Goal: Information Seeking & Learning: Learn about a topic

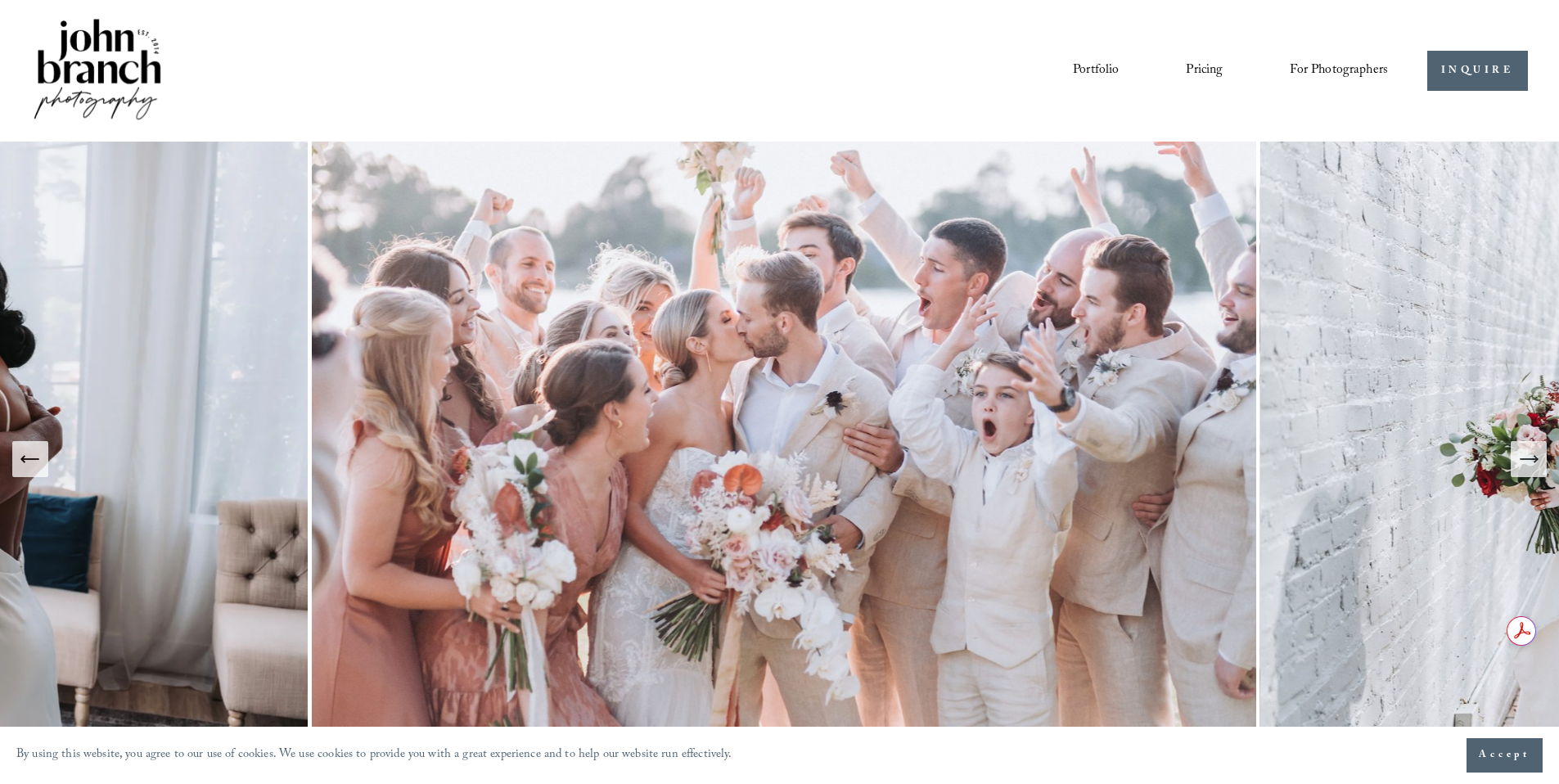
click at [1079, 69] on link "Portfolio" at bounding box center [1096, 71] width 46 height 28
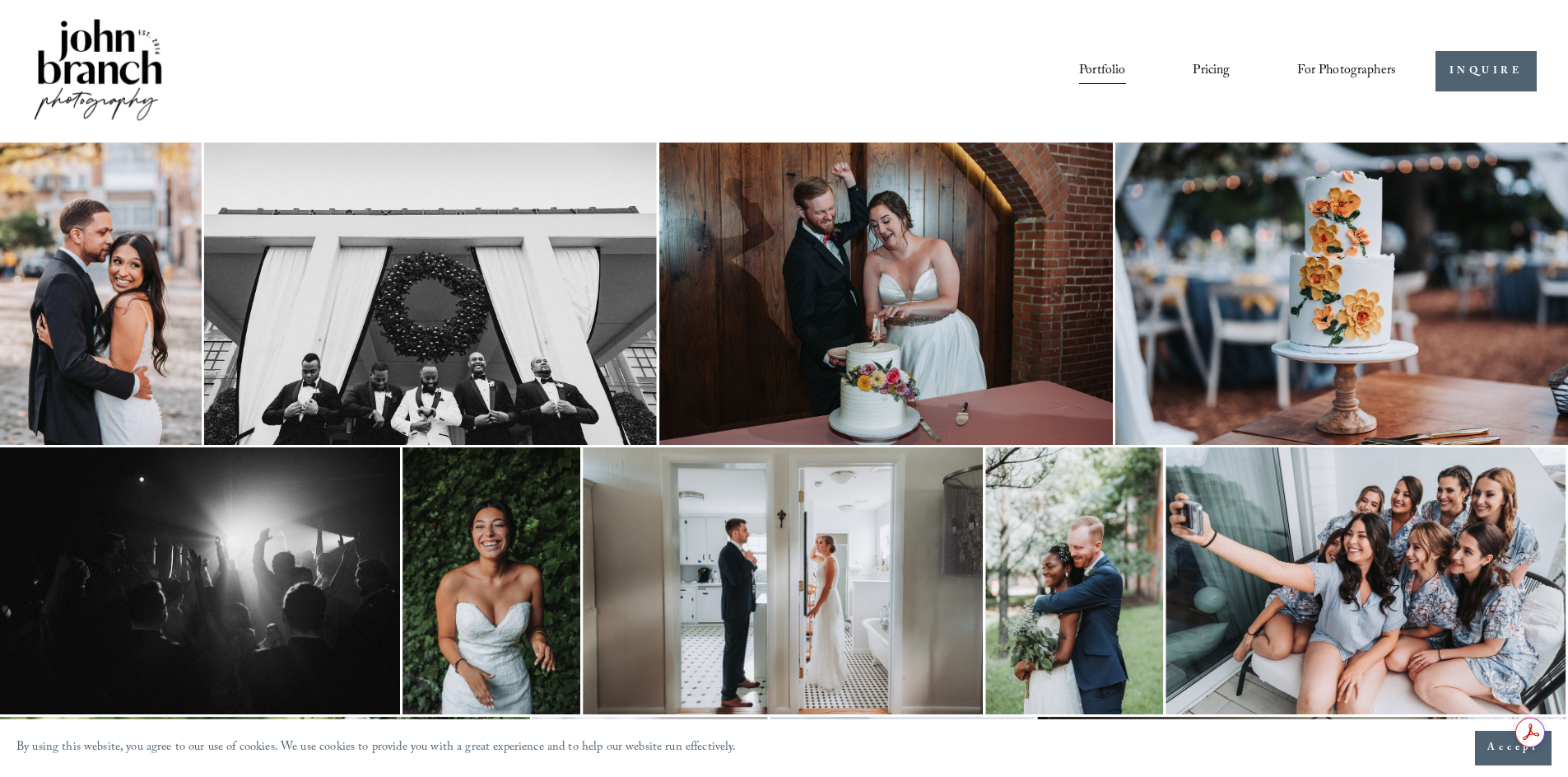
click at [109, 224] on img at bounding box center [101, 293] width 202 height 302
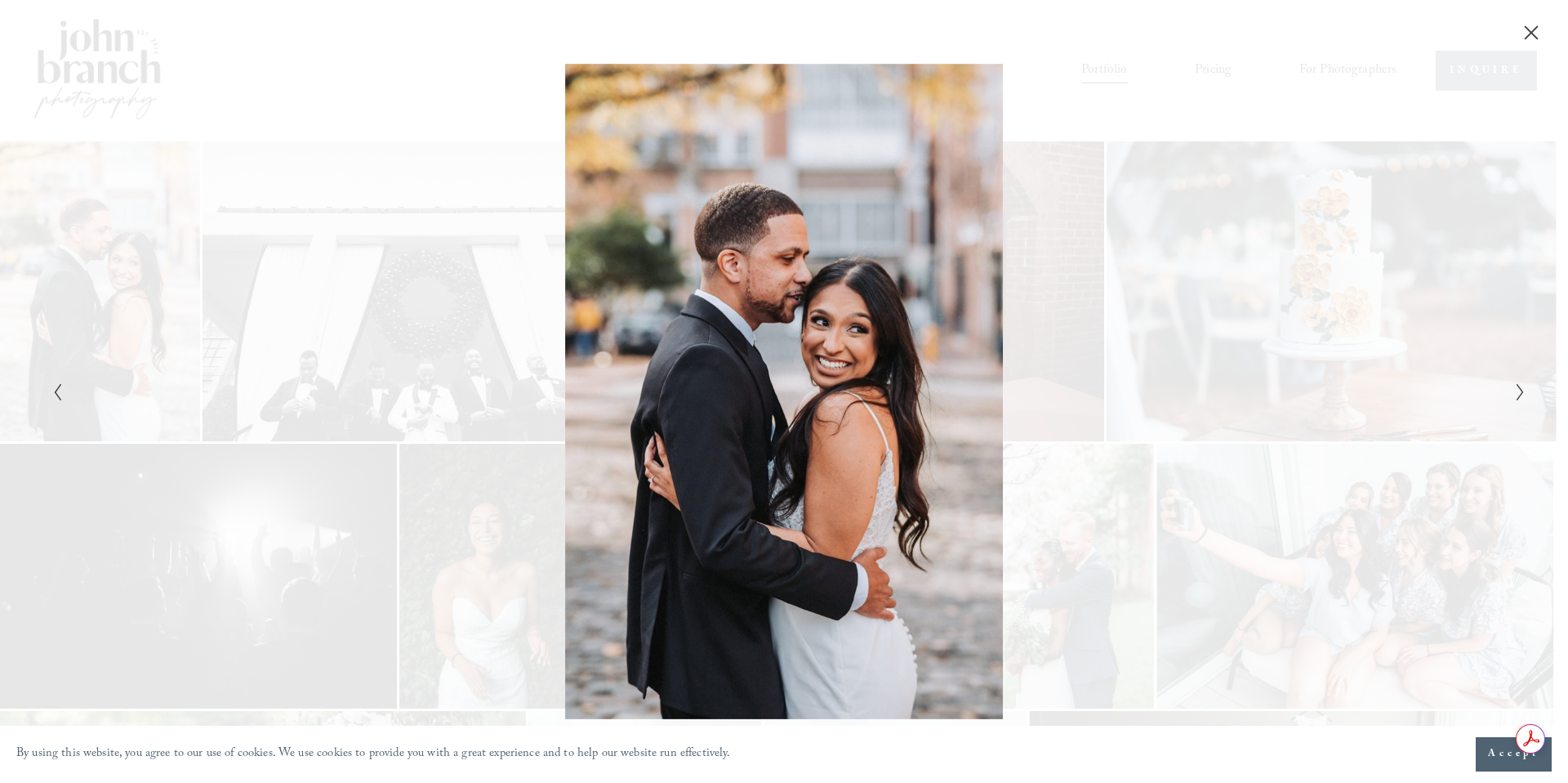
click at [1515, 392] on icon "Next Slide" at bounding box center [1520, 392] width 11 height 20
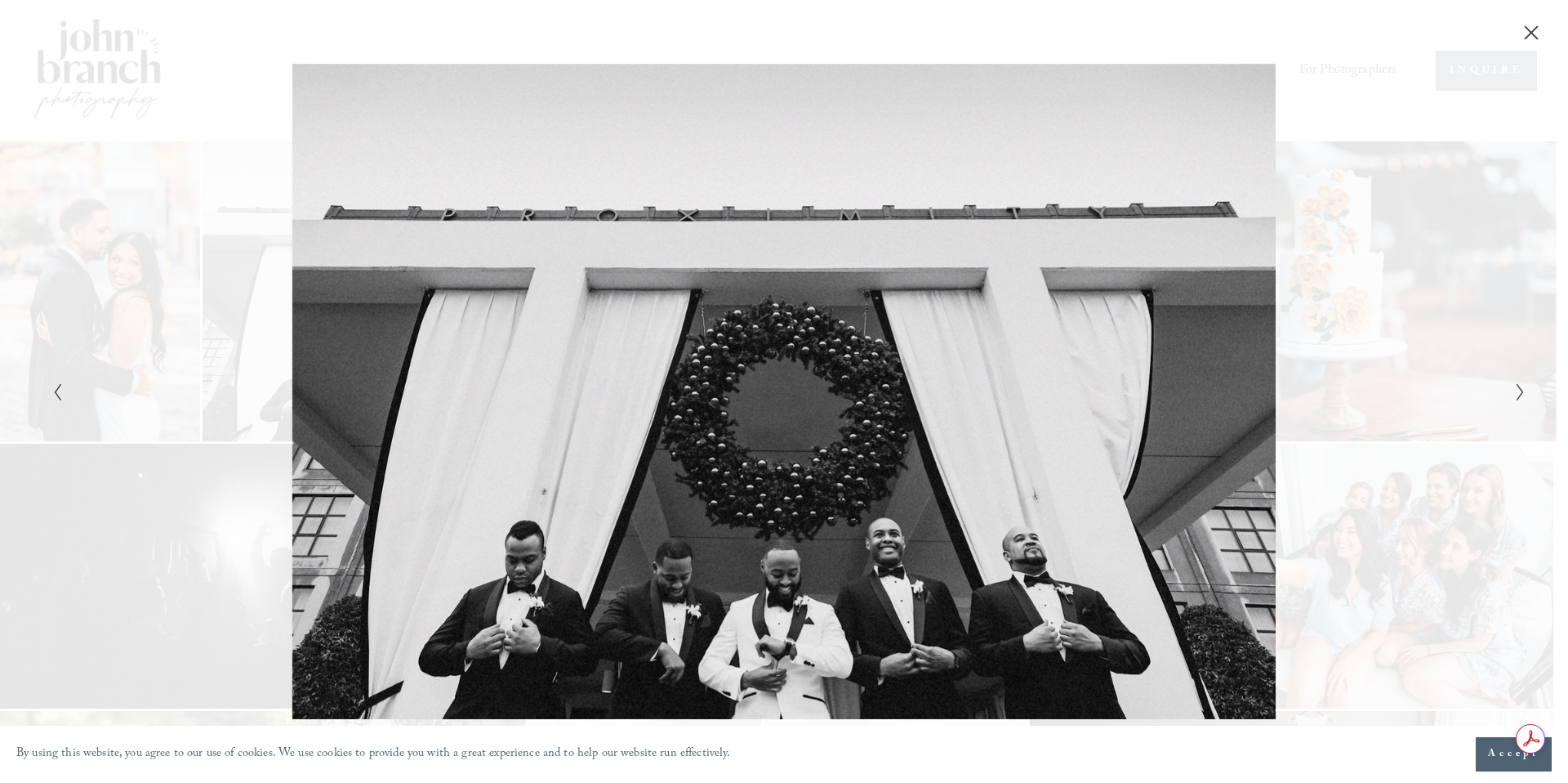
click at [1515, 392] on icon "Next Slide" at bounding box center [1520, 392] width 11 height 20
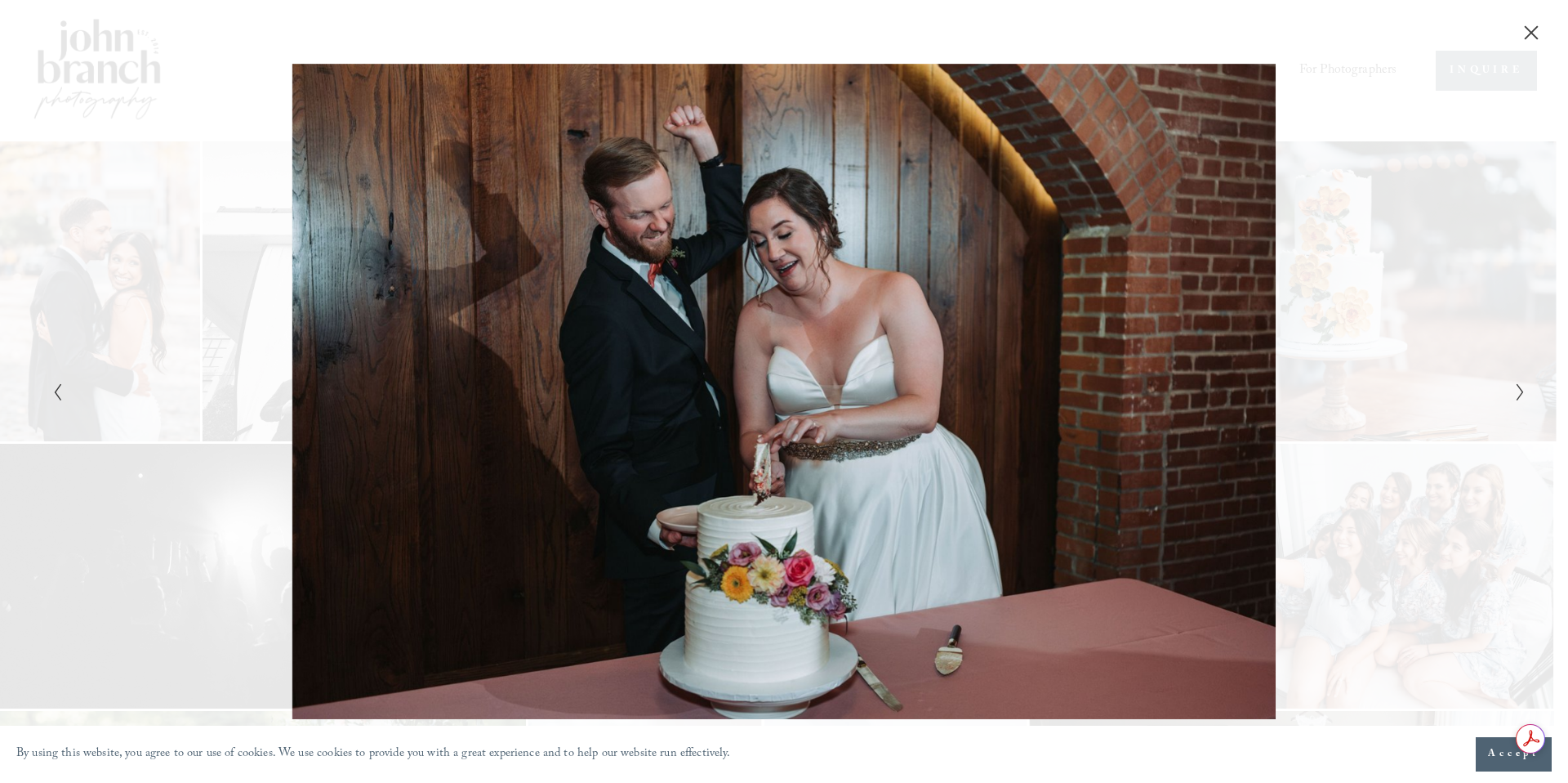
click at [1515, 392] on icon "Next Slide" at bounding box center [1520, 392] width 11 height 20
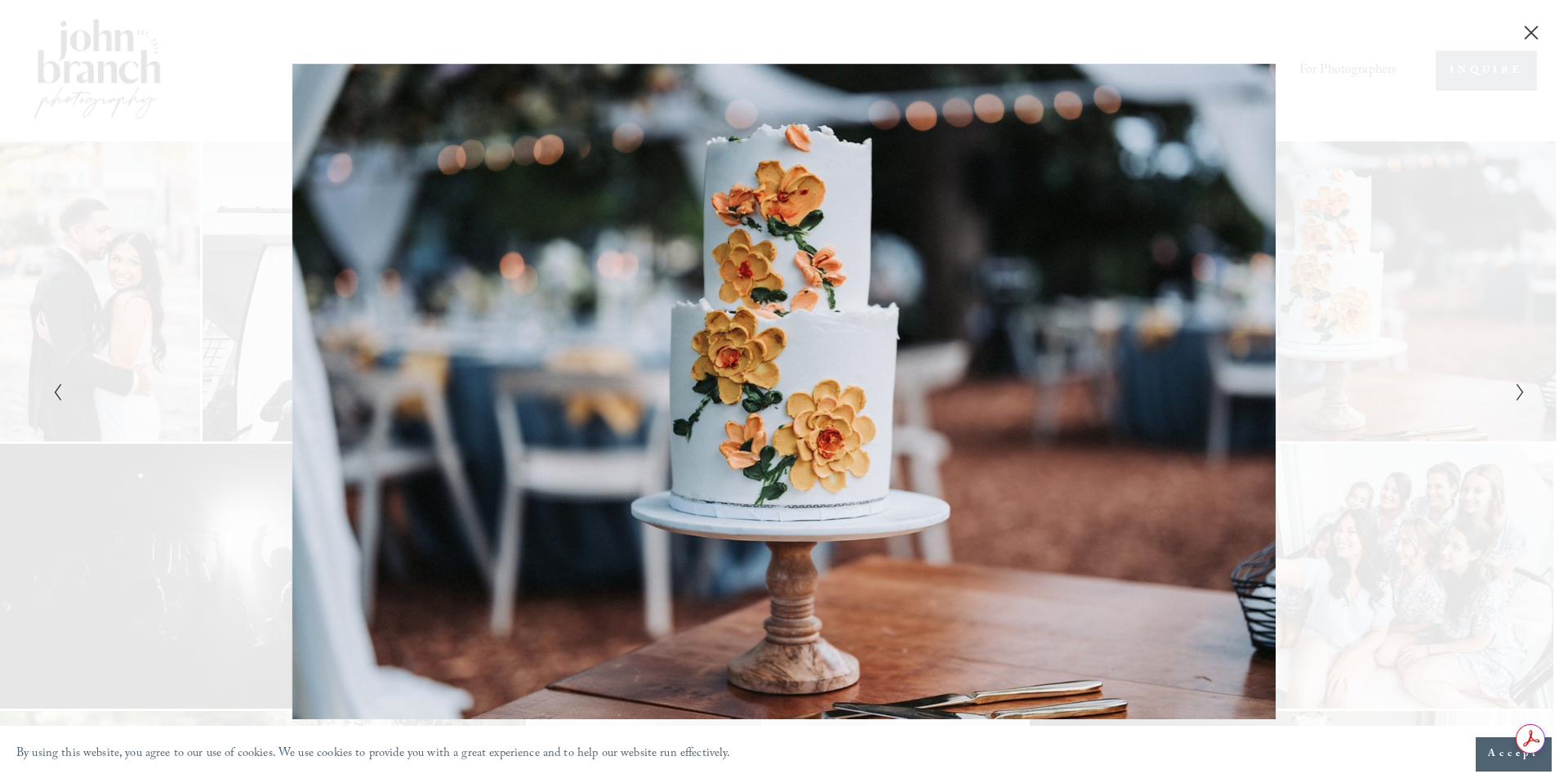
click at [1515, 392] on icon "Next Slide" at bounding box center [1520, 392] width 11 height 20
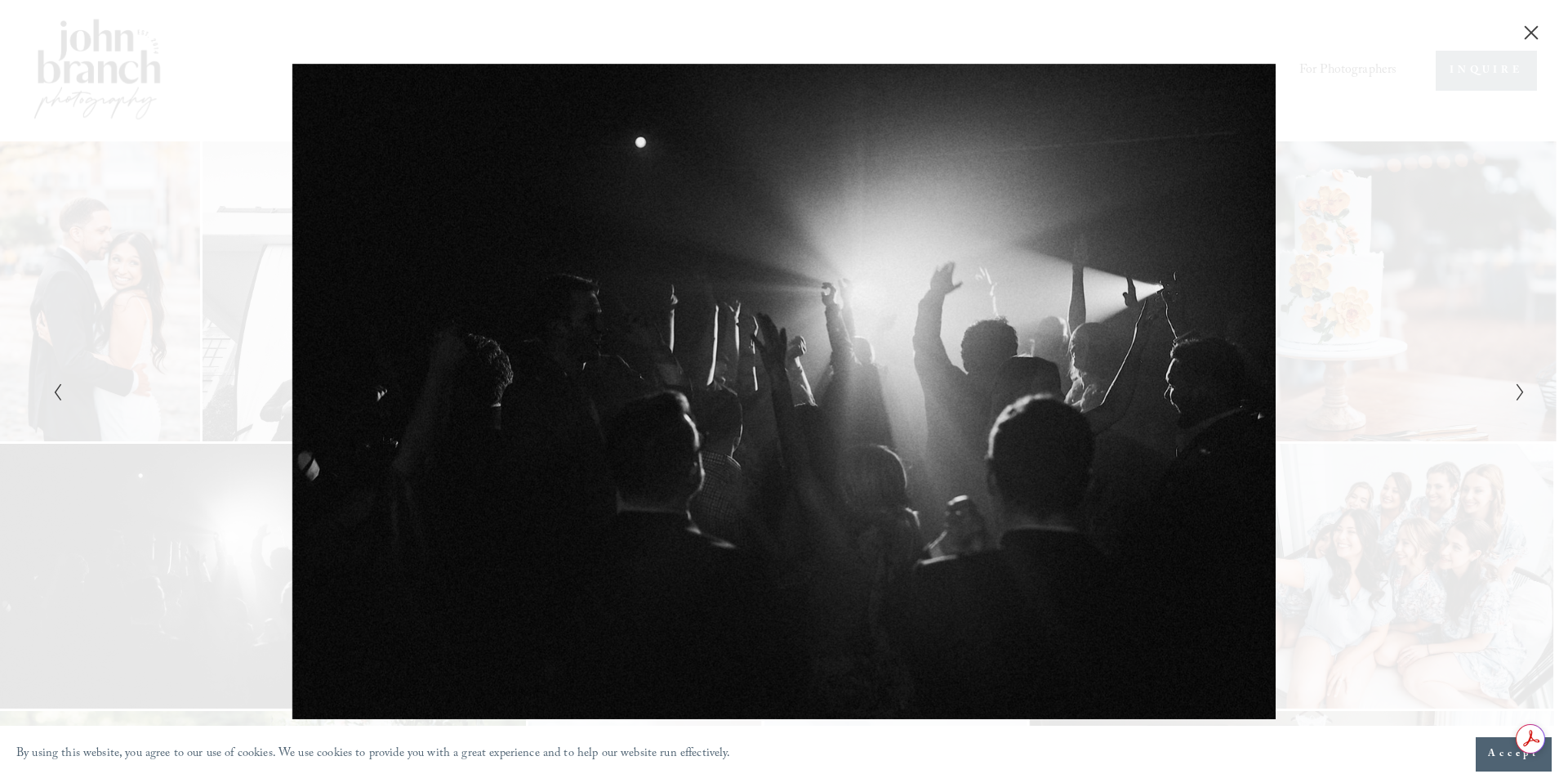
click at [1515, 392] on icon "Next Slide" at bounding box center [1520, 392] width 11 height 20
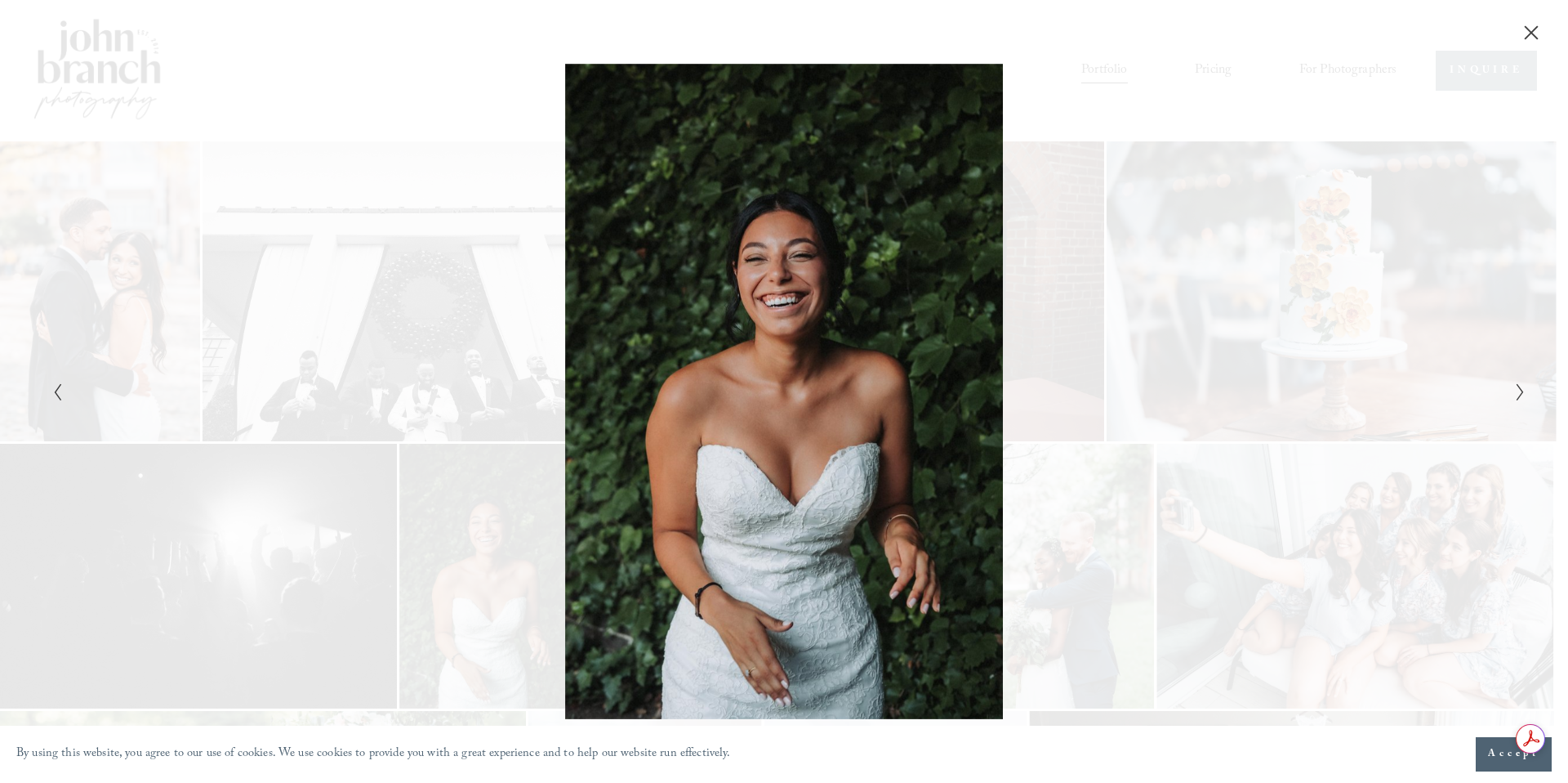
click at [1515, 392] on div at bounding box center [784, 392] width 1568 height 783
click at [1518, 405] on div "Gallery" at bounding box center [1152, 392] width 737 height 656
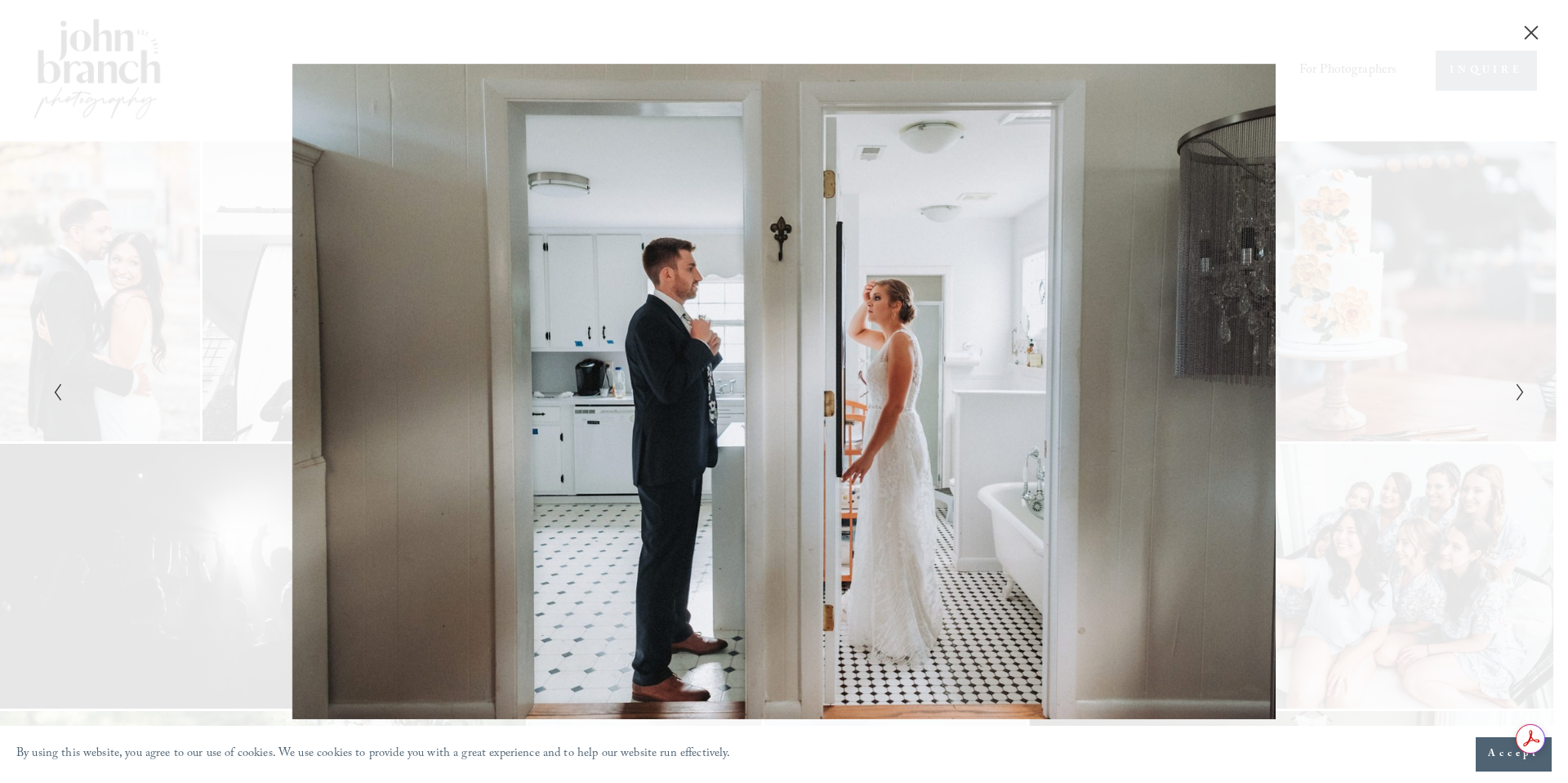
click at [1518, 401] on icon "Next Slide" at bounding box center [1520, 392] width 11 height 20
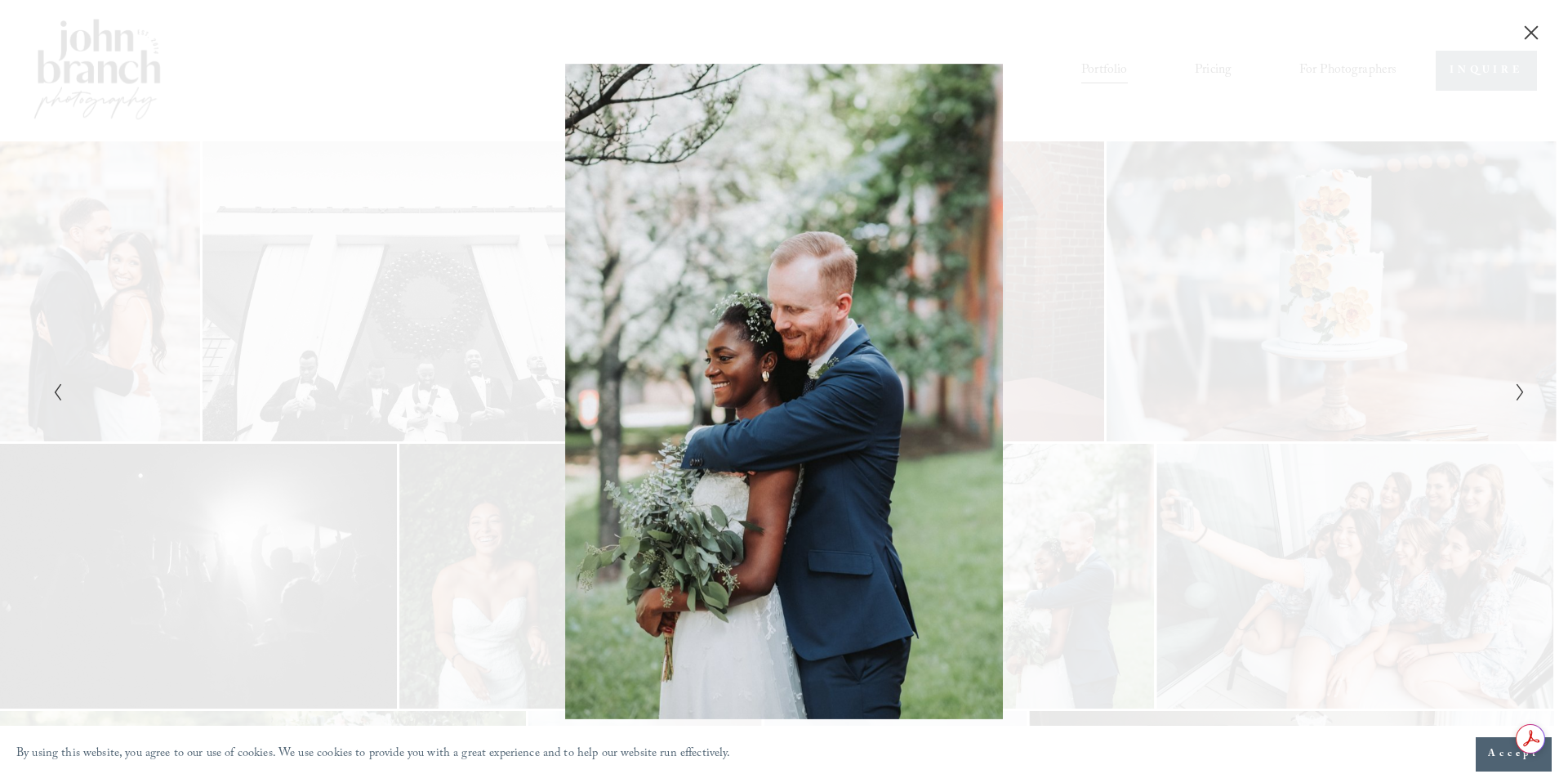
click at [1518, 401] on icon "Next Slide" at bounding box center [1520, 392] width 11 height 20
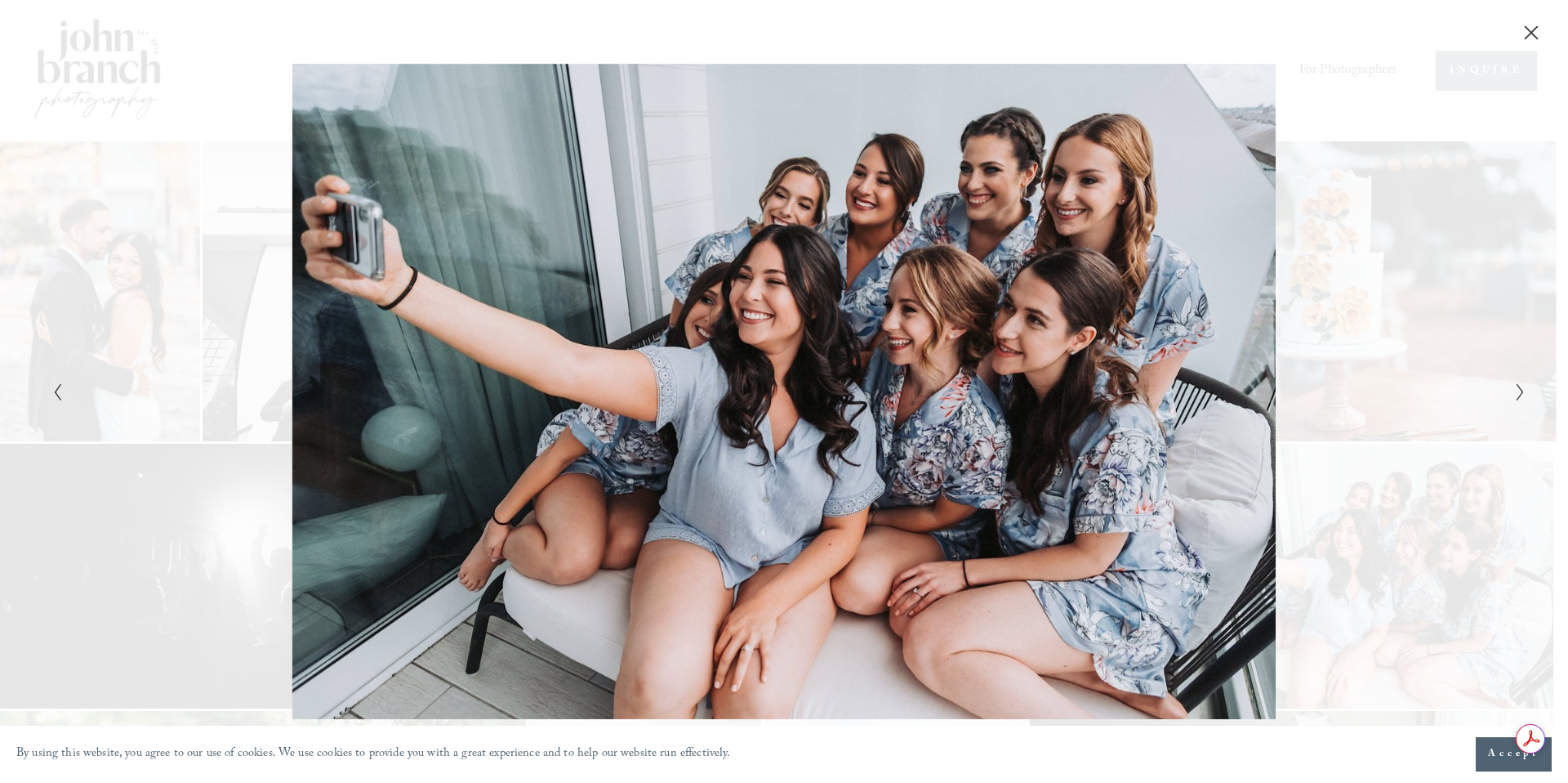
click at [1518, 401] on icon "Next Slide" at bounding box center [1520, 392] width 11 height 20
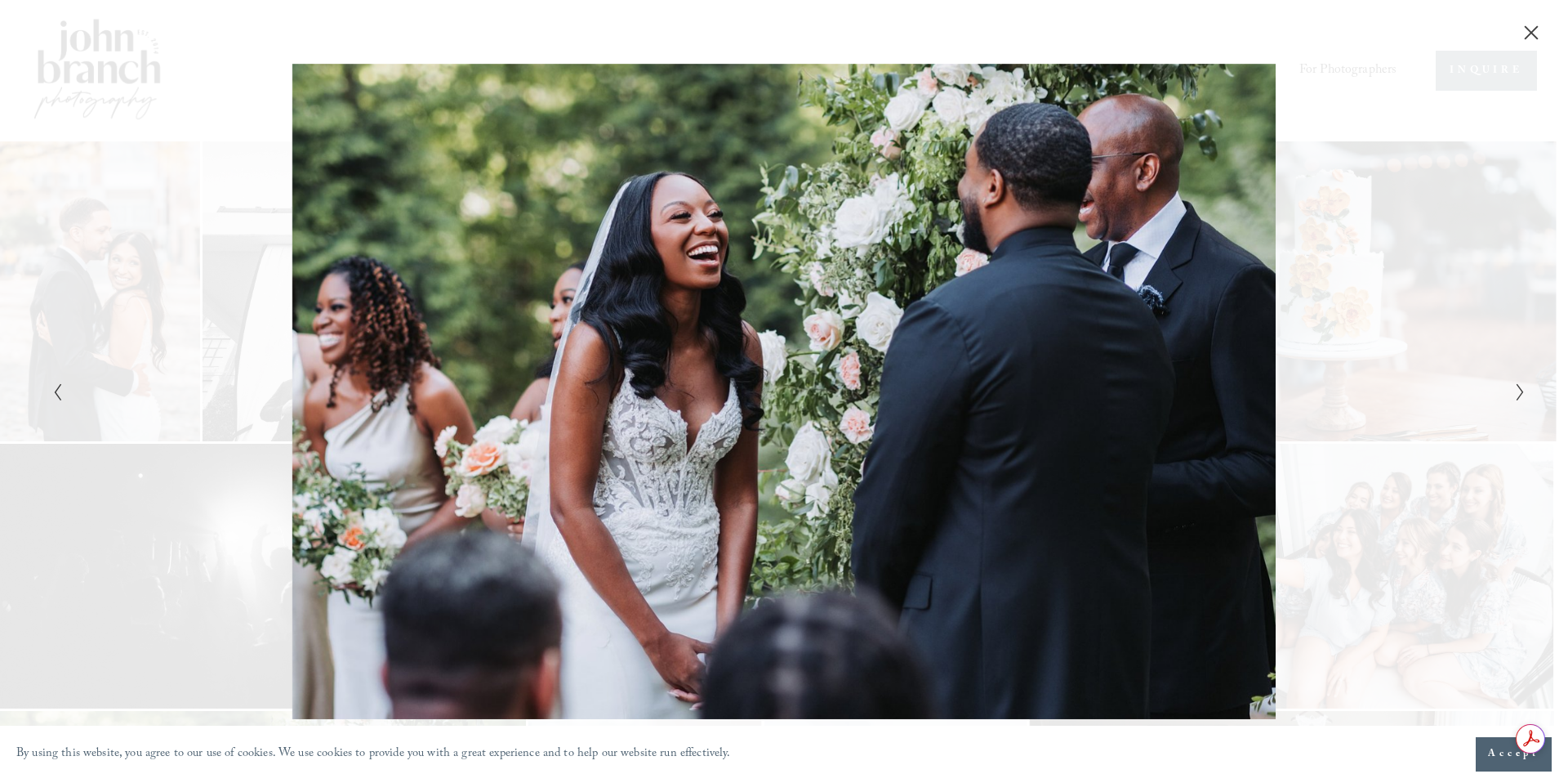
click at [1518, 401] on icon "Next Slide" at bounding box center [1520, 392] width 11 height 20
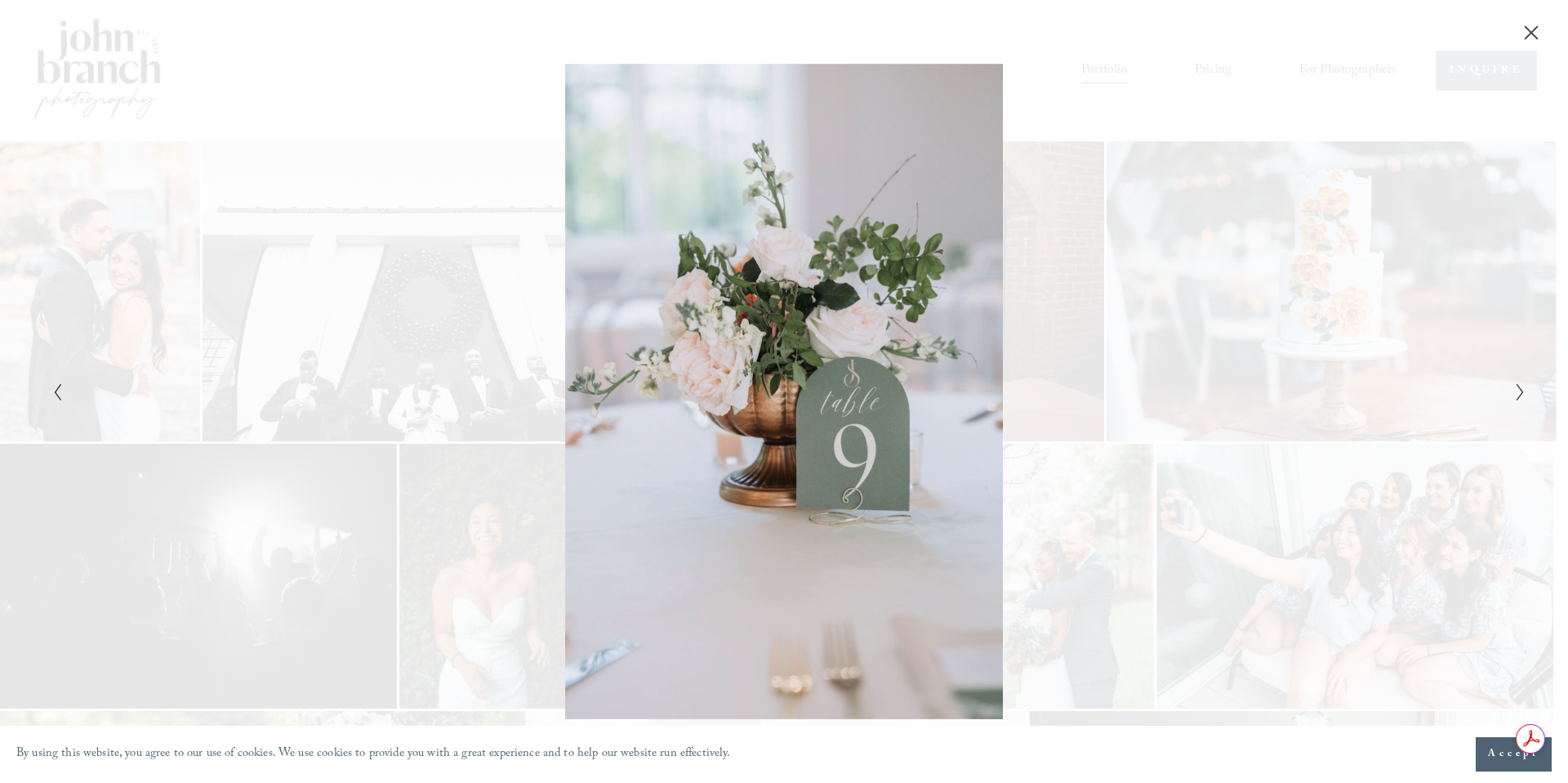
click at [1518, 401] on icon "Next Slide" at bounding box center [1520, 392] width 11 height 20
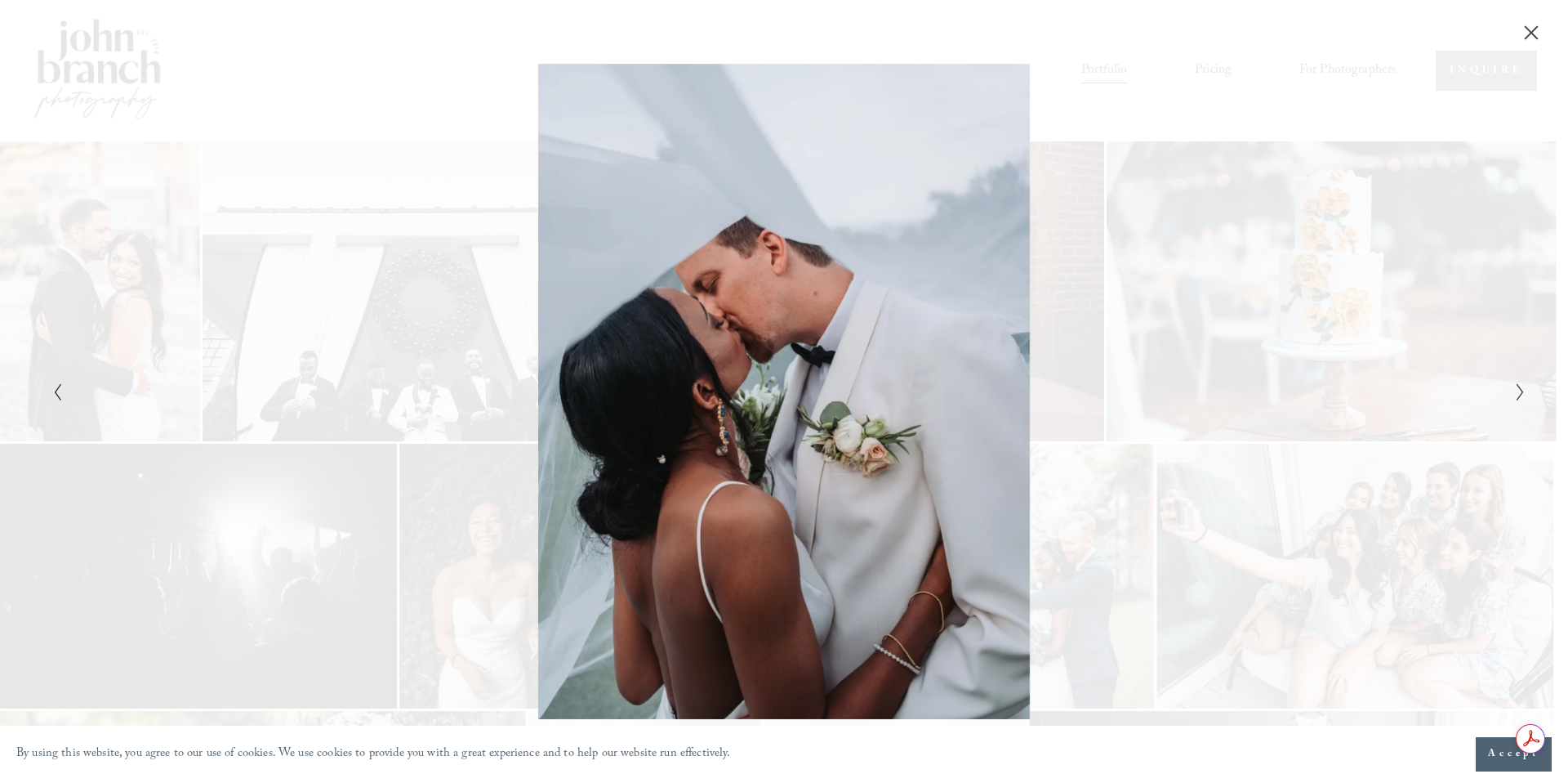
click at [1518, 401] on icon "Next Slide" at bounding box center [1520, 392] width 11 height 20
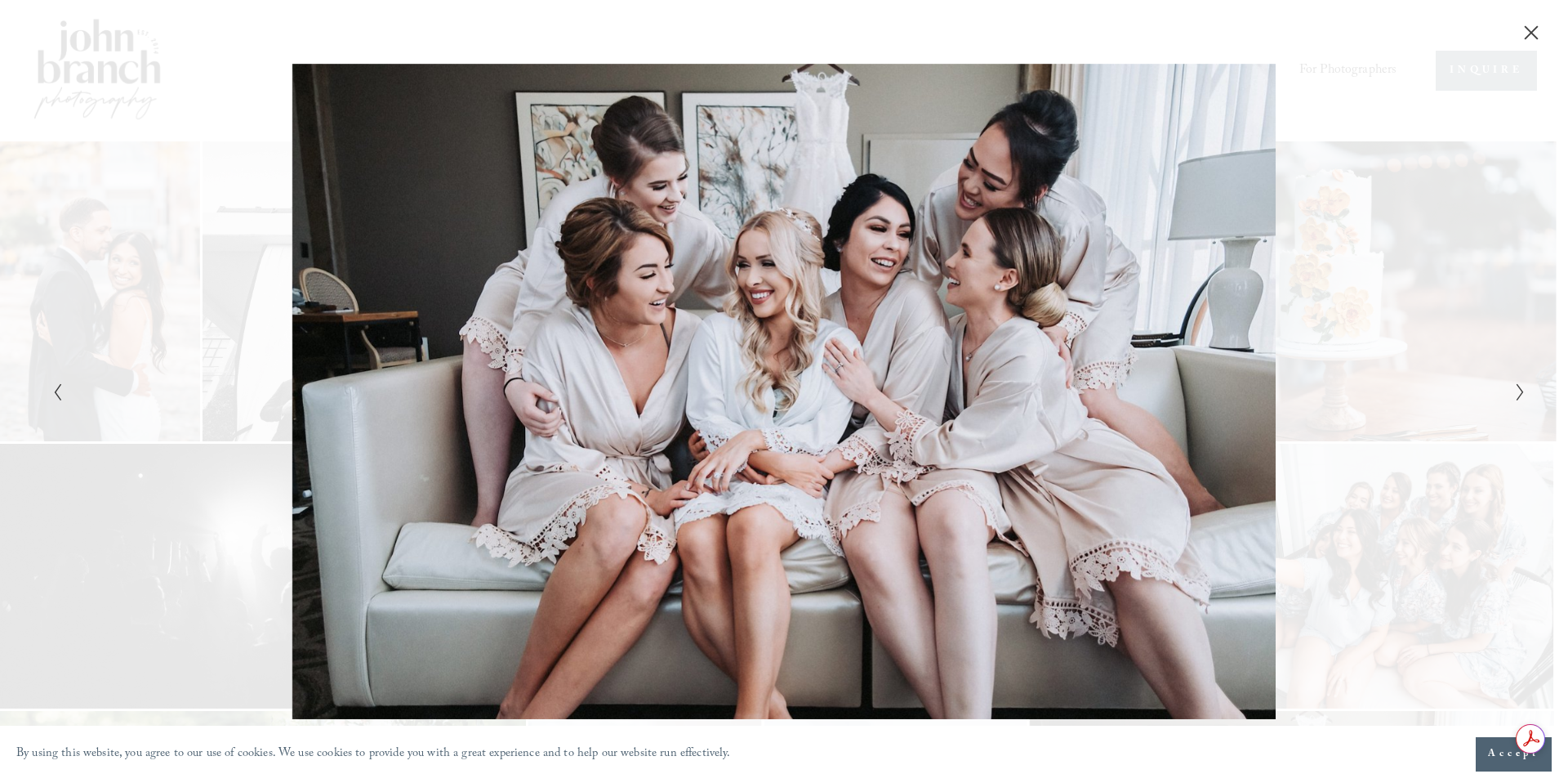
click at [1518, 401] on icon "Next Slide" at bounding box center [1520, 392] width 11 height 20
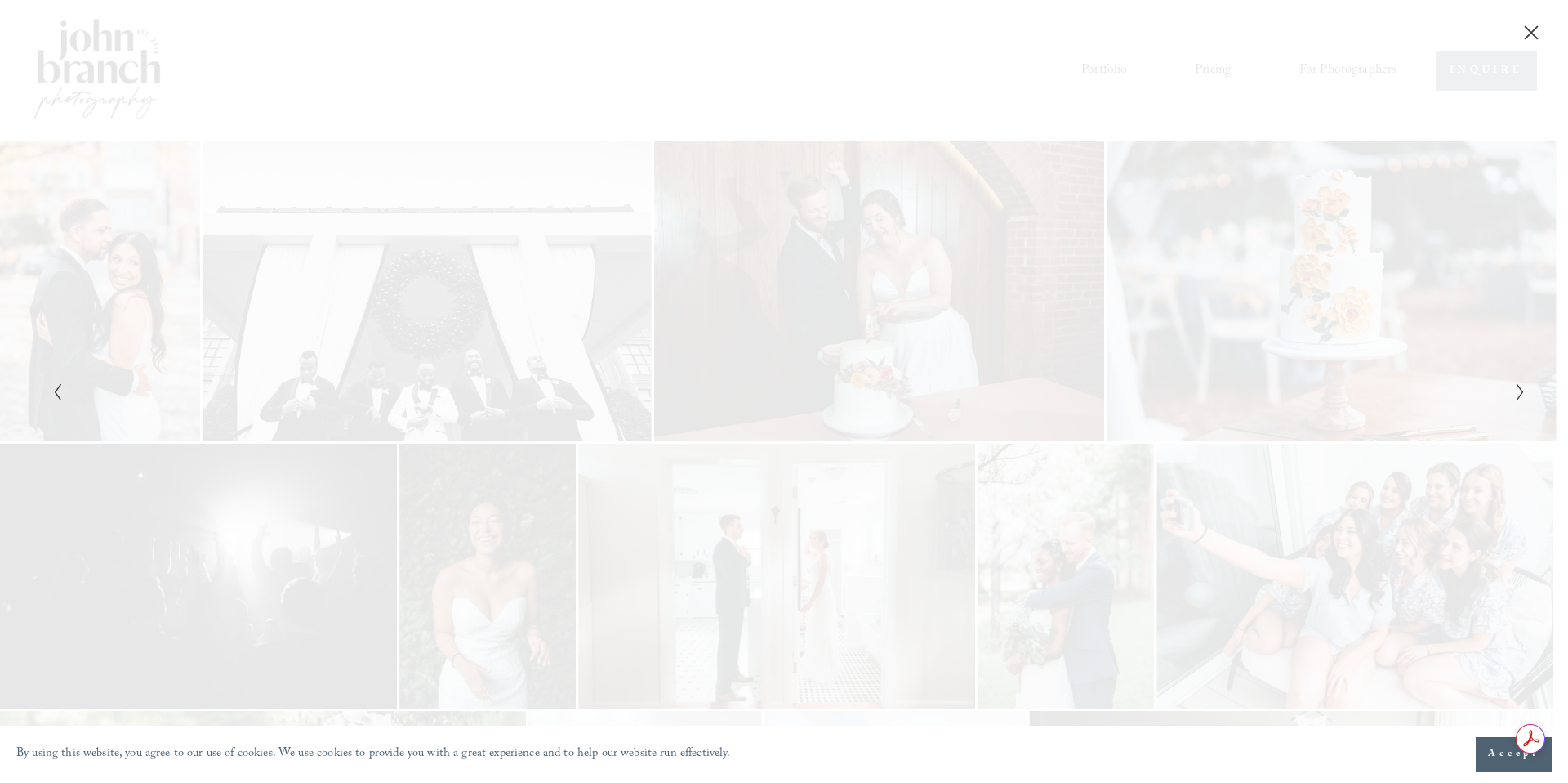
click at [1518, 401] on icon "Next Slide" at bounding box center [1520, 392] width 11 height 20
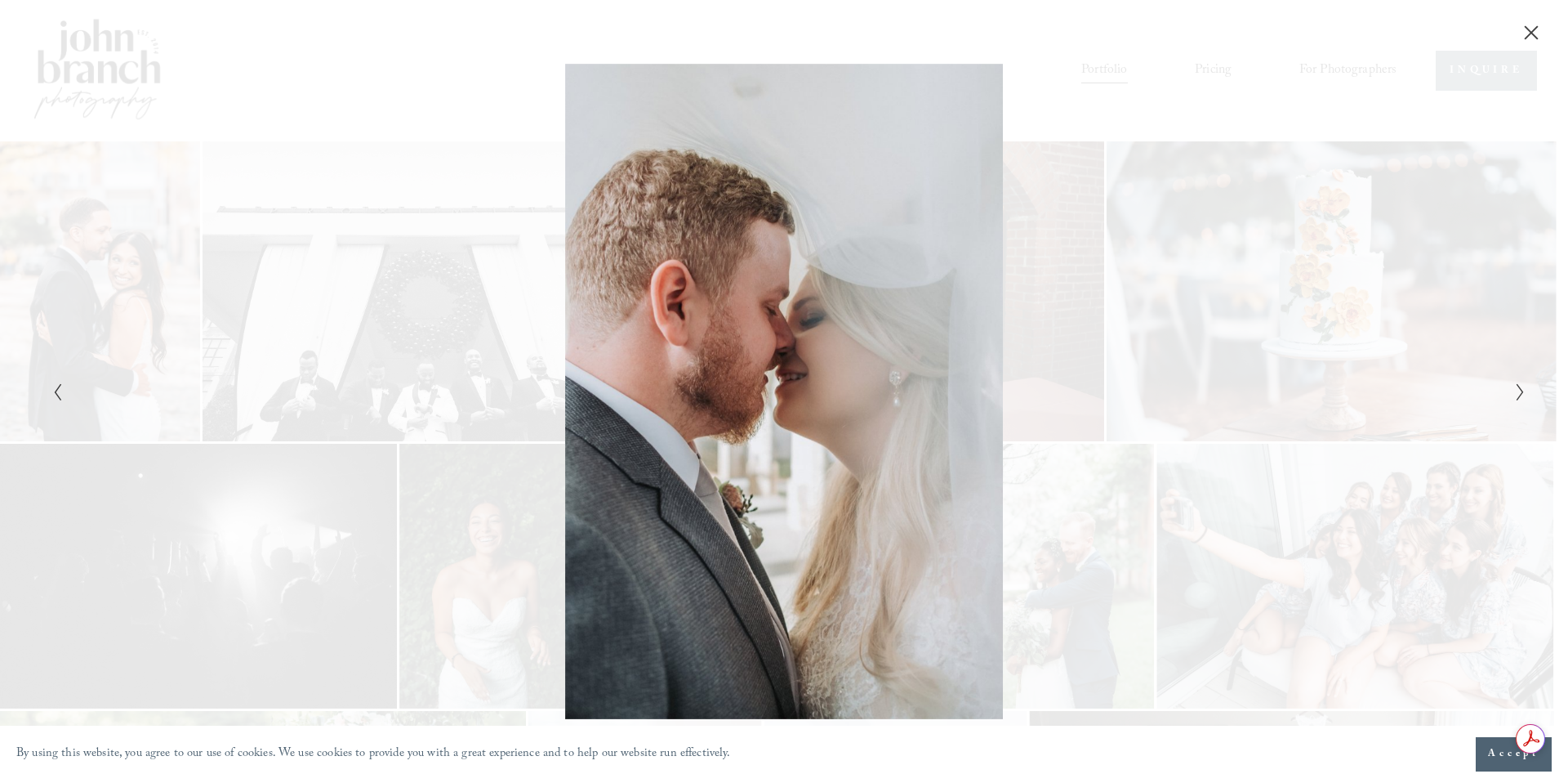
click at [1518, 401] on icon "Next Slide" at bounding box center [1520, 392] width 11 height 20
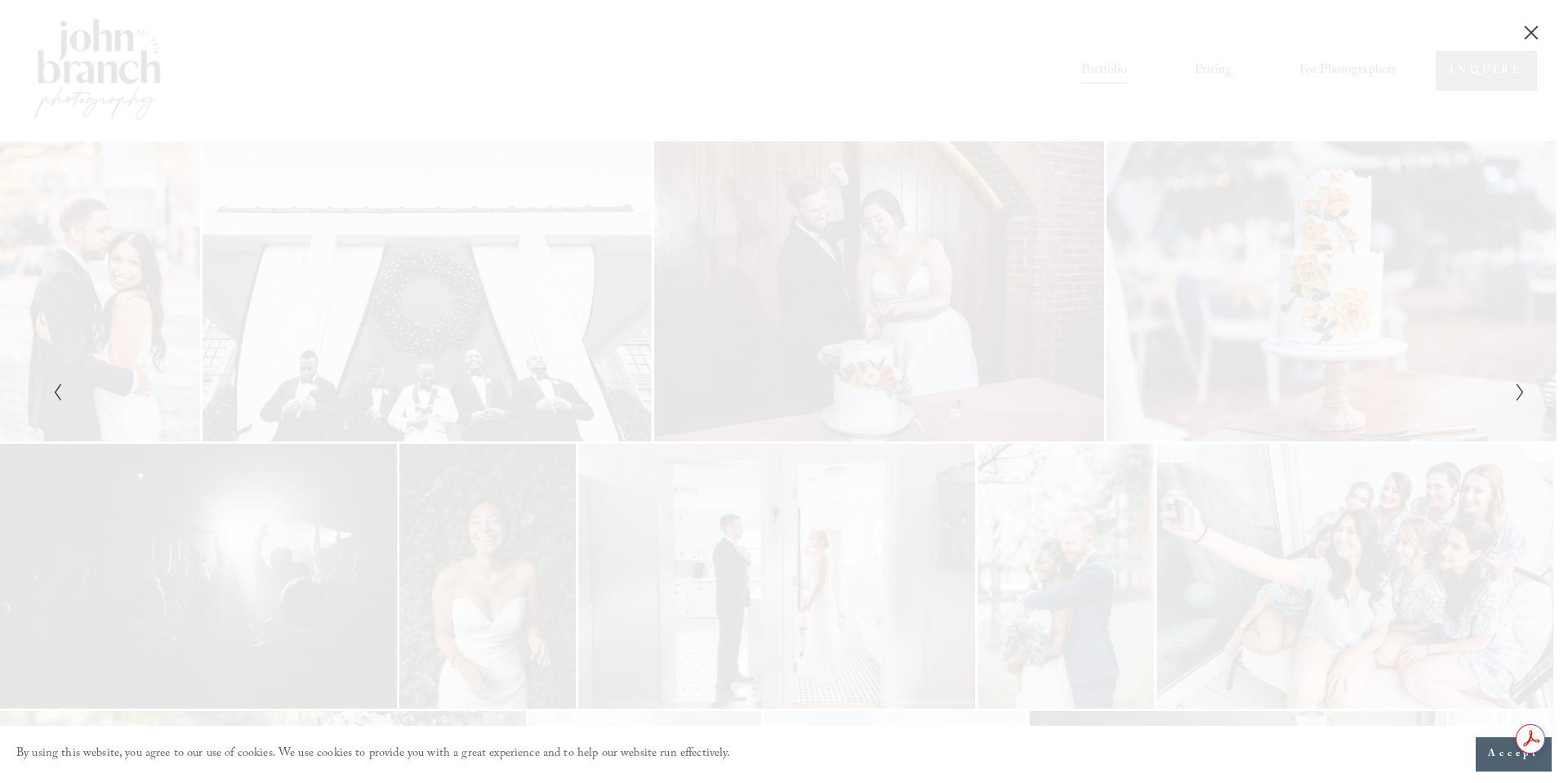
click at [1518, 401] on icon "Next Slide" at bounding box center [1520, 392] width 11 height 20
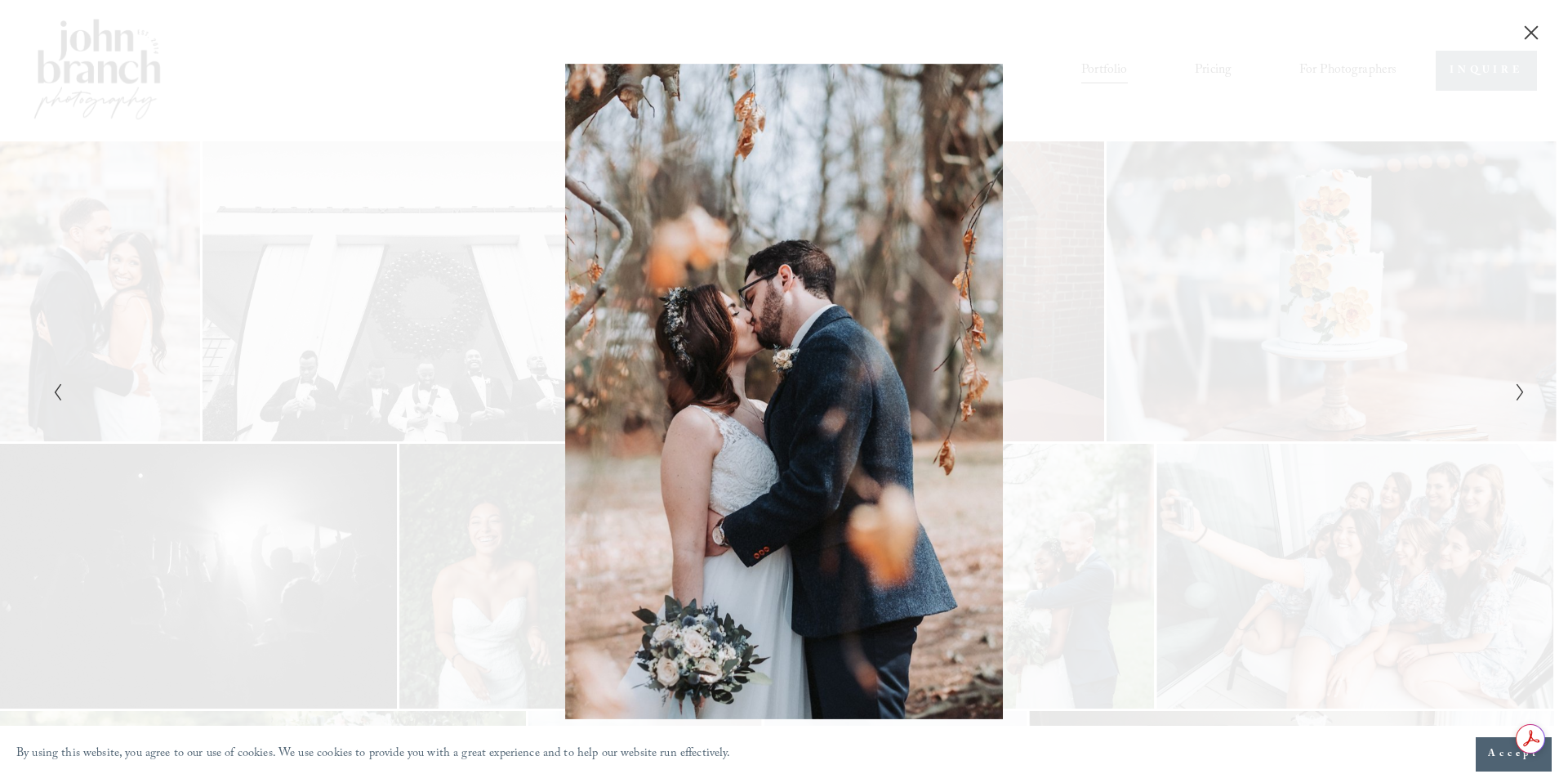
click at [1518, 401] on icon "Next Slide" at bounding box center [1520, 392] width 11 height 20
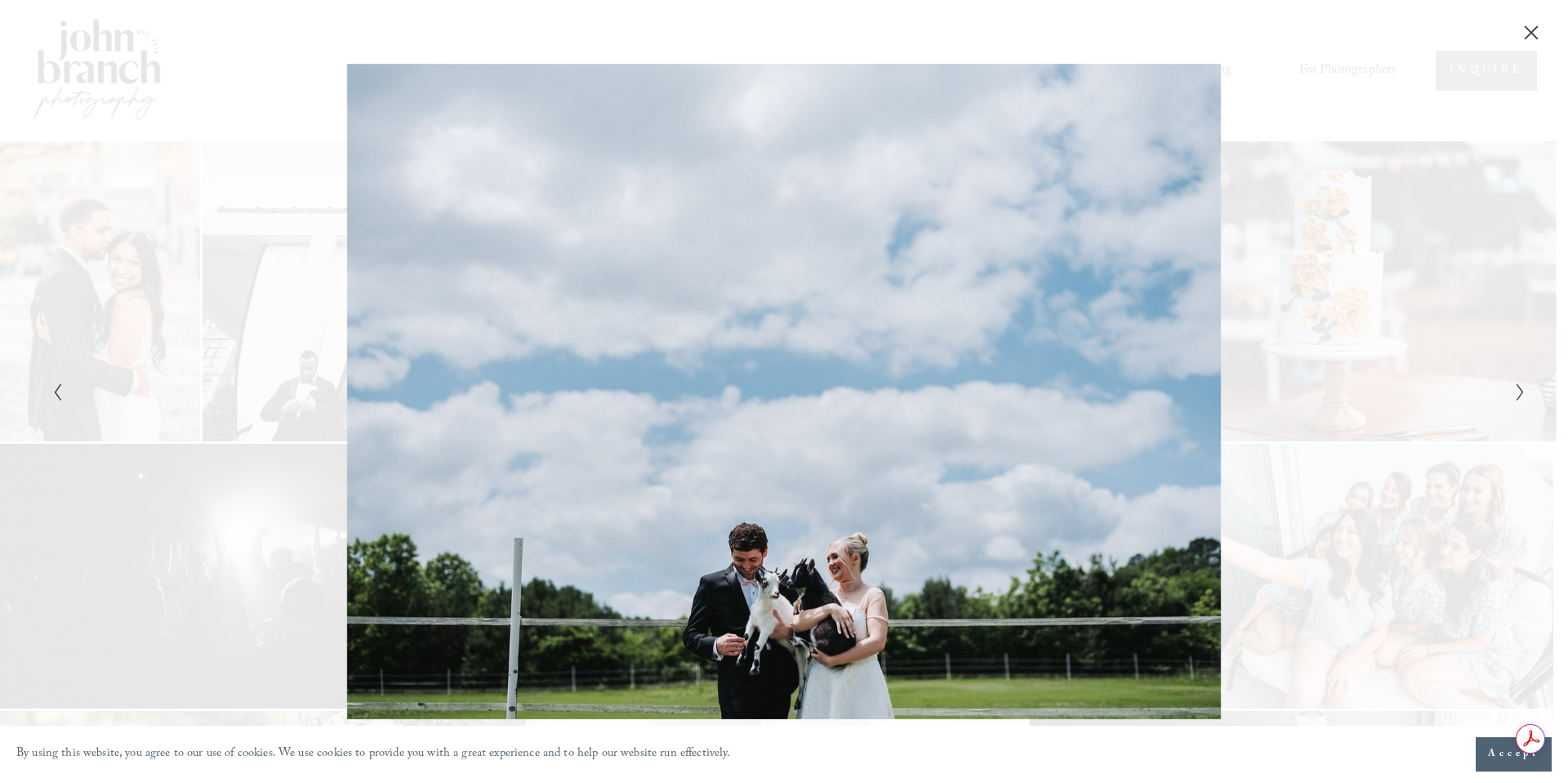
click at [1518, 401] on icon "Next Slide" at bounding box center [1520, 392] width 11 height 20
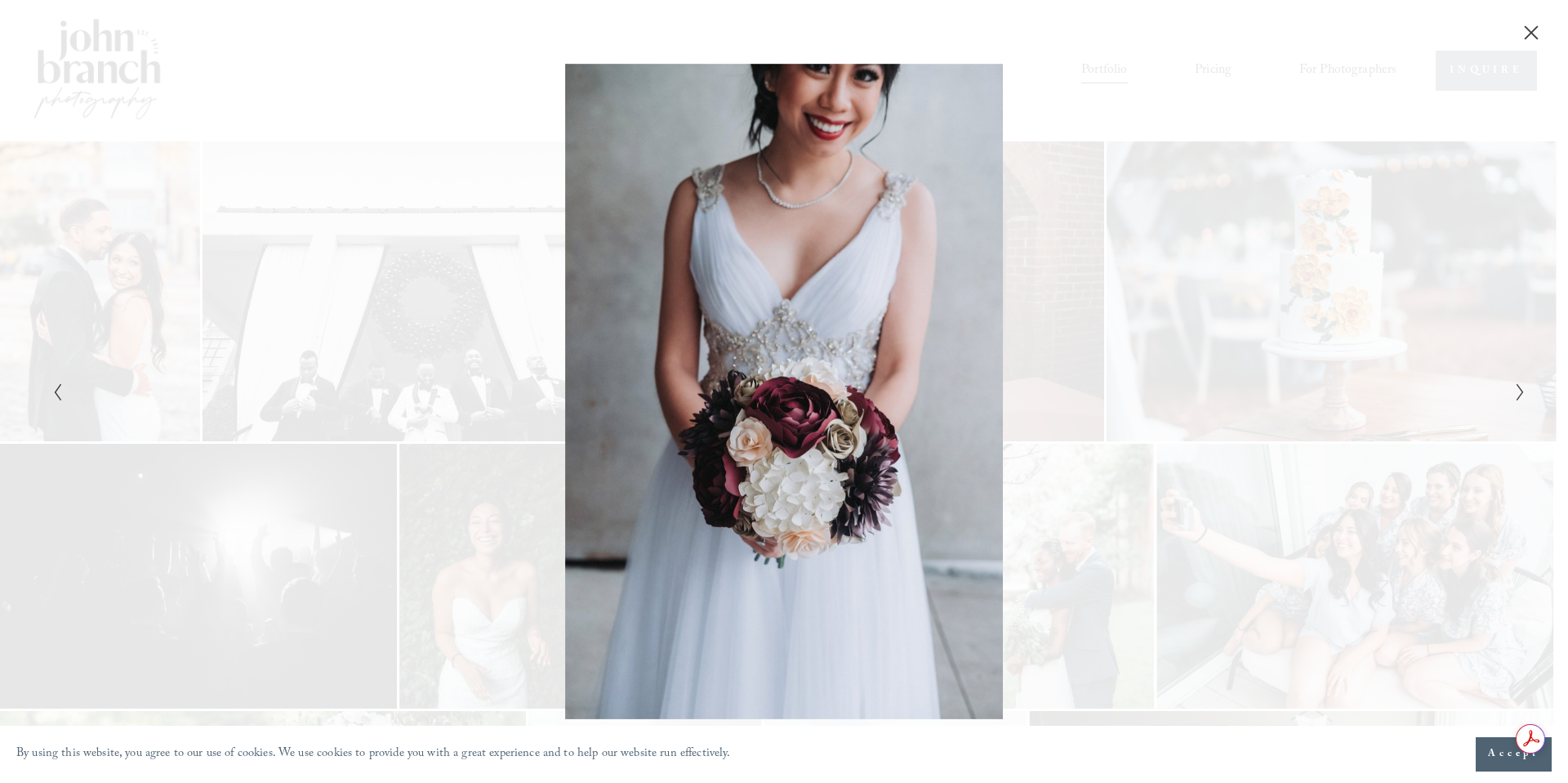
click at [1518, 401] on icon "Next Slide" at bounding box center [1520, 392] width 11 height 20
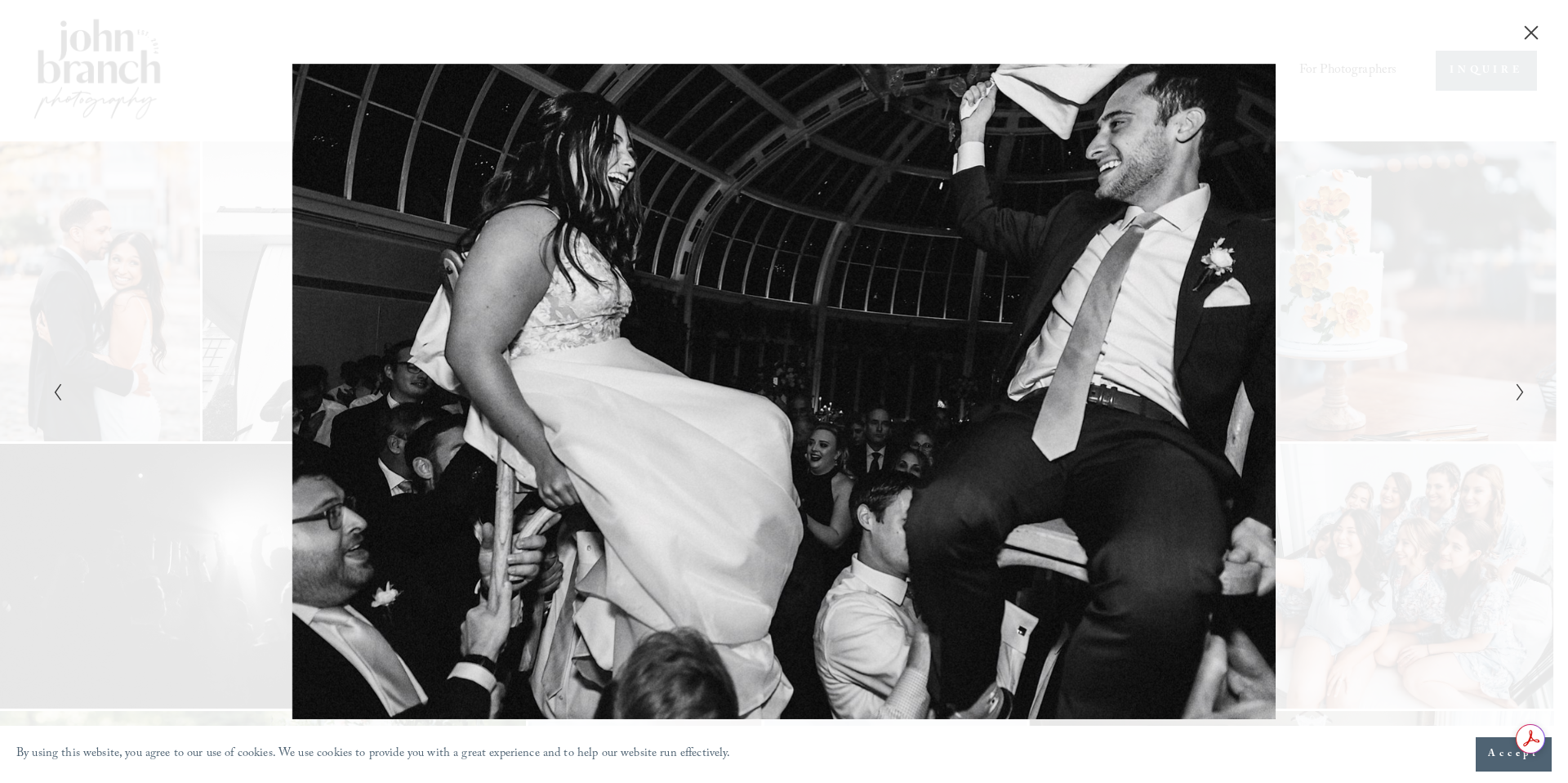
click at [1518, 401] on icon "Next Slide" at bounding box center [1520, 392] width 11 height 20
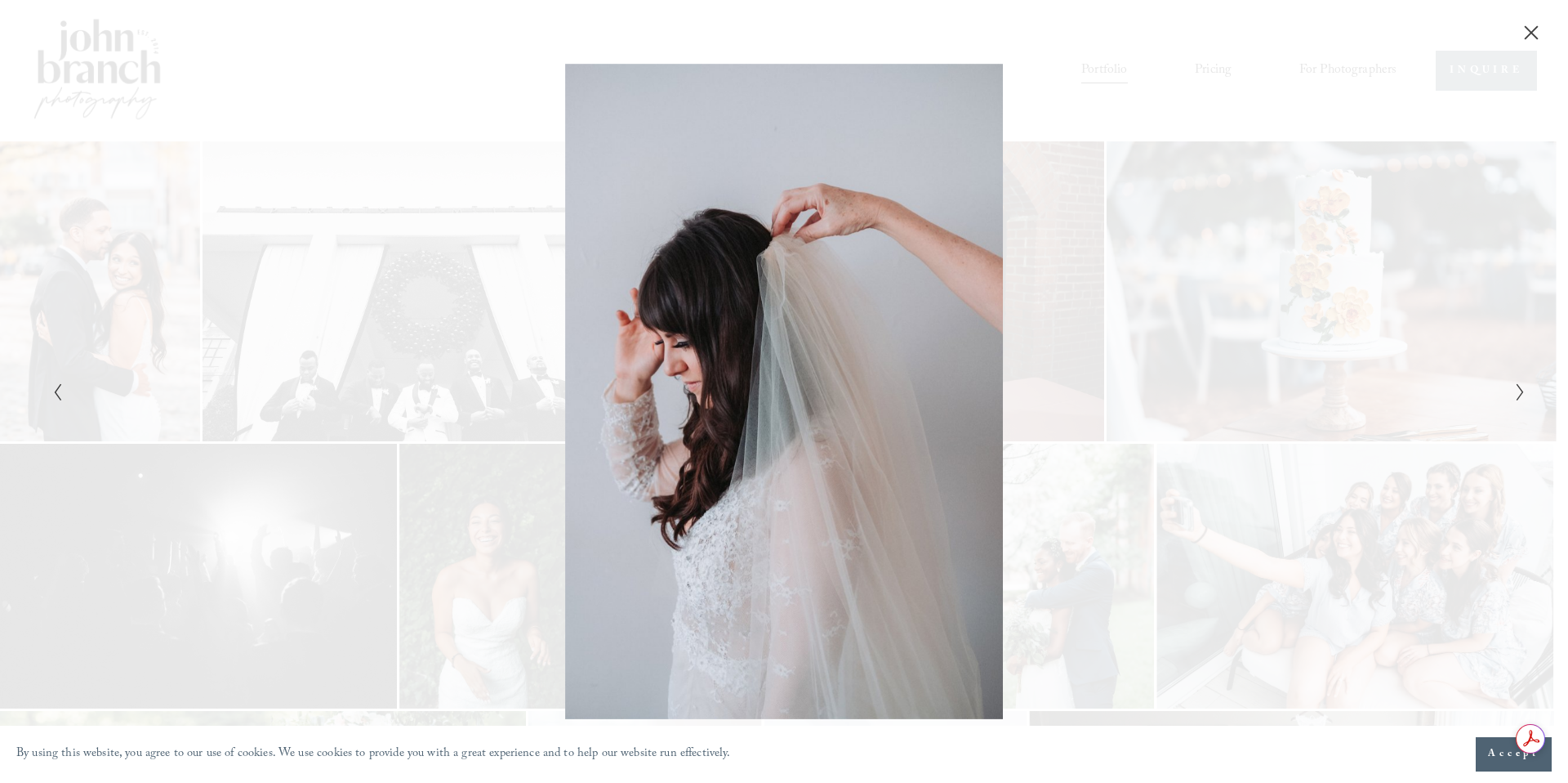
click at [1518, 401] on icon "Next Slide" at bounding box center [1520, 392] width 11 height 20
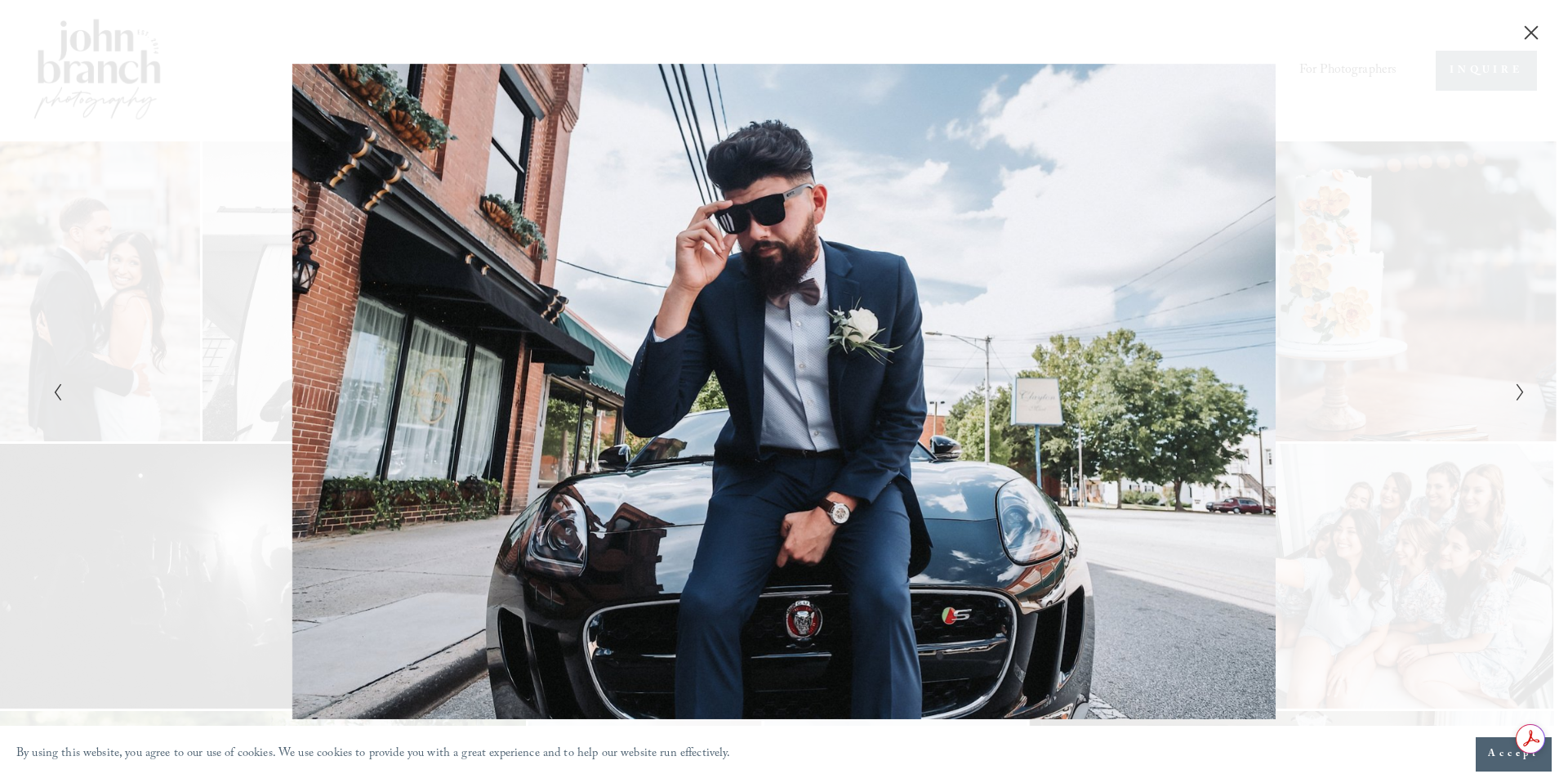
click at [1518, 401] on icon "Next Slide" at bounding box center [1520, 392] width 11 height 20
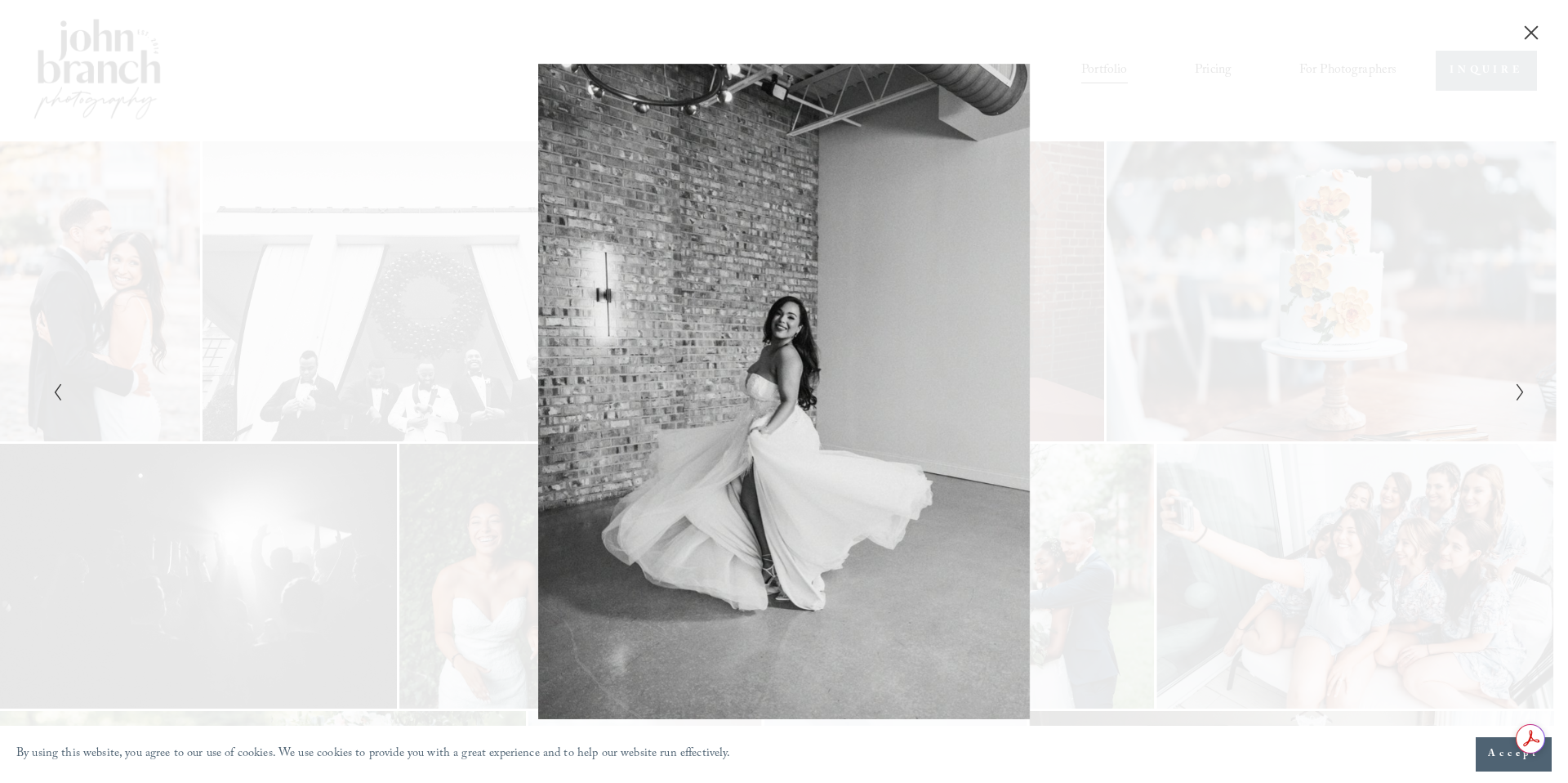
click at [1518, 401] on icon "Next Slide" at bounding box center [1520, 392] width 11 height 20
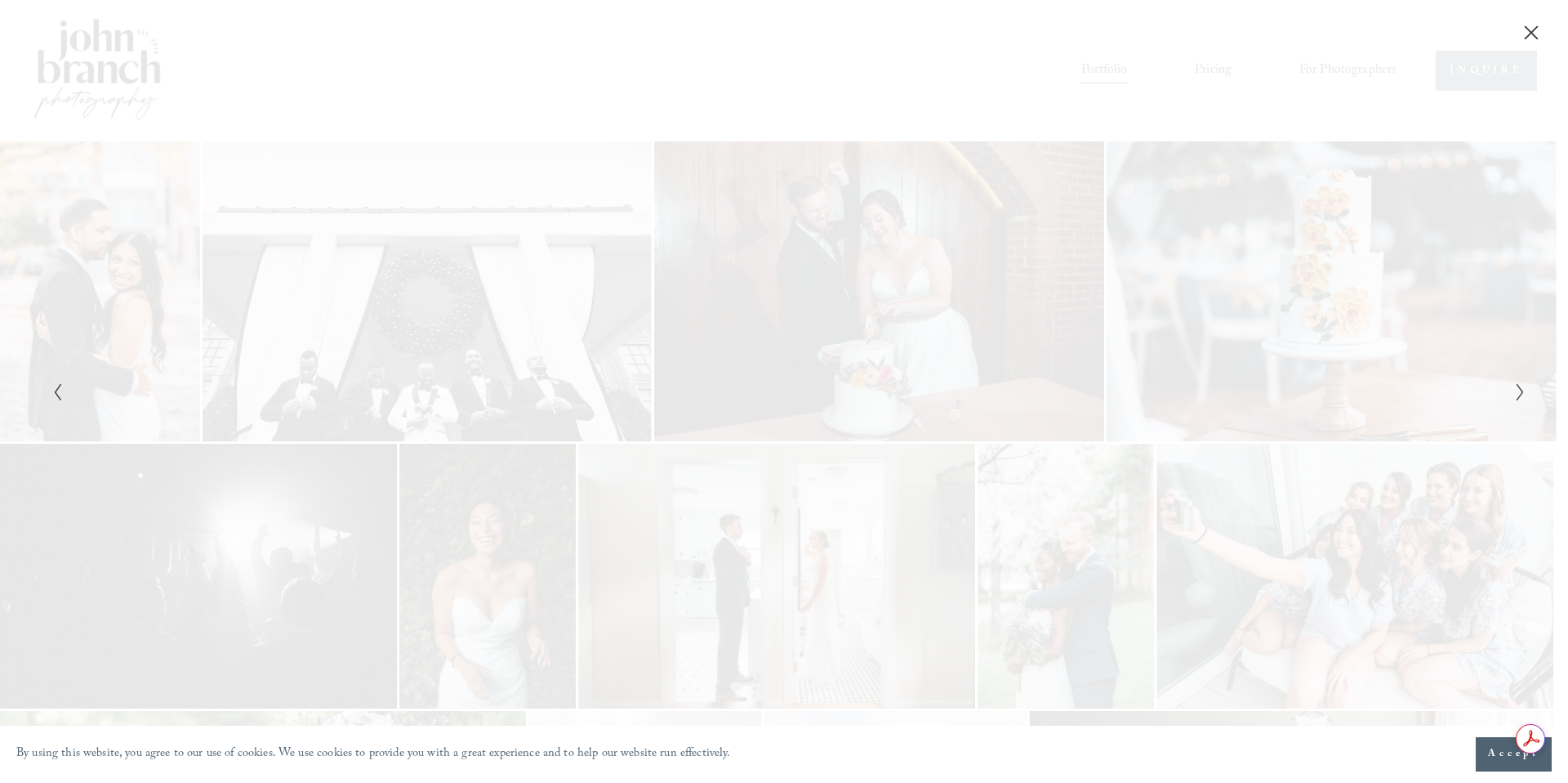
click at [1518, 401] on icon "Next Slide" at bounding box center [1520, 392] width 11 height 20
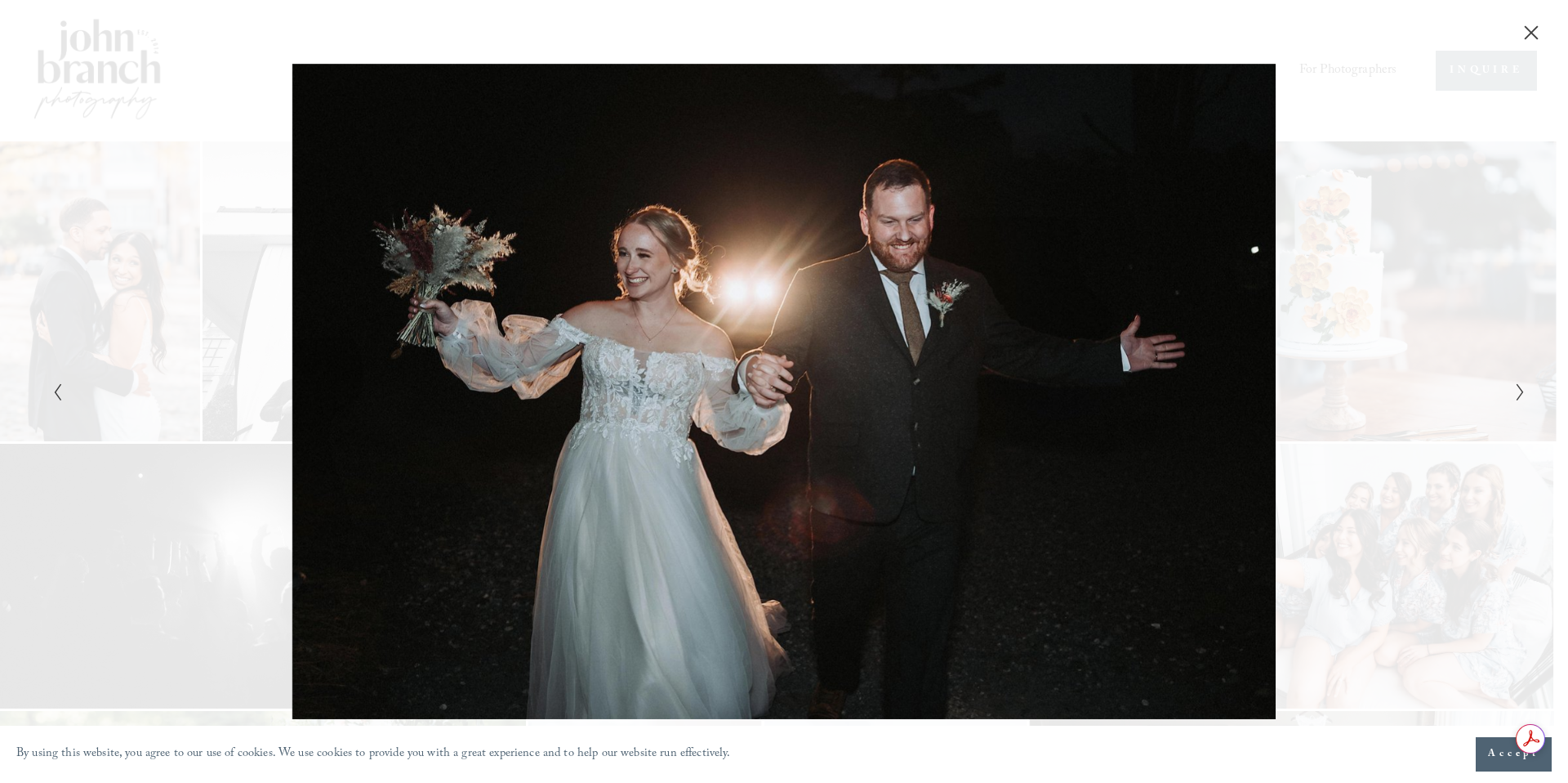
click at [1515, 386] on icon "Next Slide" at bounding box center [1520, 392] width 11 height 20
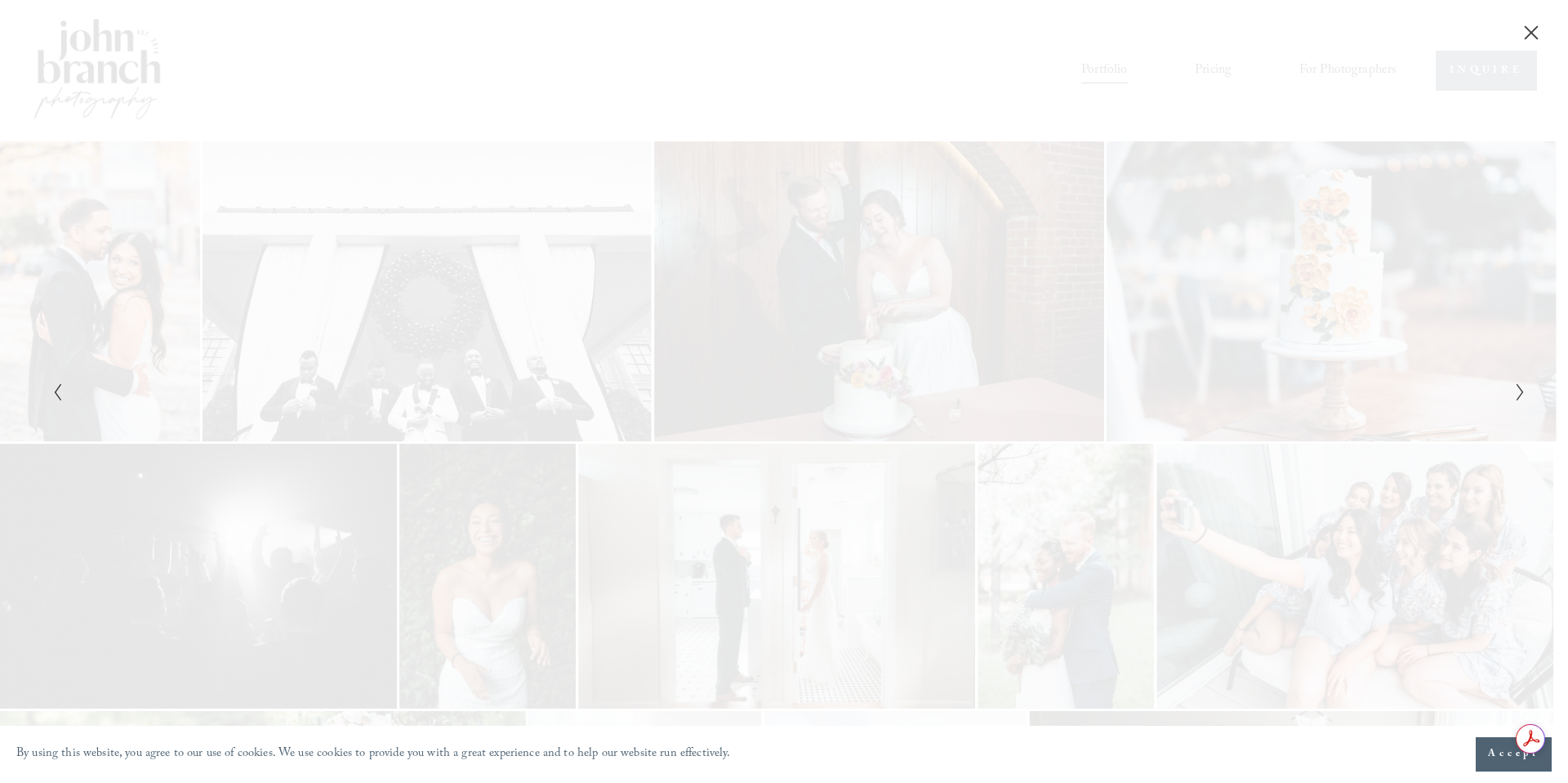
click at [1515, 386] on icon "Next Slide" at bounding box center [1520, 392] width 11 height 20
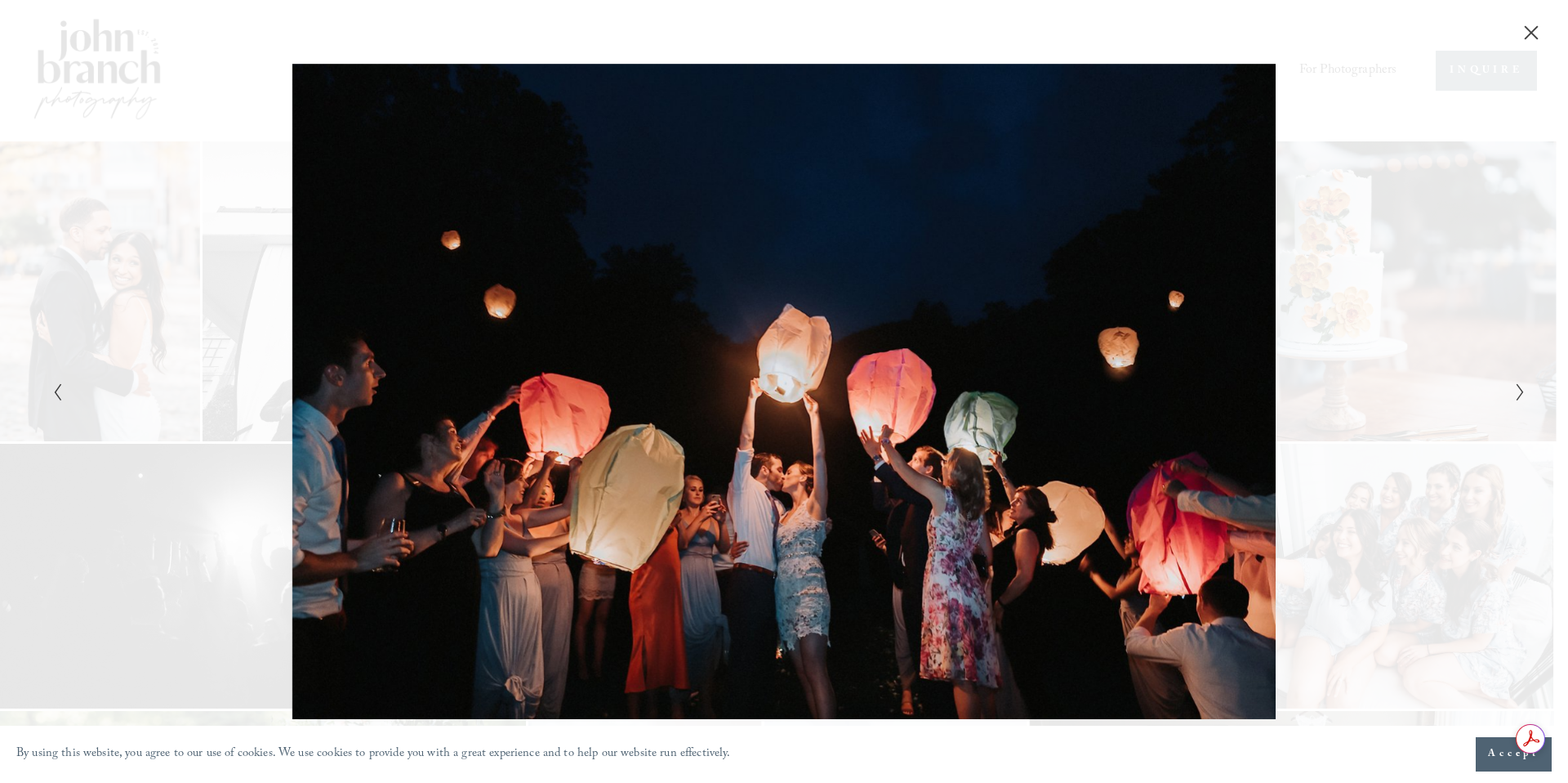
click at [1515, 386] on icon "Next Slide" at bounding box center [1520, 392] width 11 height 20
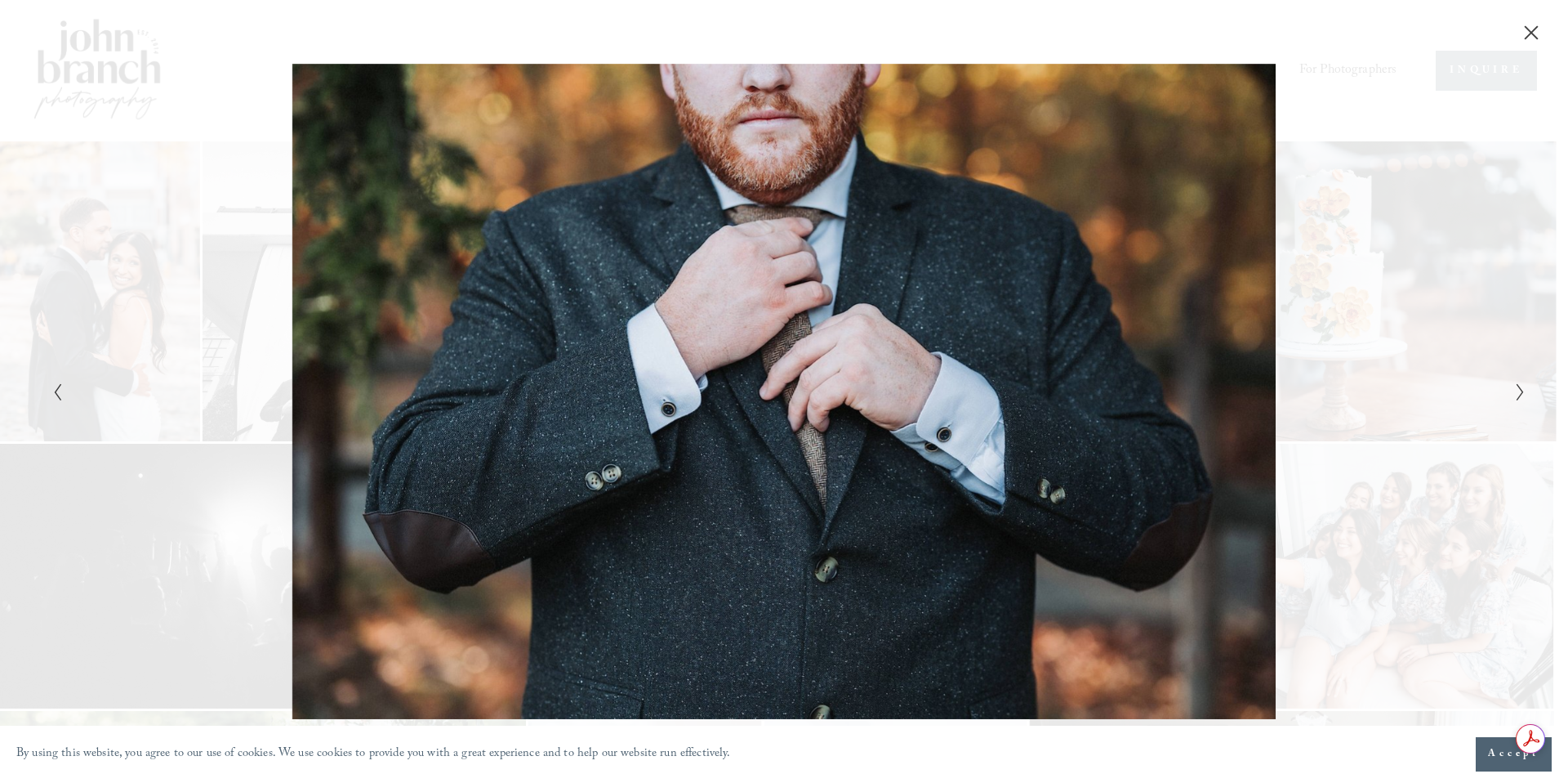
click at [1515, 386] on icon "Next Slide" at bounding box center [1520, 392] width 11 height 20
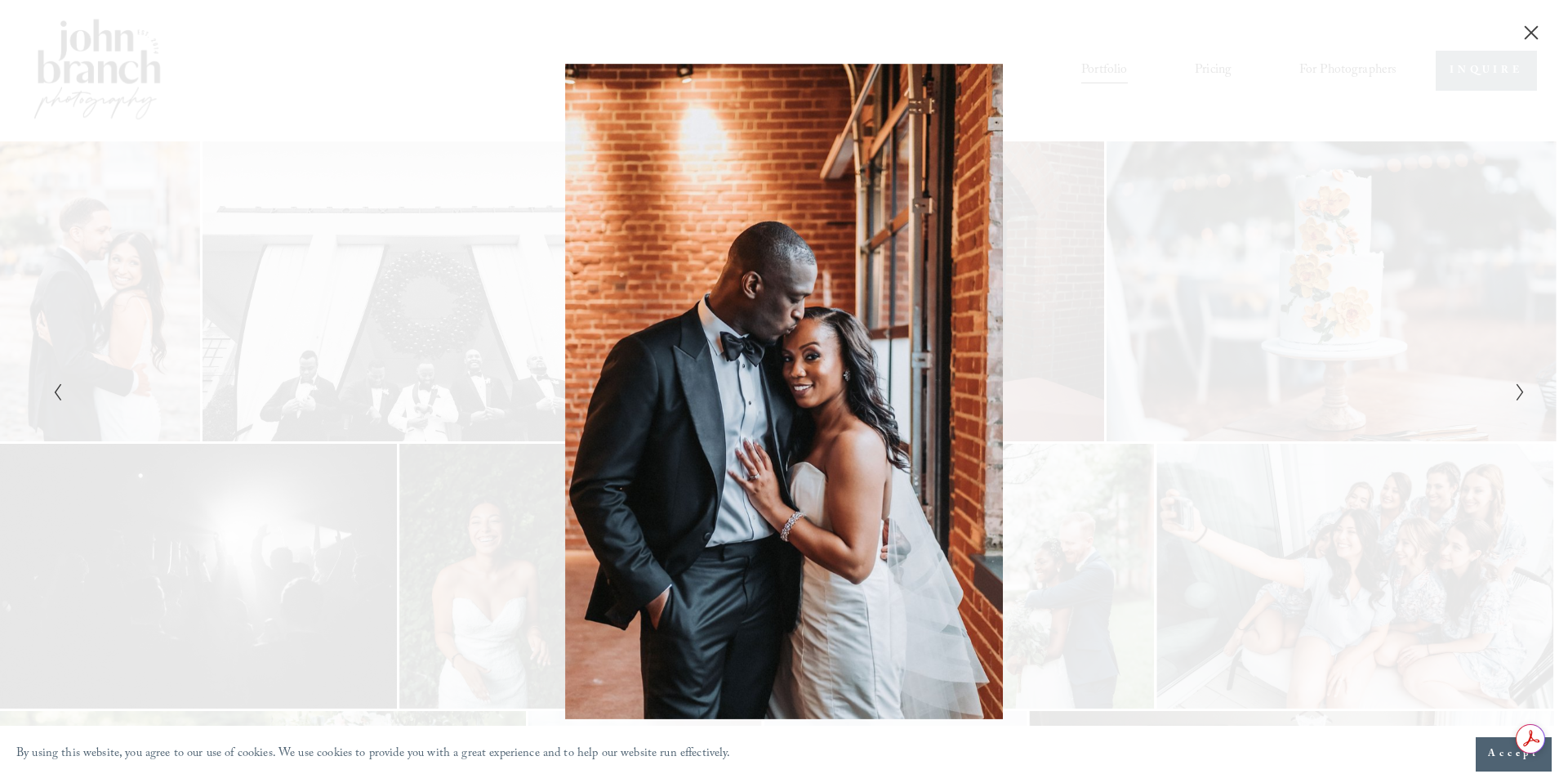
click at [1515, 386] on icon "Next Slide" at bounding box center [1520, 392] width 11 height 20
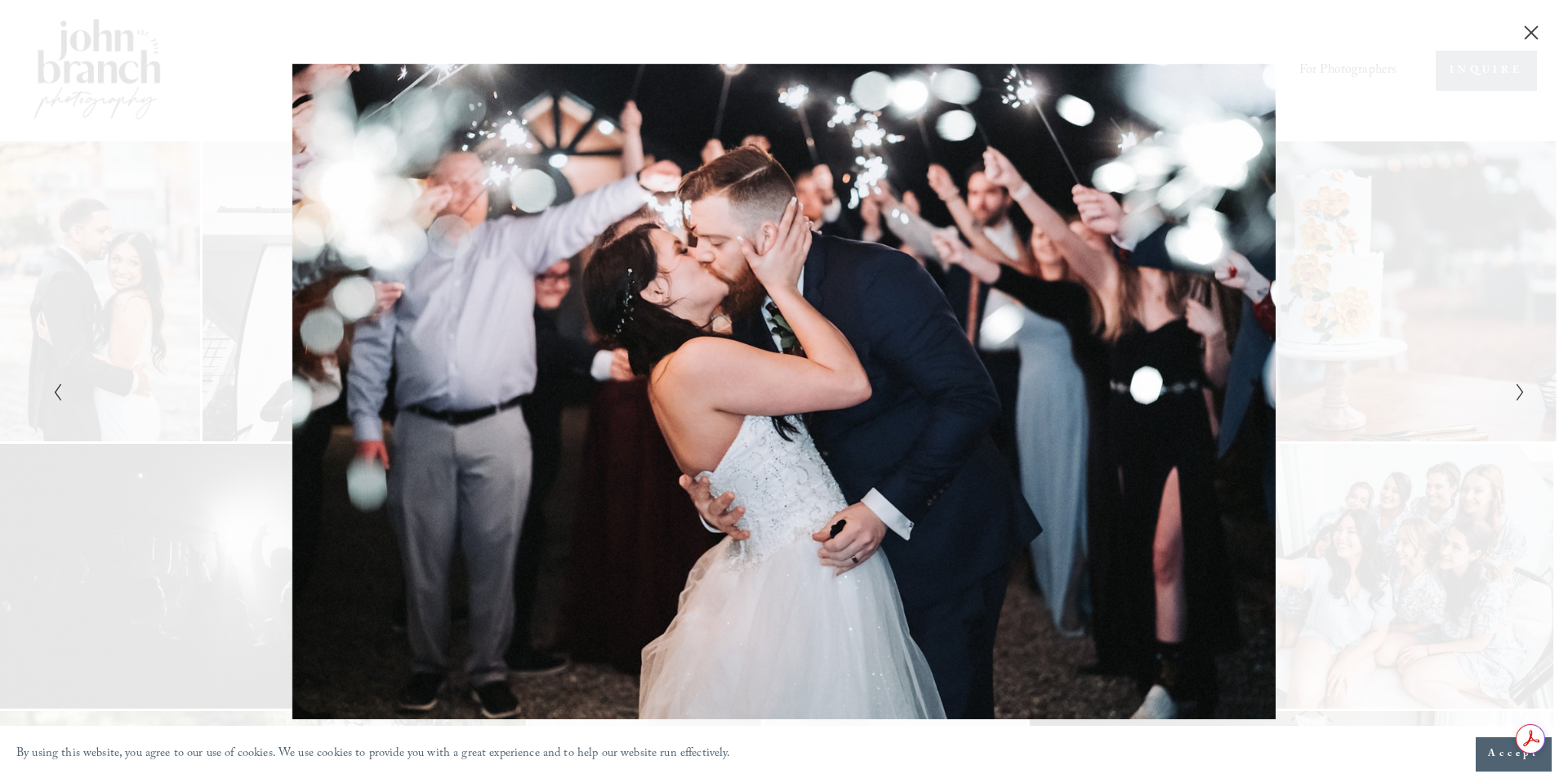
click at [1515, 386] on icon "Next Slide" at bounding box center [1520, 392] width 11 height 20
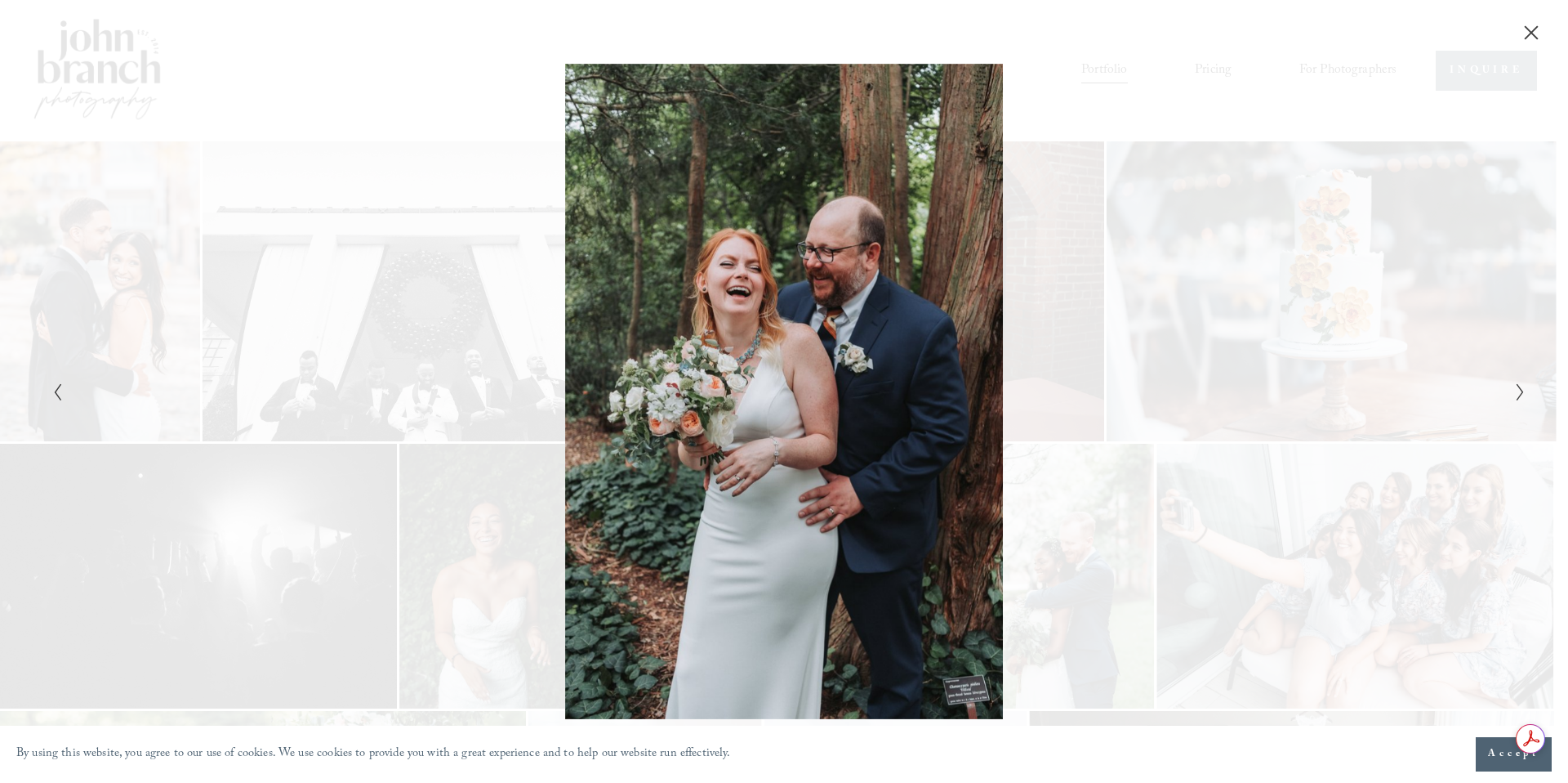
click at [1515, 386] on icon "Next Slide" at bounding box center [1520, 392] width 11 height 20
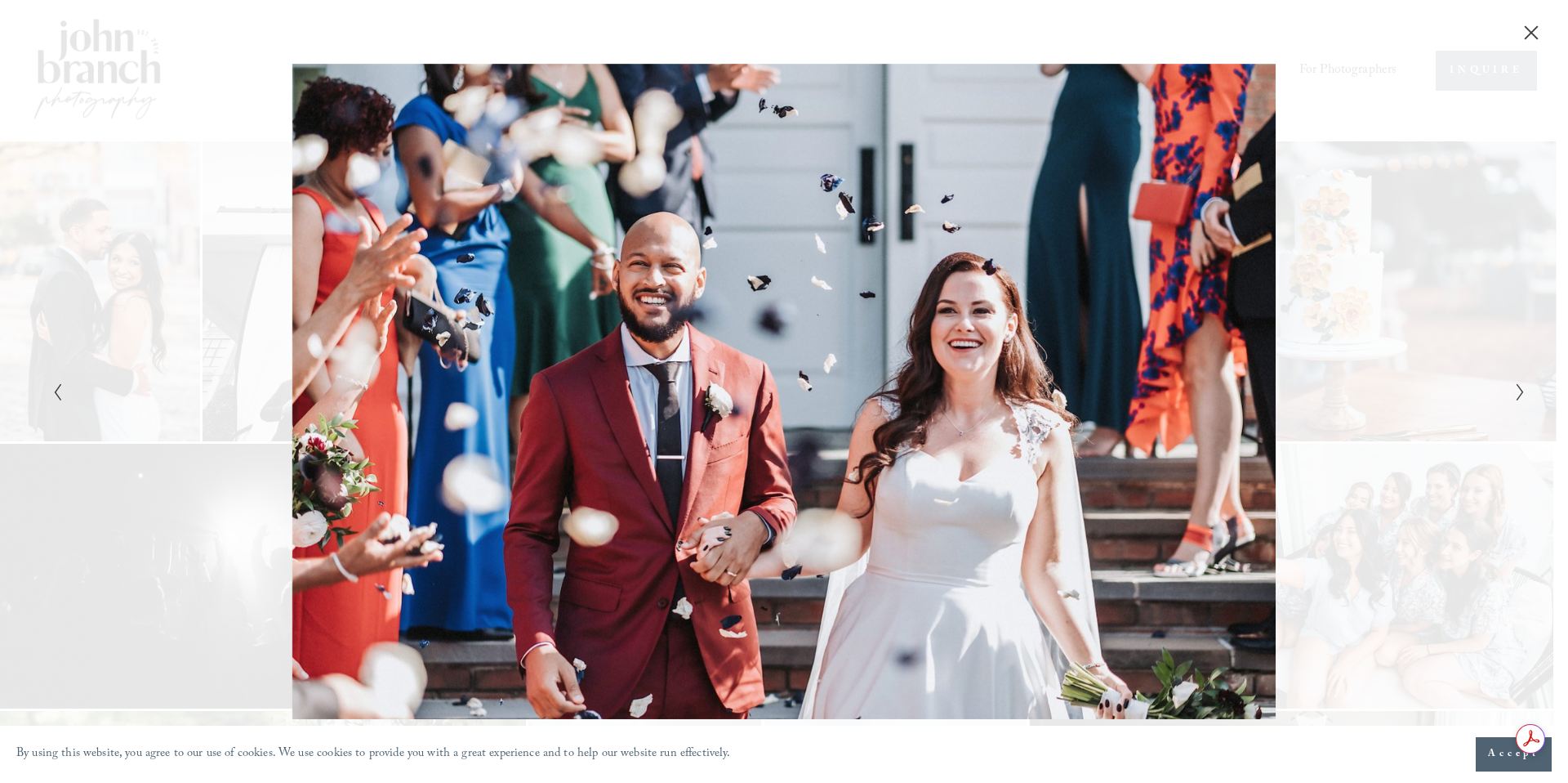
click at [1515, 386] on icon "Next Slide" at bounding box center [1520, 392] width 11 height 20
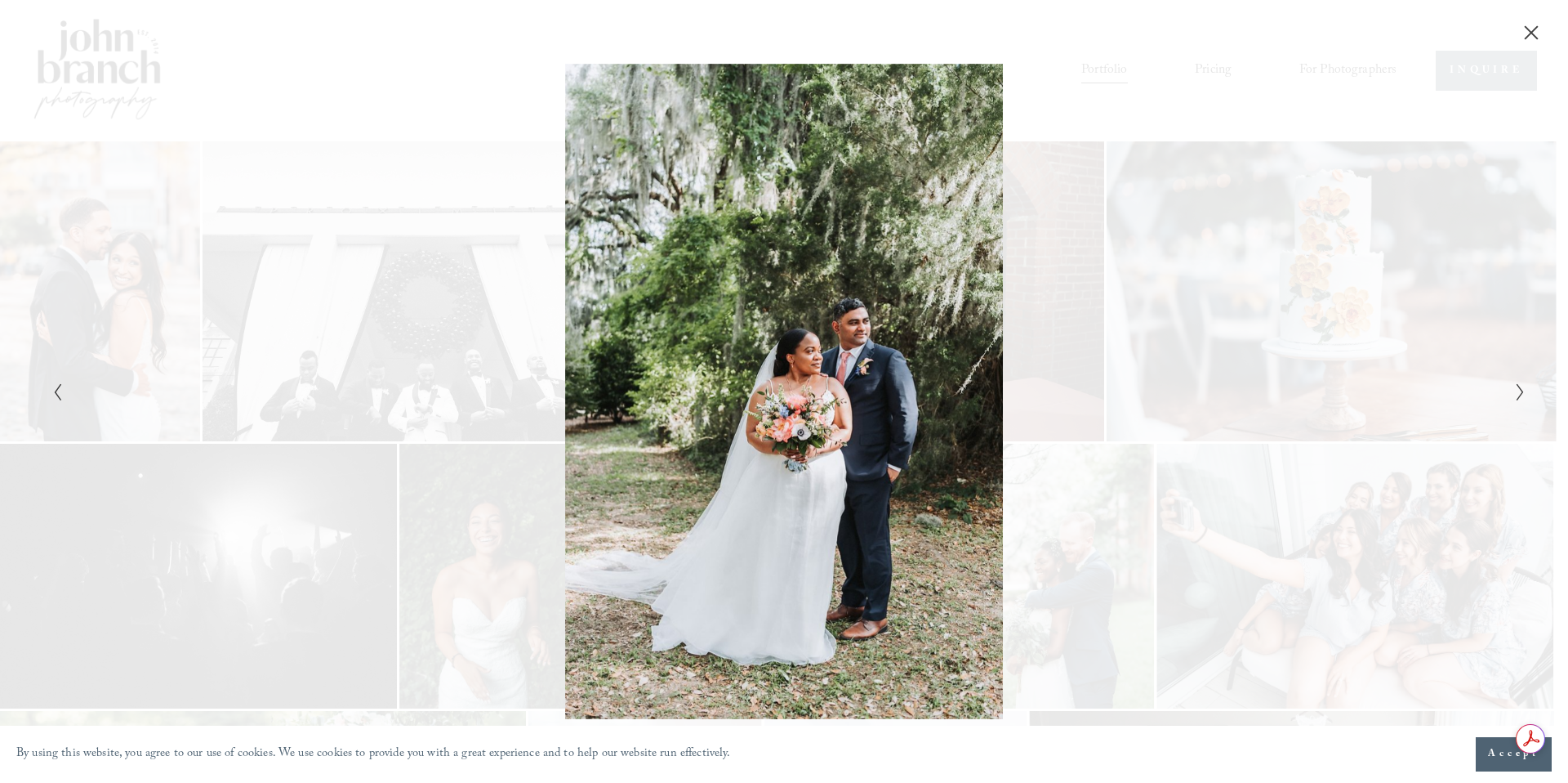
click at [1515, 386] on icon "Next Slide" at bounding box center [1520, 392] width 11 height 20
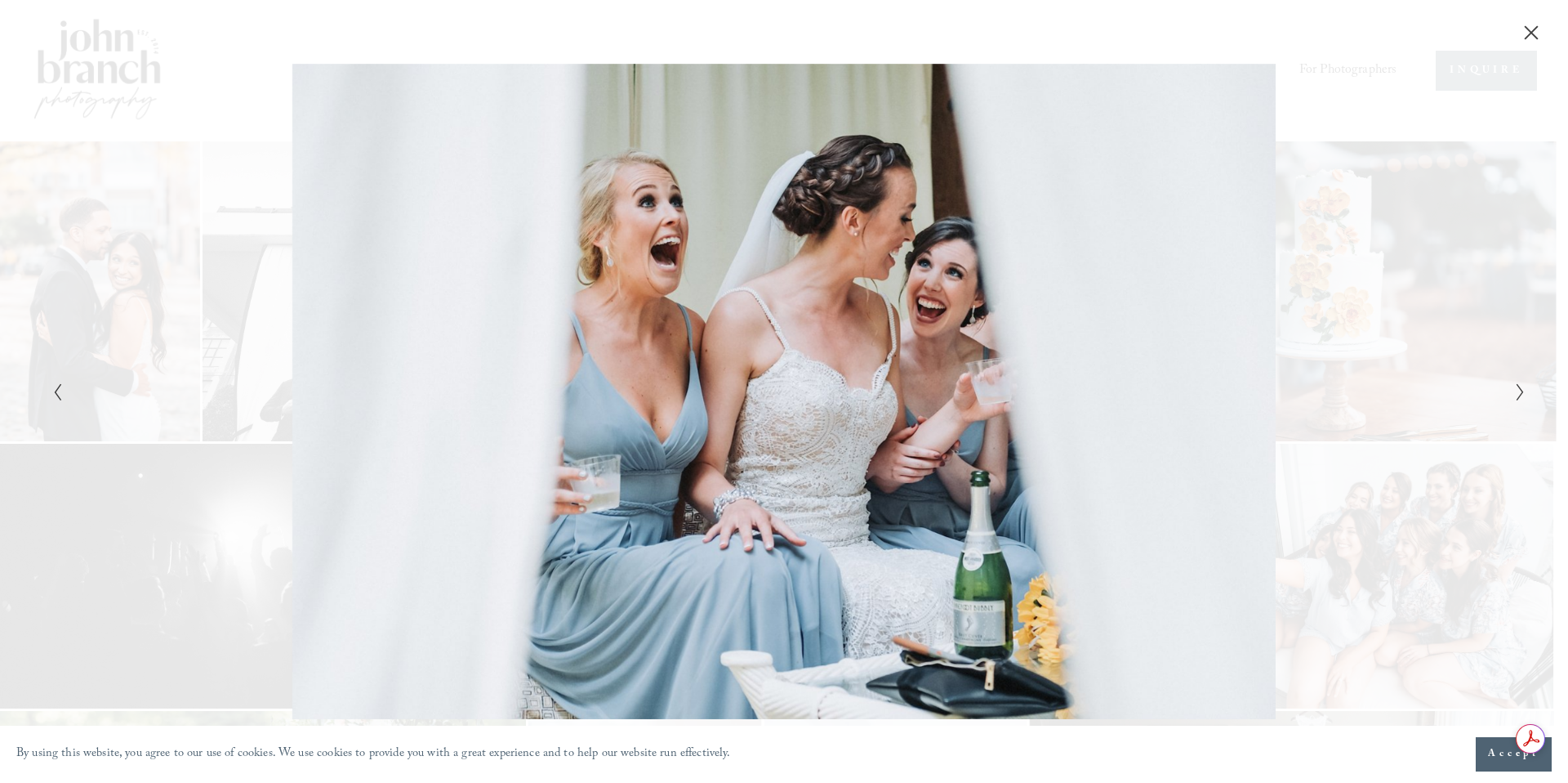
click at [1515, 386] on icon "Next Slide" at bounding box center [1520, 392] width 11 height 20
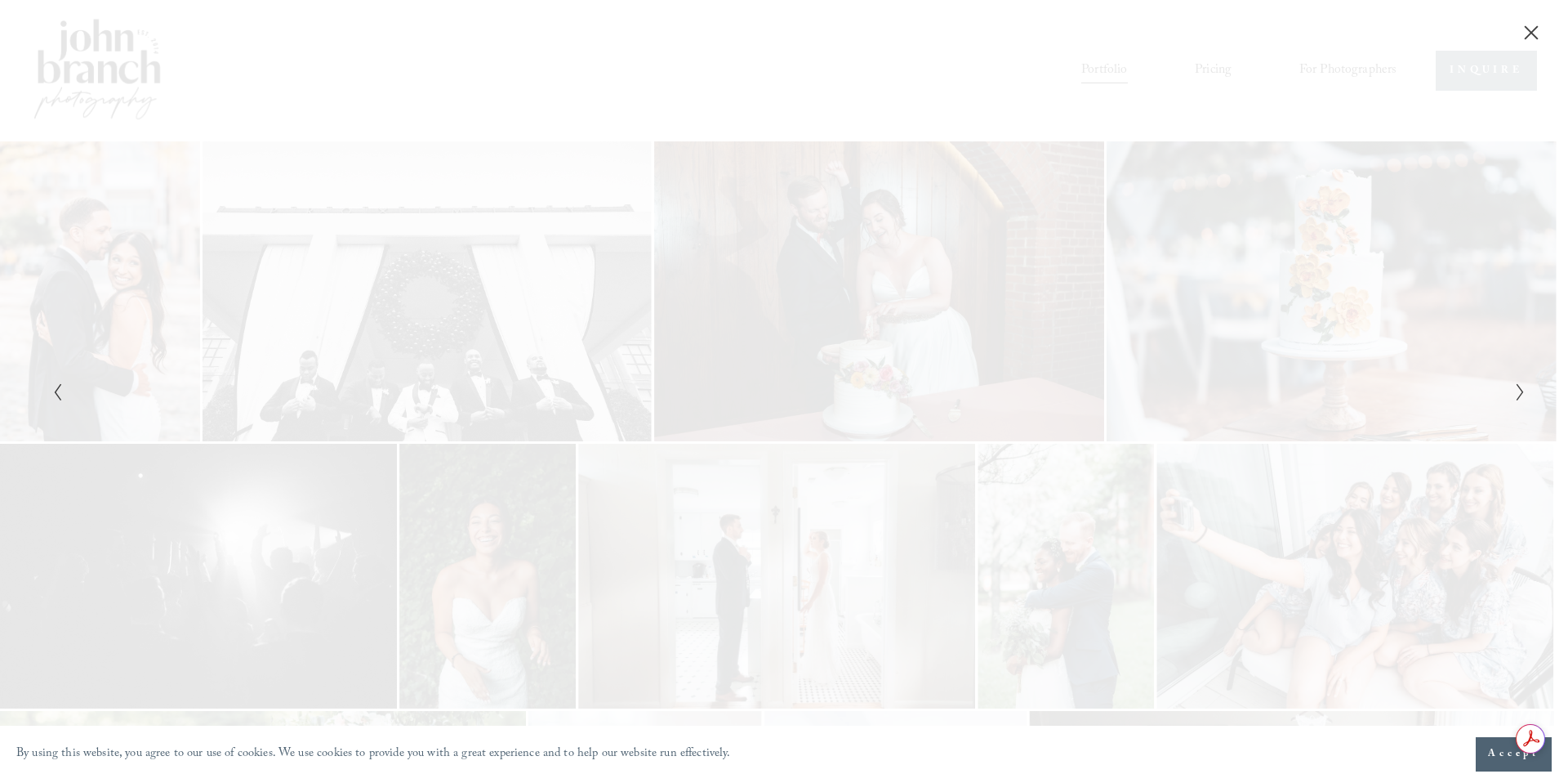
click at [1515, 386] on icon "Next Slide" at bounding box center [1520, 392] width 11 height 20
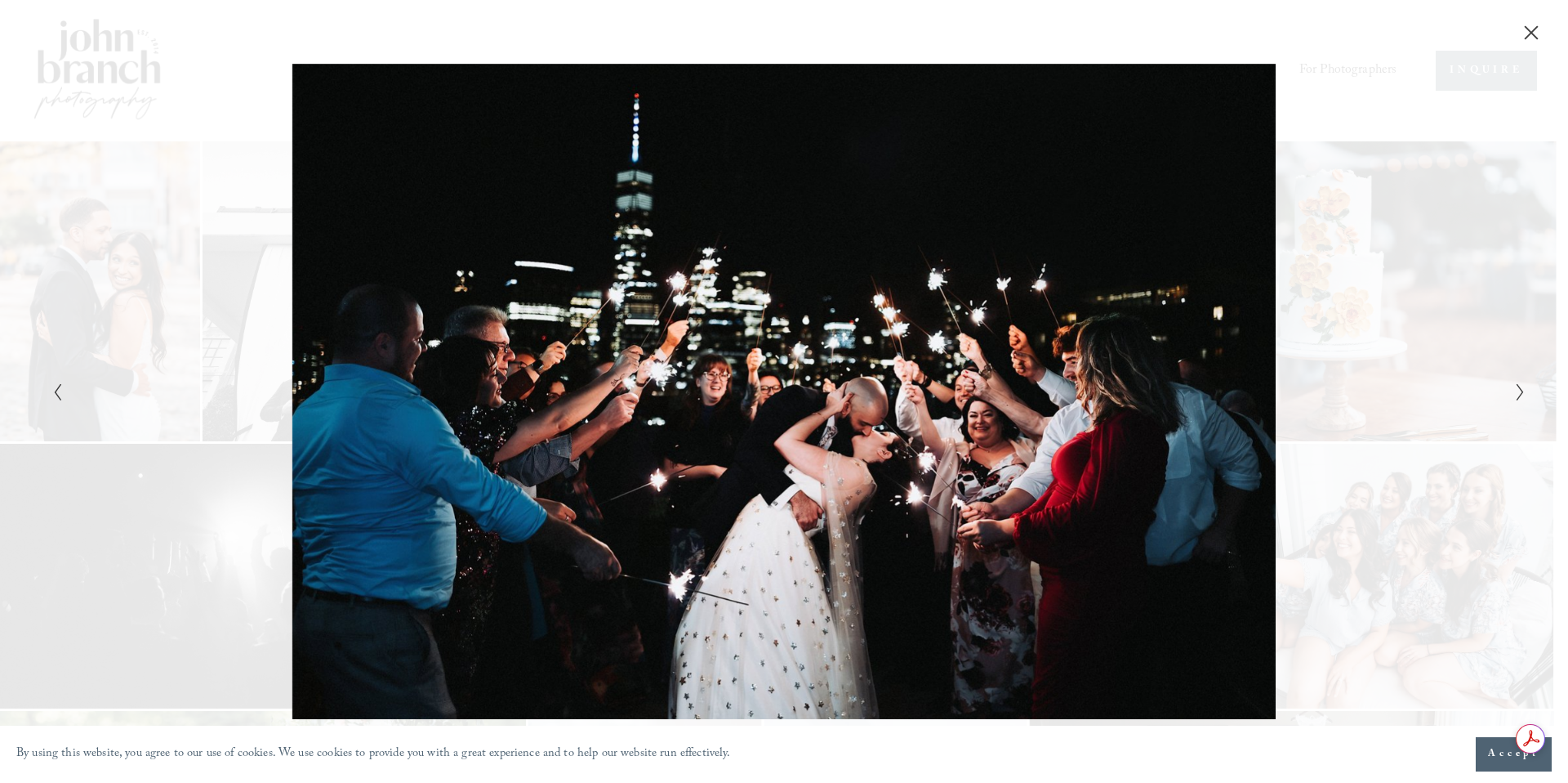
click at [1515, 386] on icon "Next Slide" at bounding box center [1520, 392] width 11 height 20
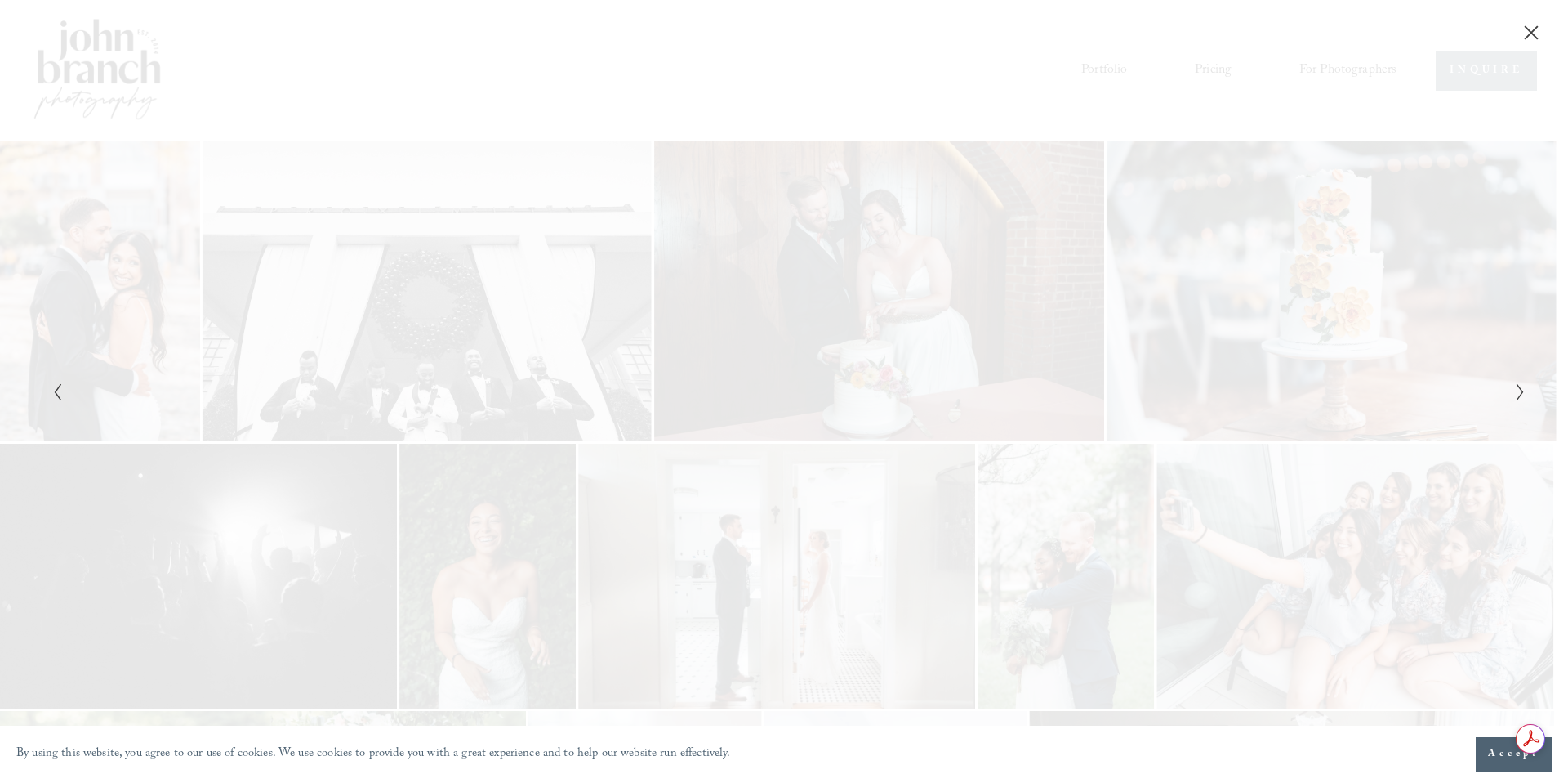
click at [1515, 386] on icon "Next Slide" at bounding box center [1520, 392] width 11 height 20
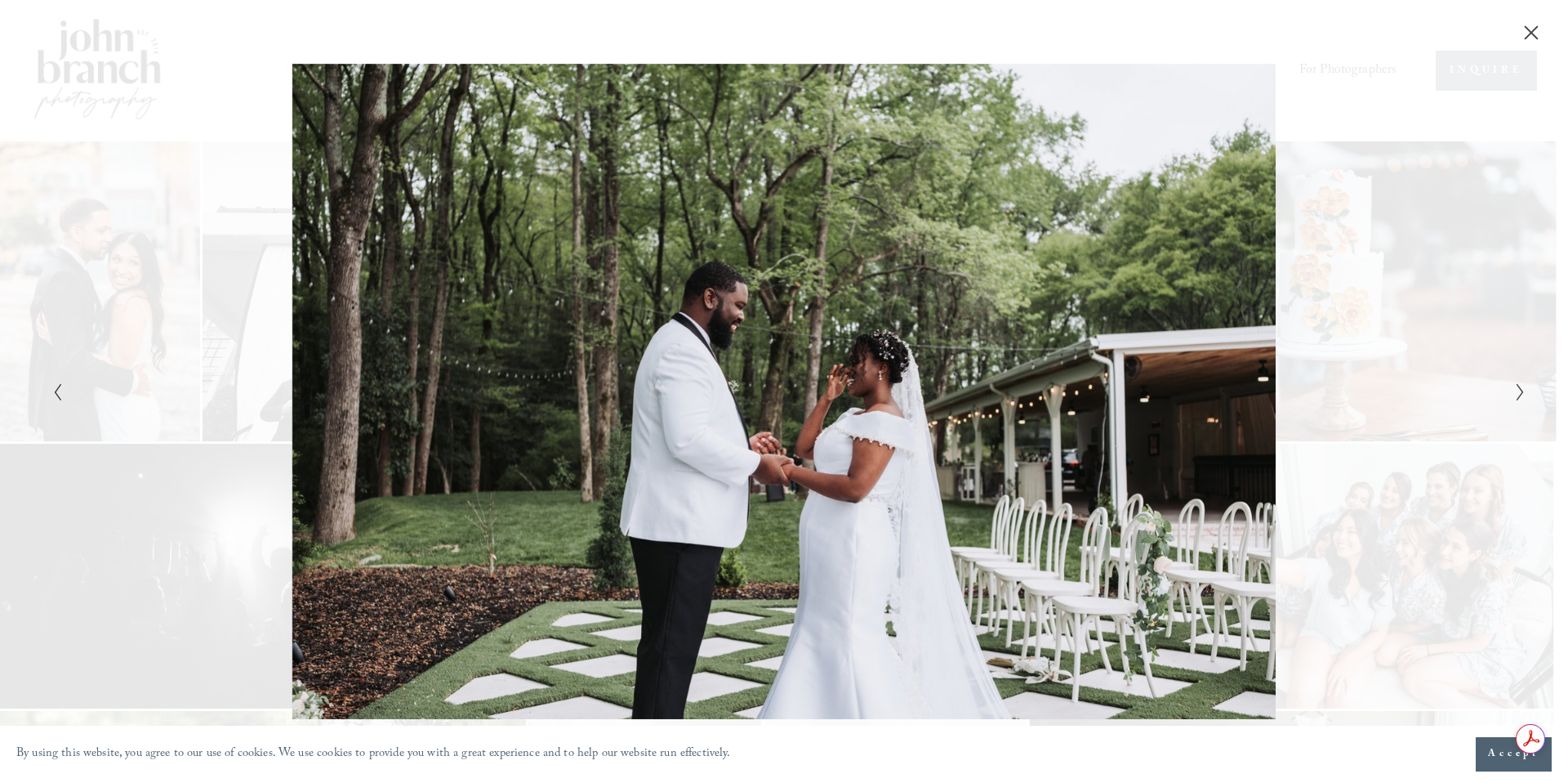
click at [1515, 386] on icon "Next Slide" at bounding box center [1520, 392] width 11 height 20
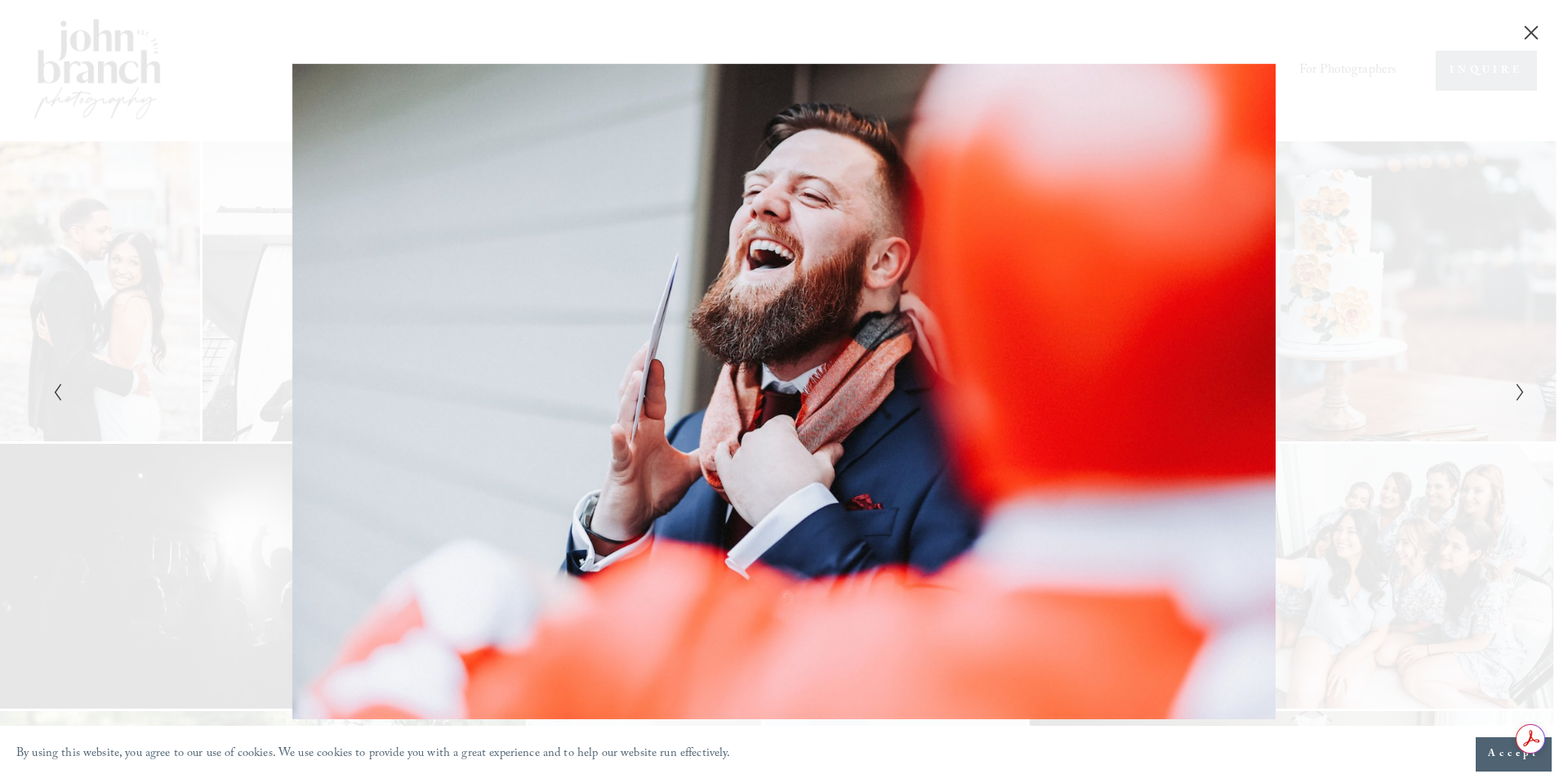
click at [1515, 386] on icon "Next Slide" at bounding box center [1520, 392] width 11 height 20
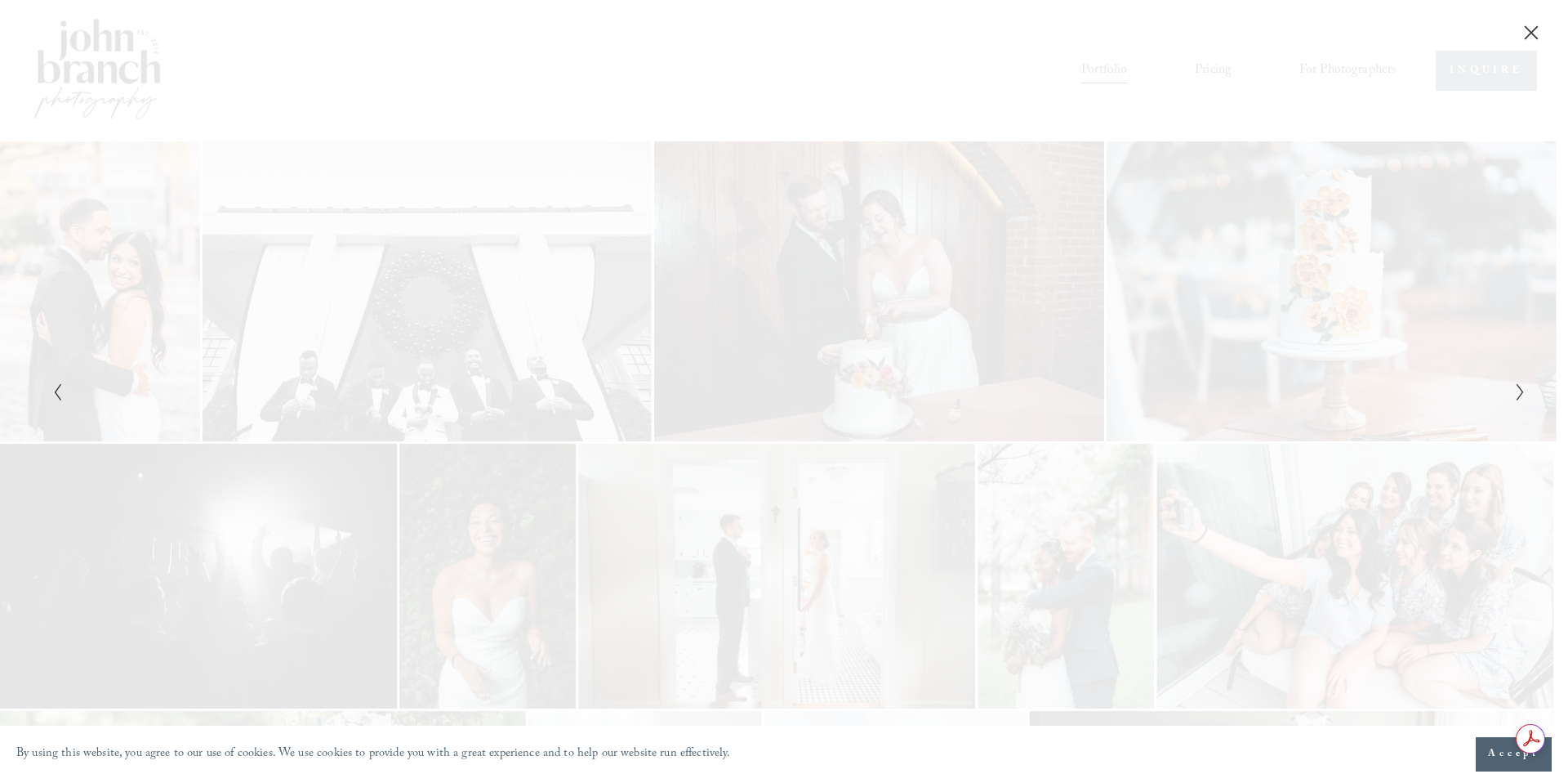
click at [1515, 386] on icon "Next Slide" at bounding box center [1520, 392] width 11 height 20
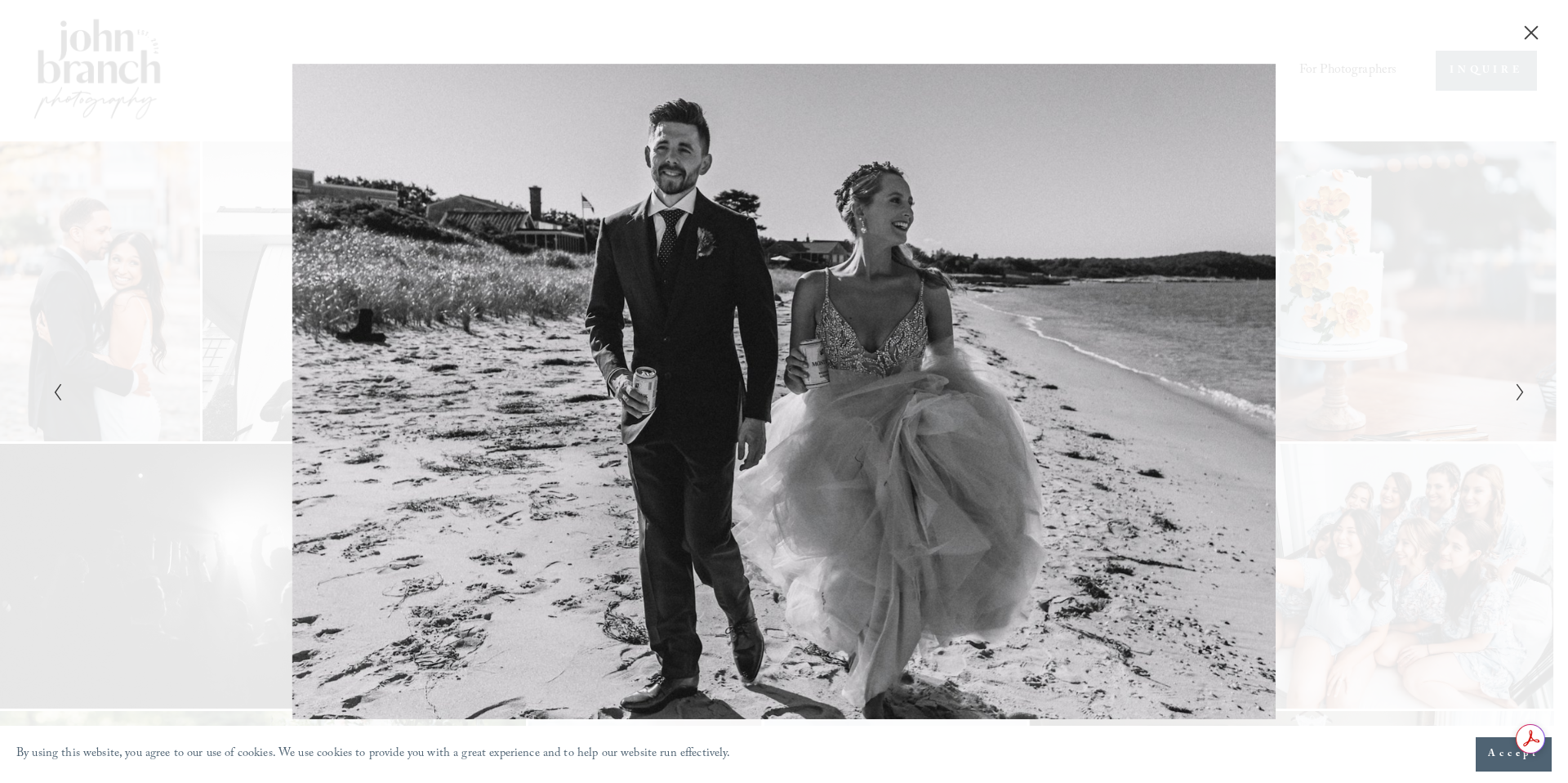
click at [1515, 386] on icon "Next Slide" at bounding box center [1520, 392] width 11 height 20
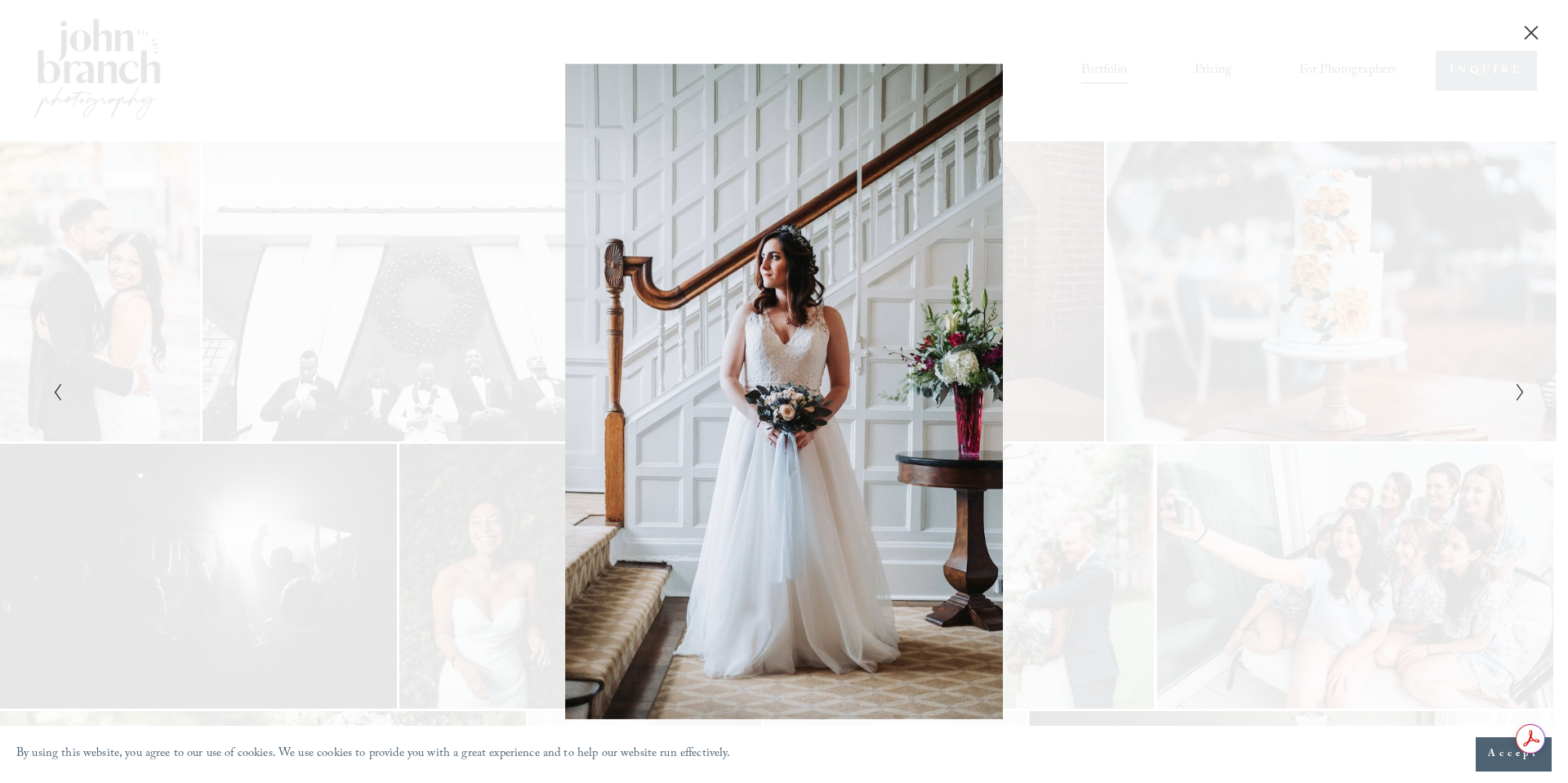
click at [1515, 386] on icon "Next Slide" at bounding box center [1520, 392] width 11 height 20
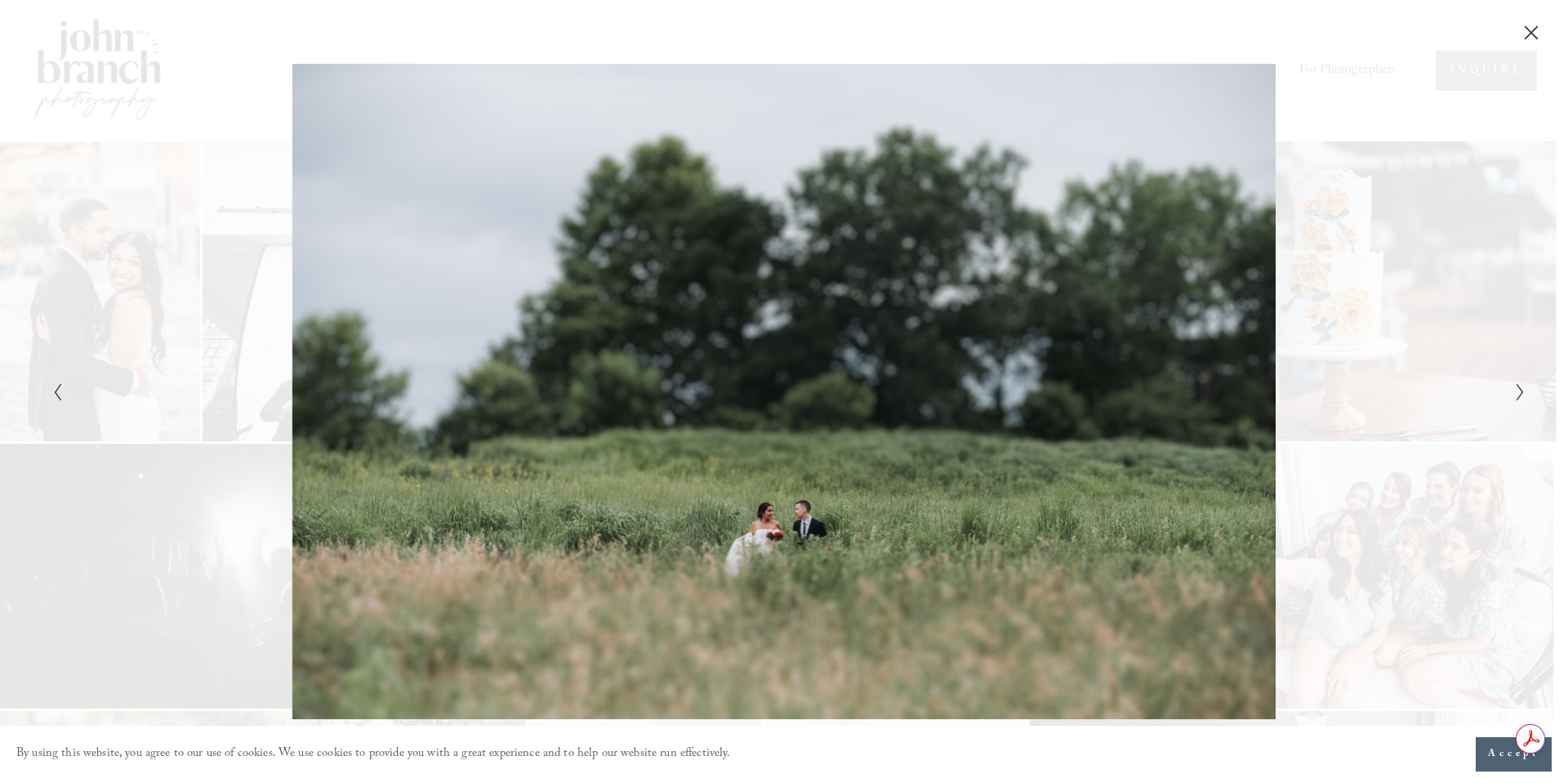
click at [1515, 386] on icon "Next Slide" at bounding box center [1520, 392] width 11 height 20
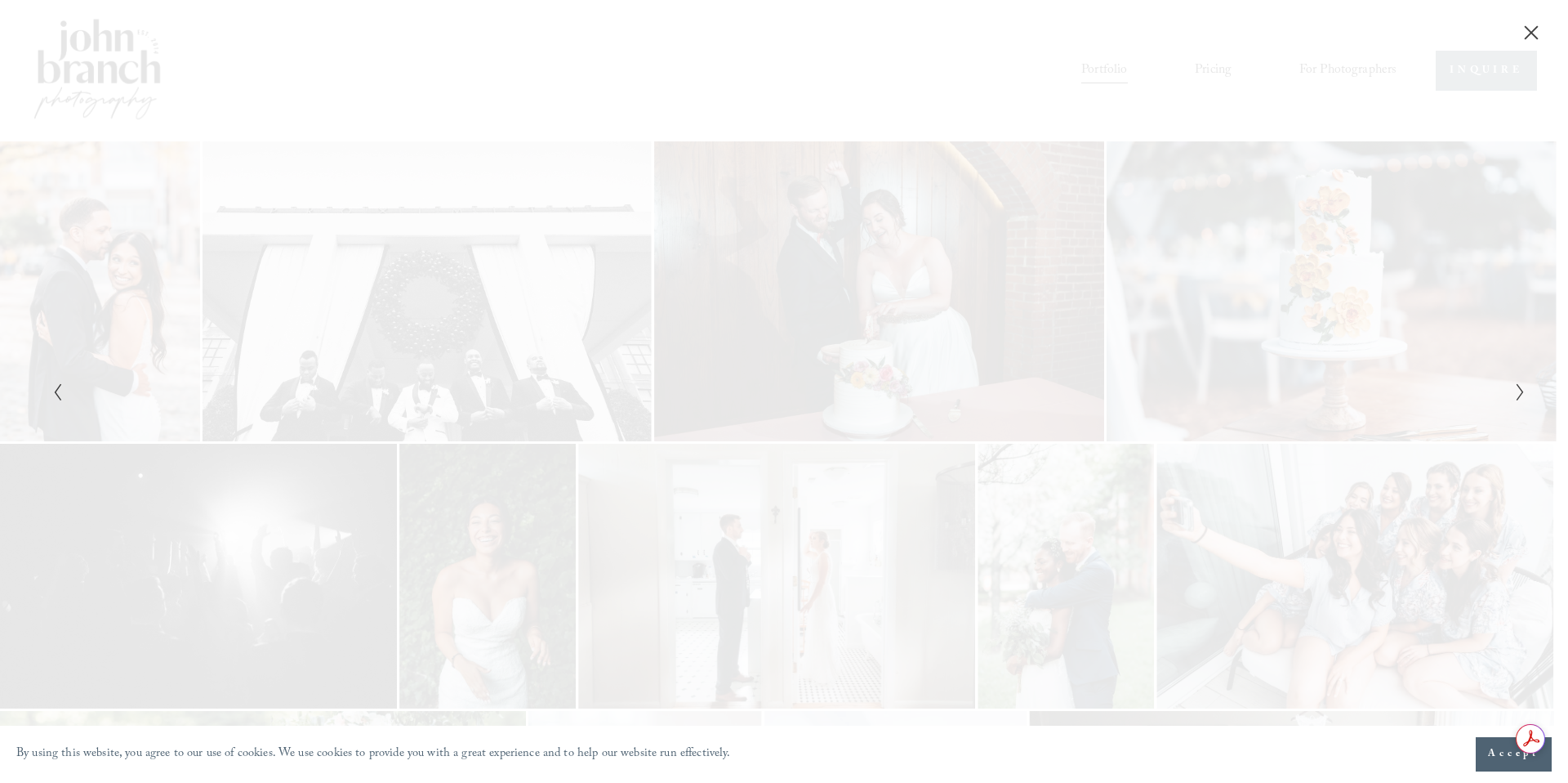
click at [1515, 386] on icon "Next Slide" at bounding box center [1520, 392] width 11 height 20
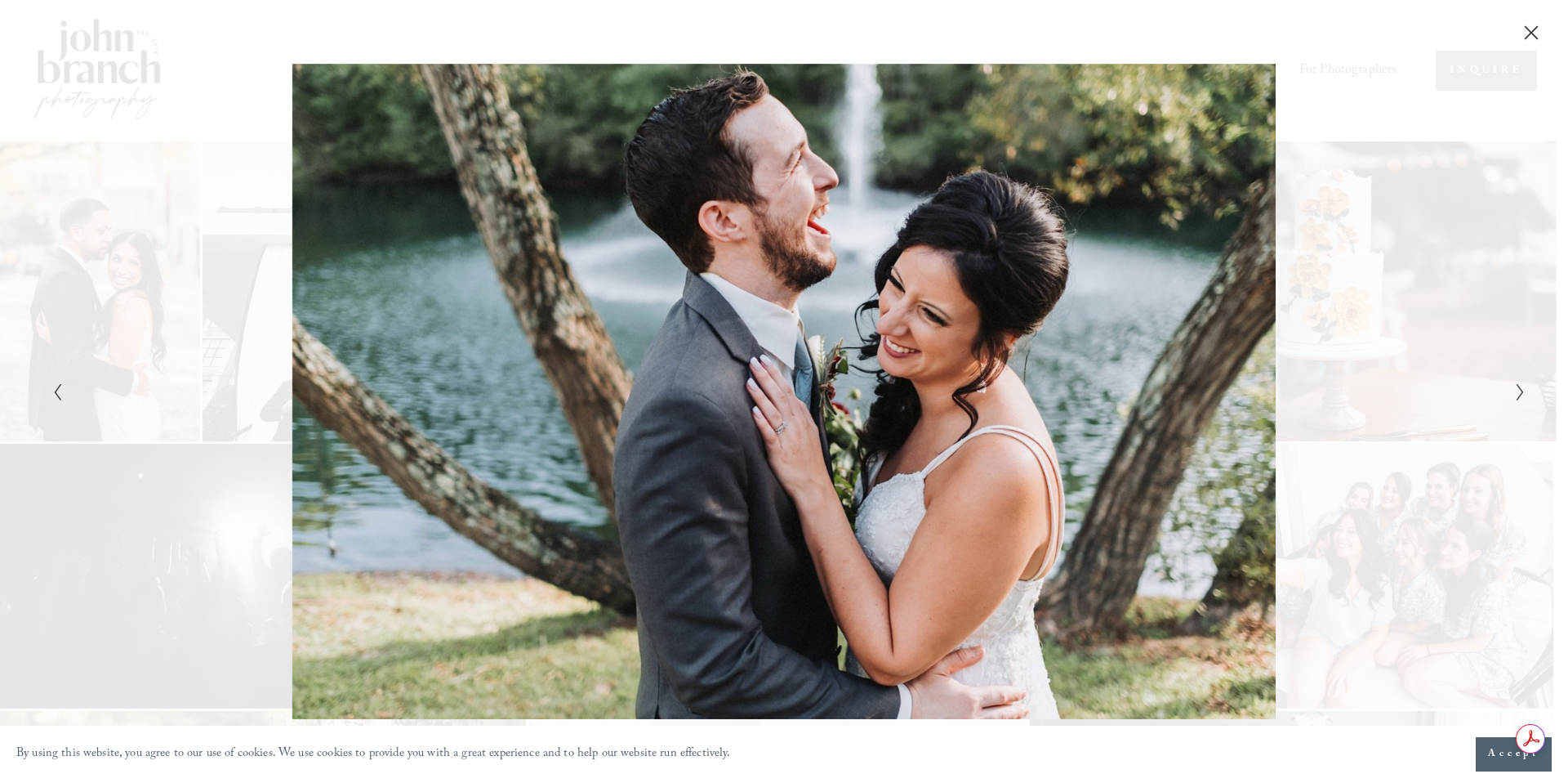
click at [1515, 386] on icon "Next Slide" at bounding box center [1520, 392] width 11 height 20
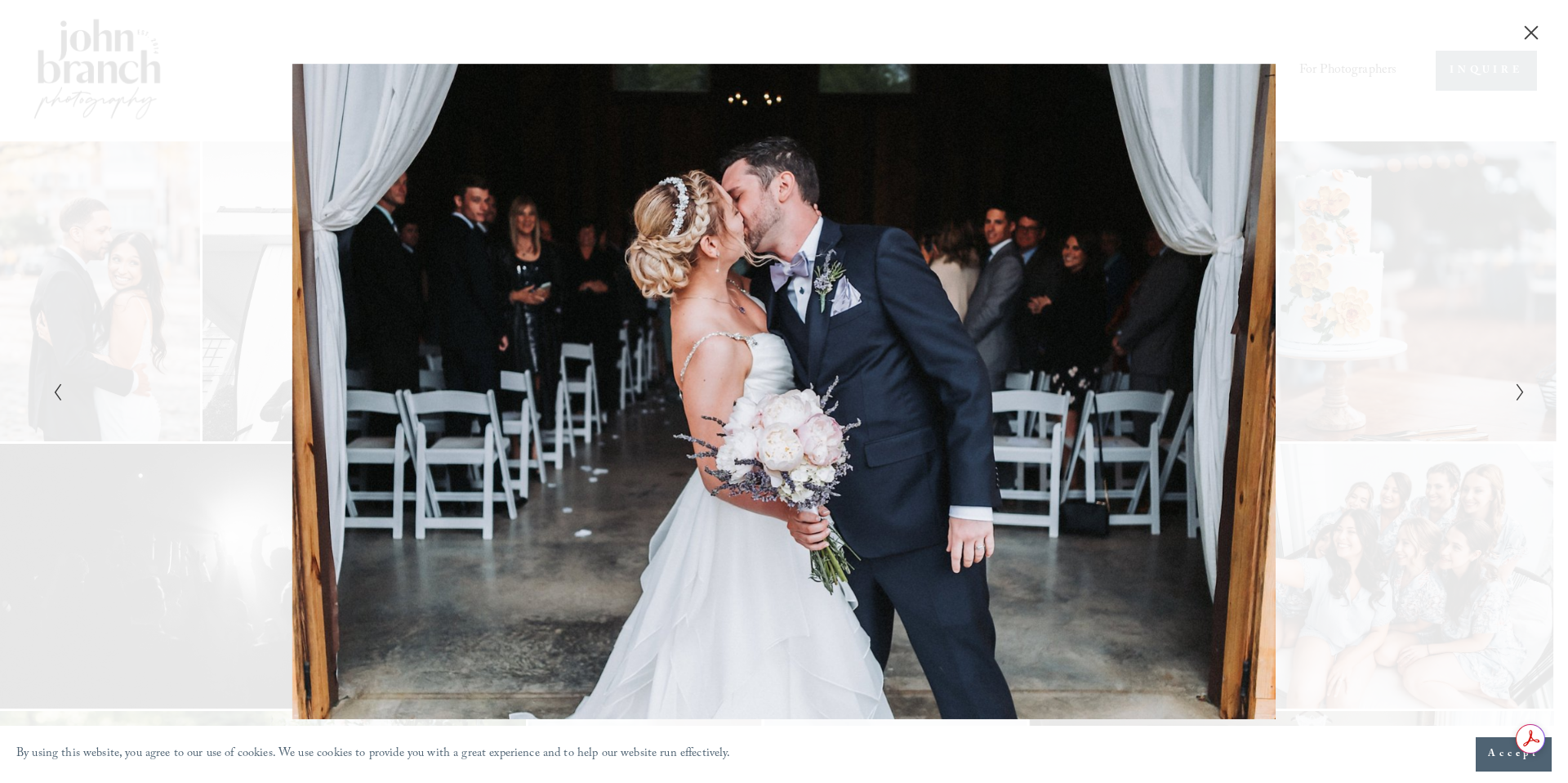
click at [1515, 386] on icon "Next Slide" at bounding box center [1520, 392] width 11 height 20
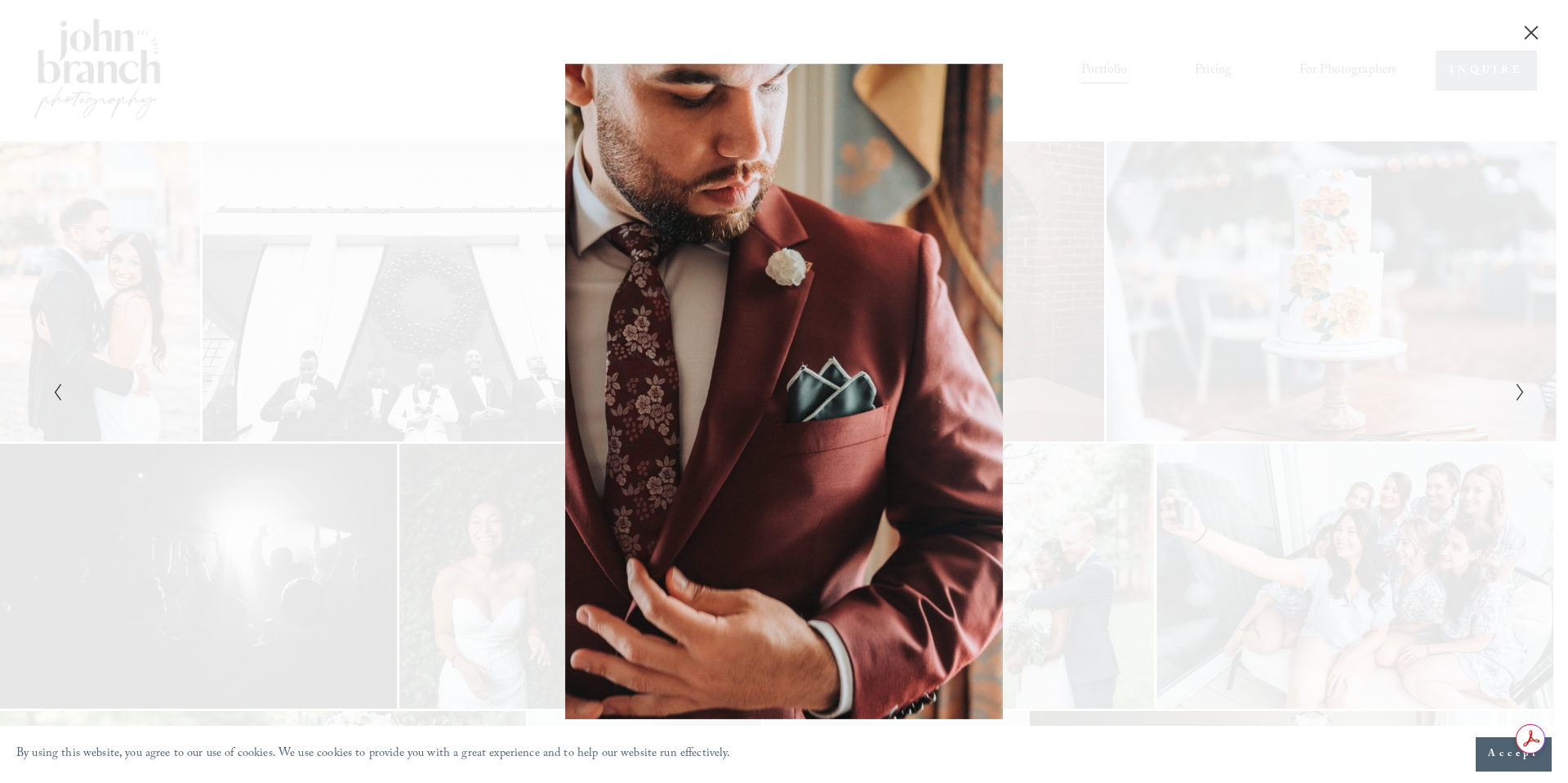
click at [1515, 386] on icon "Next Slide" at bounding box center [1520, 392] width 11 height 20
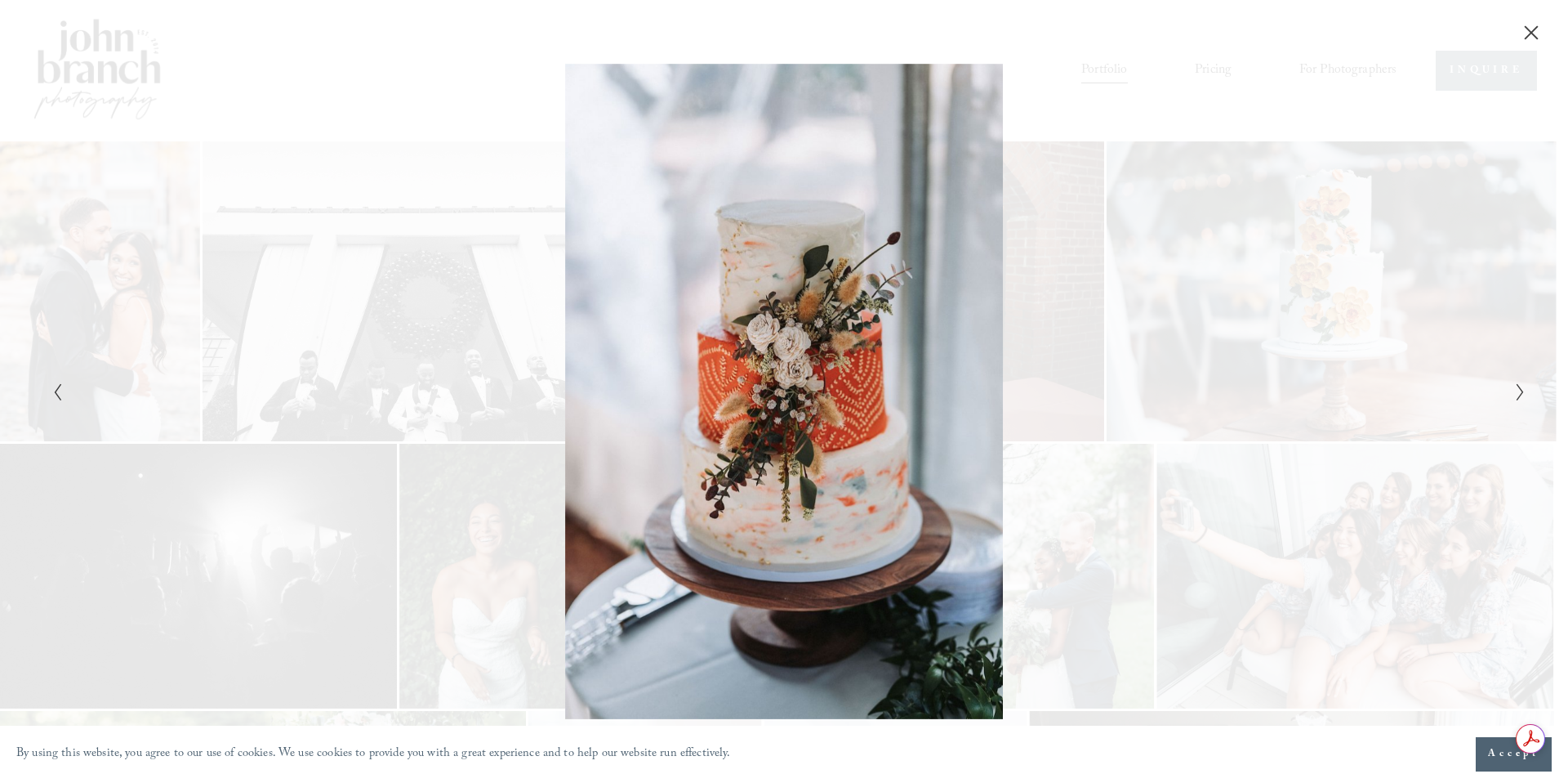
click at [1515, 386] on icon "Next Slide" at bounding box center [1520, 392] width 11 height 20
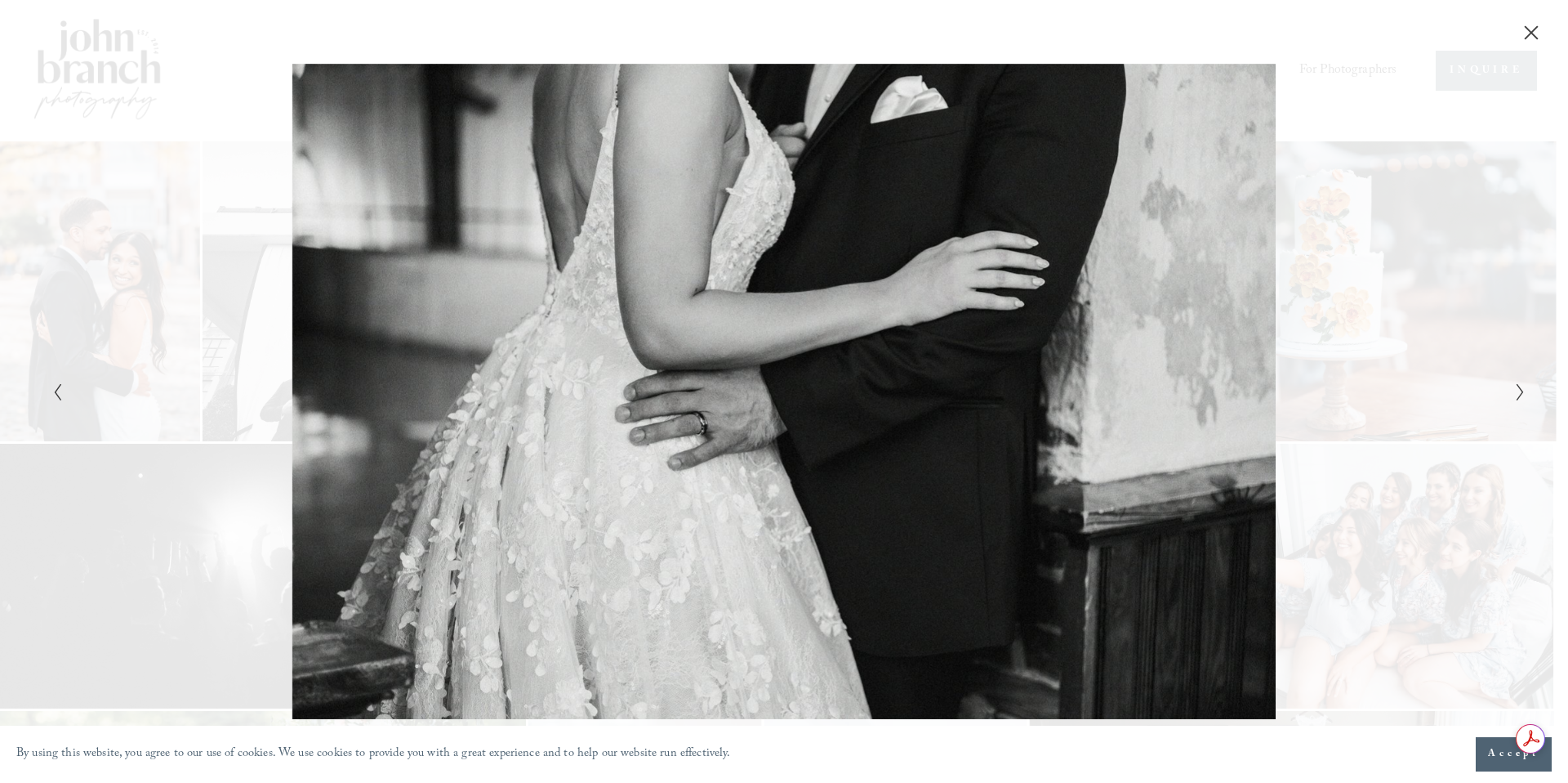
click at [1515, 386] on icon "Next Slide" at bounding box center [1520, 392] width 11 height 20
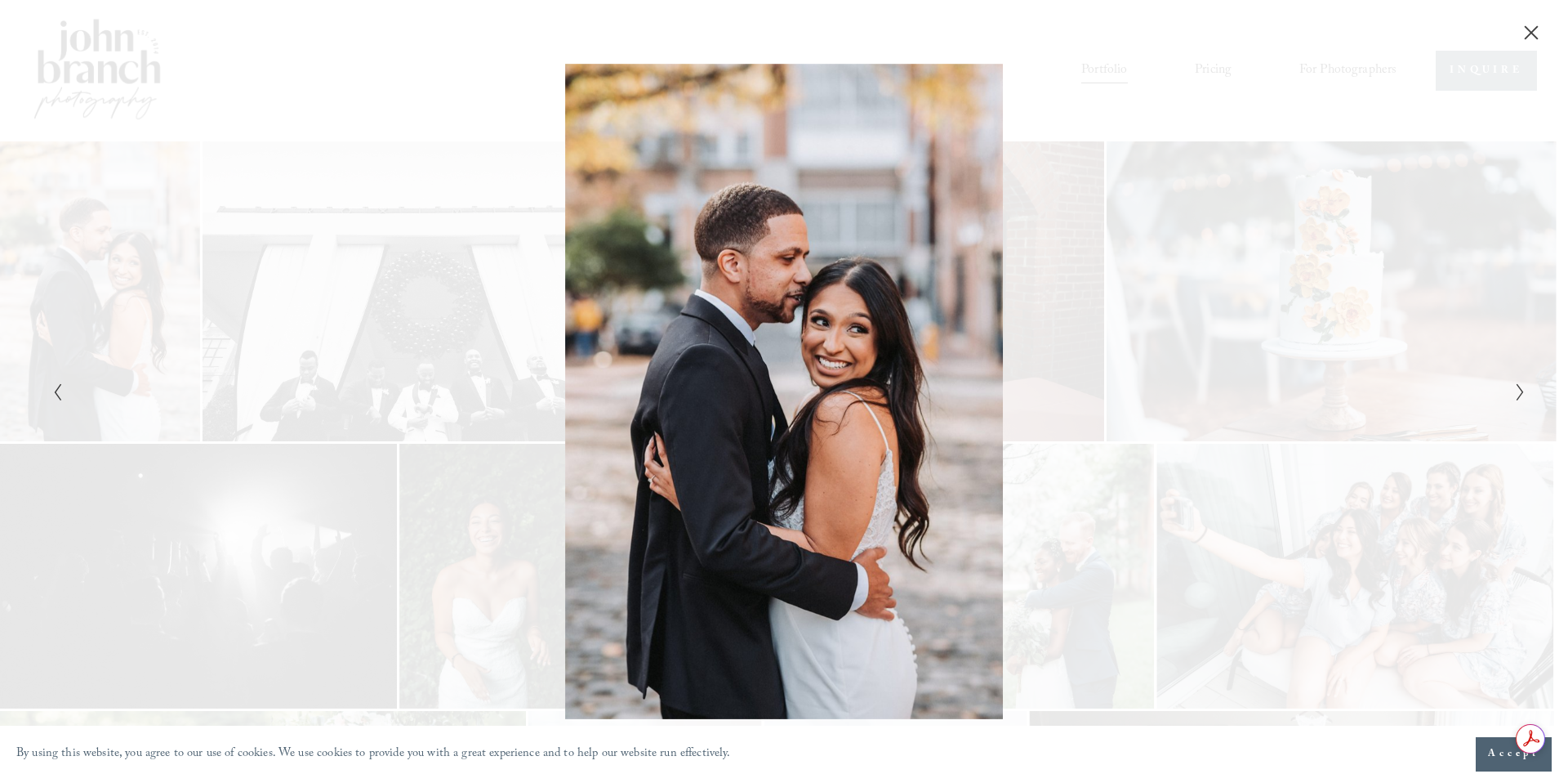
click at [1515, 386] on icon "Next Slide" at bounding box center [1520, 392] width 11 height 20
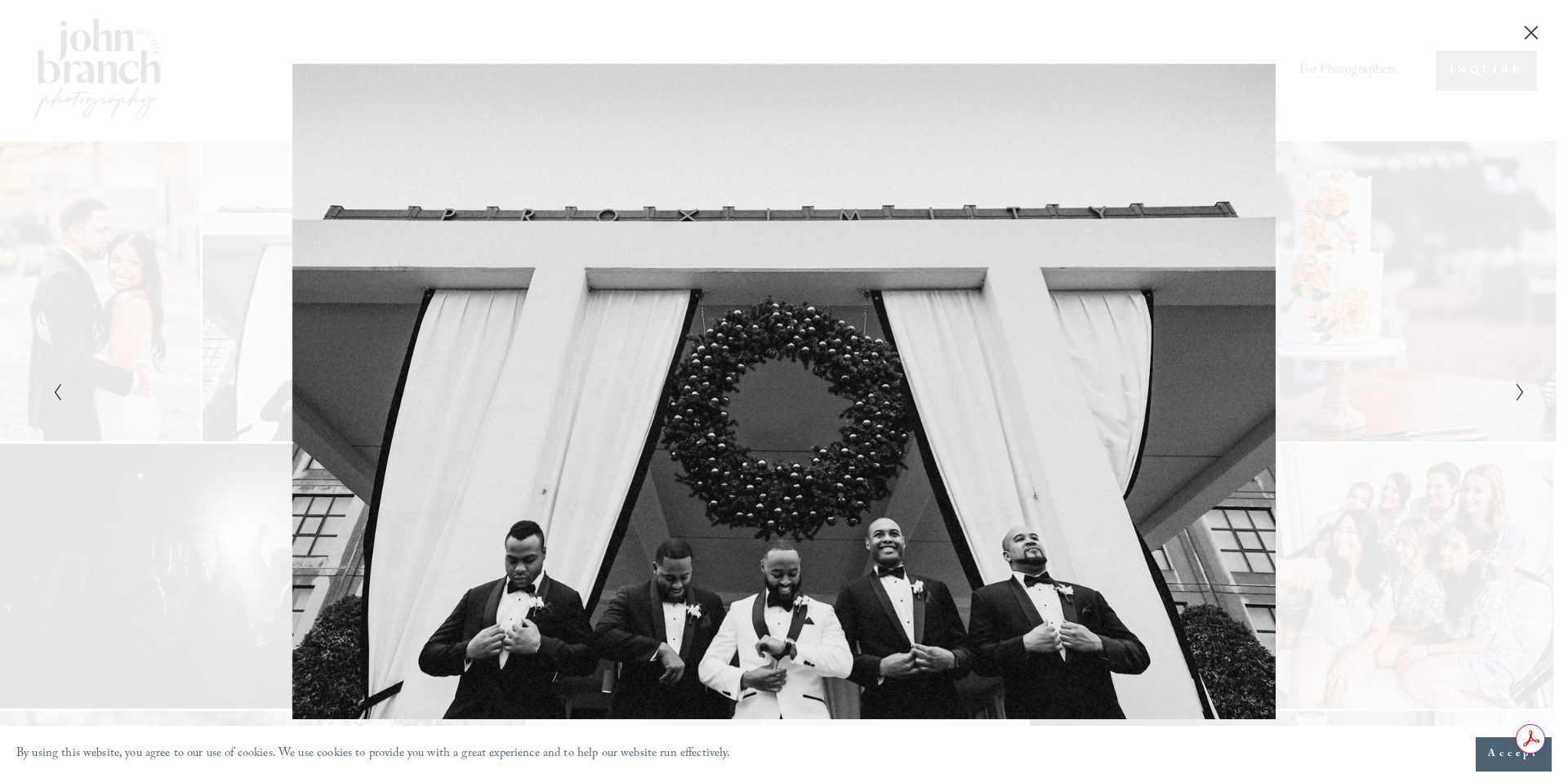
click at [1520, 387] on polyline "Next Slide" at bounding box center [1520, 392] width 6 height 16
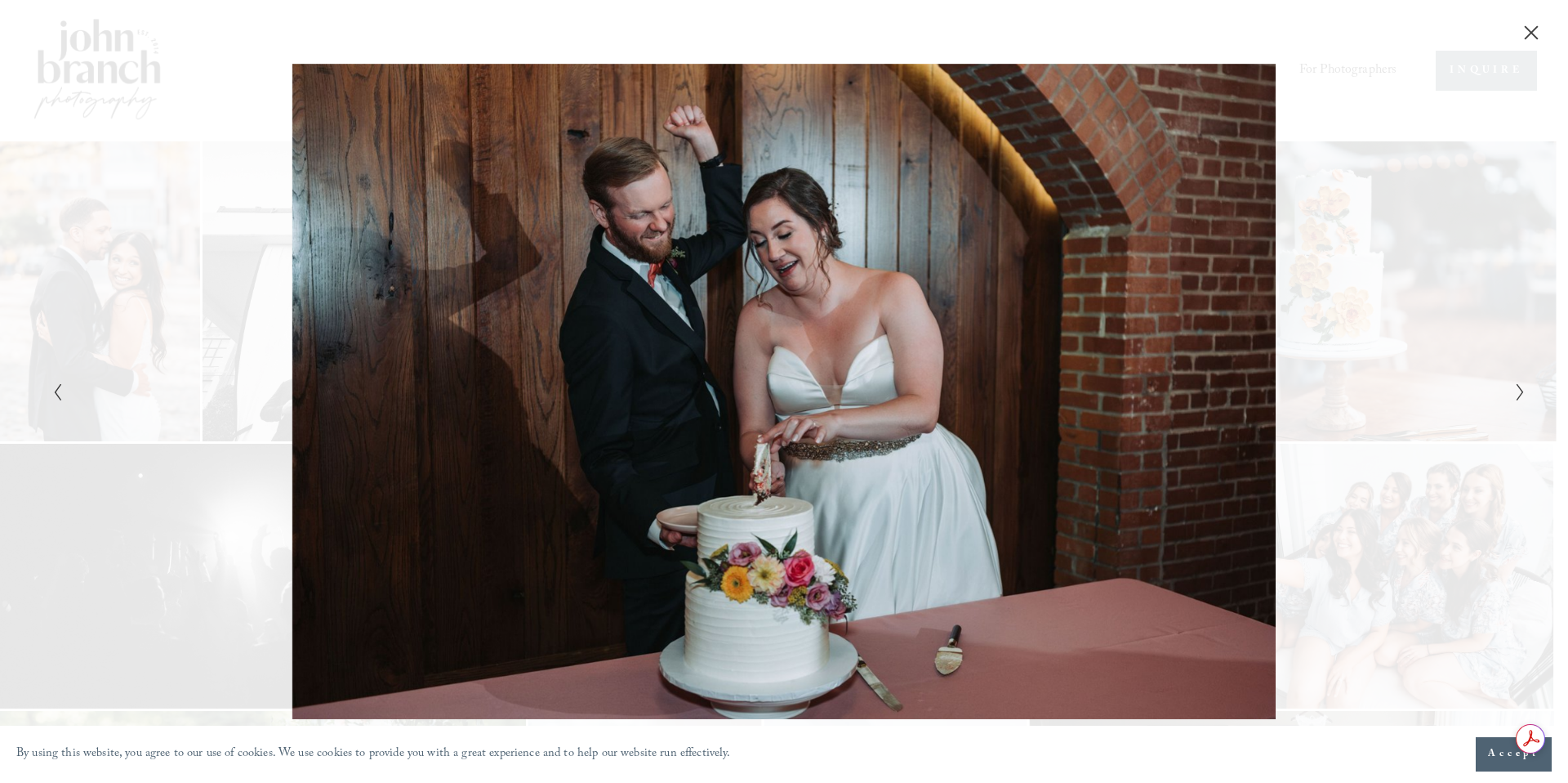
click at [1413, 242] on div "Gallery" at bounding box center [1152, 392] width 737 height 656
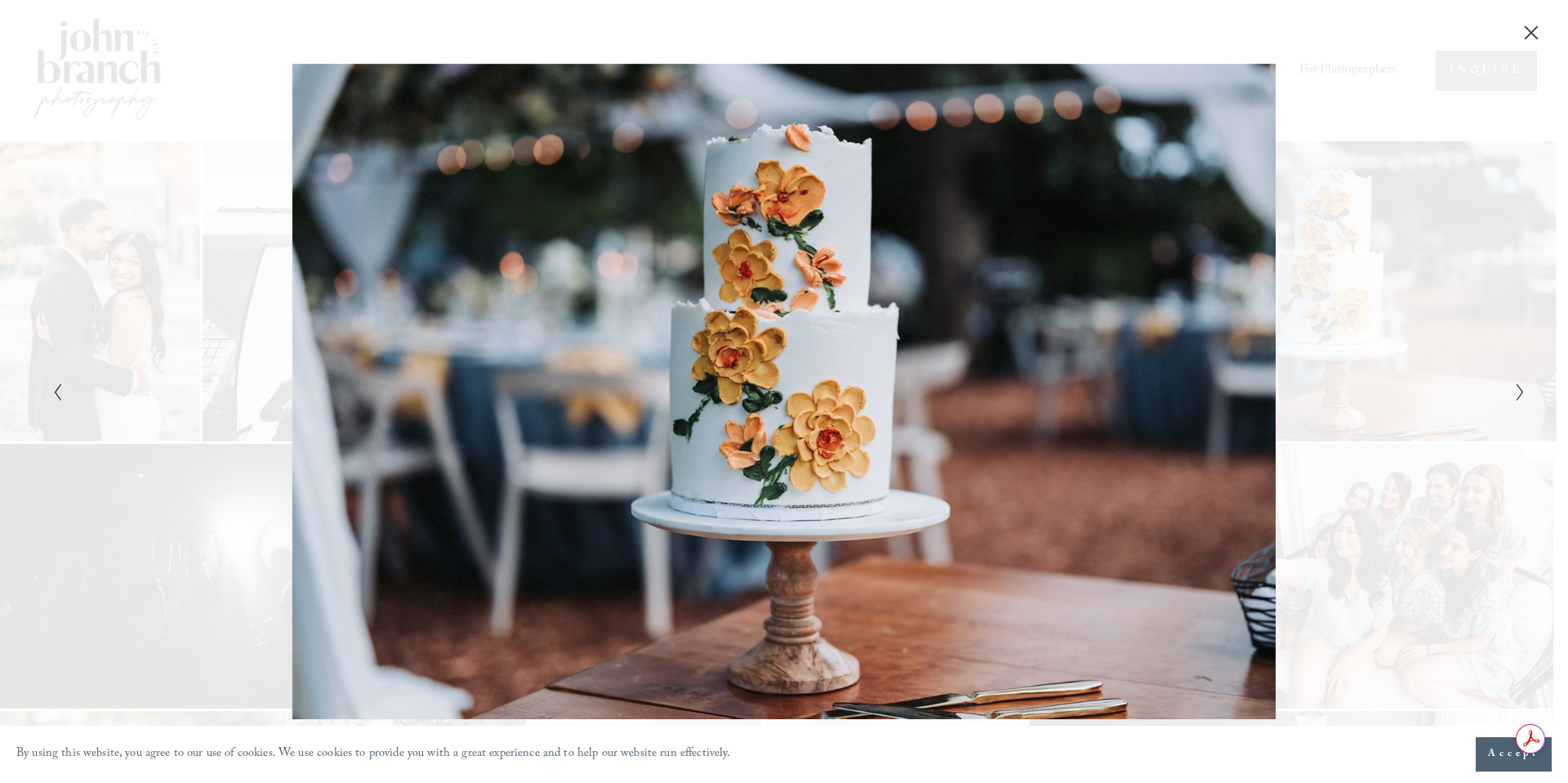
click at [1530, 34] on icon "Close" at bounding box center [1531, 33] width 13 height 13
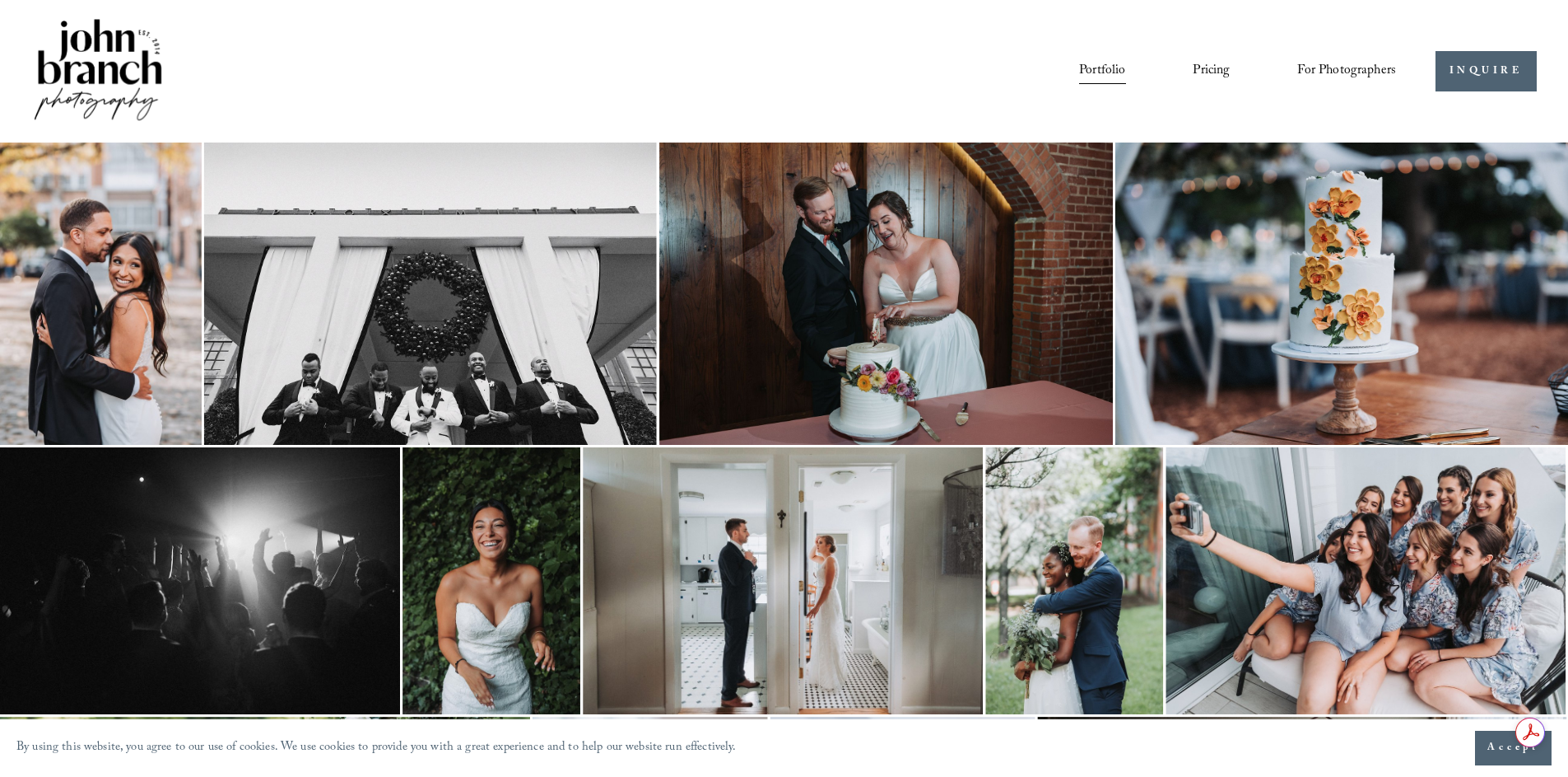
click at [1229, 70] on nav "Portfolio Pricing For Photographers Presets Education Courses Blog" at bounding box center [1237, 71] width 317 height 28
click at [1214, 72] on link "Pricing" at bounding box center [1211, 71] width 37 height 28
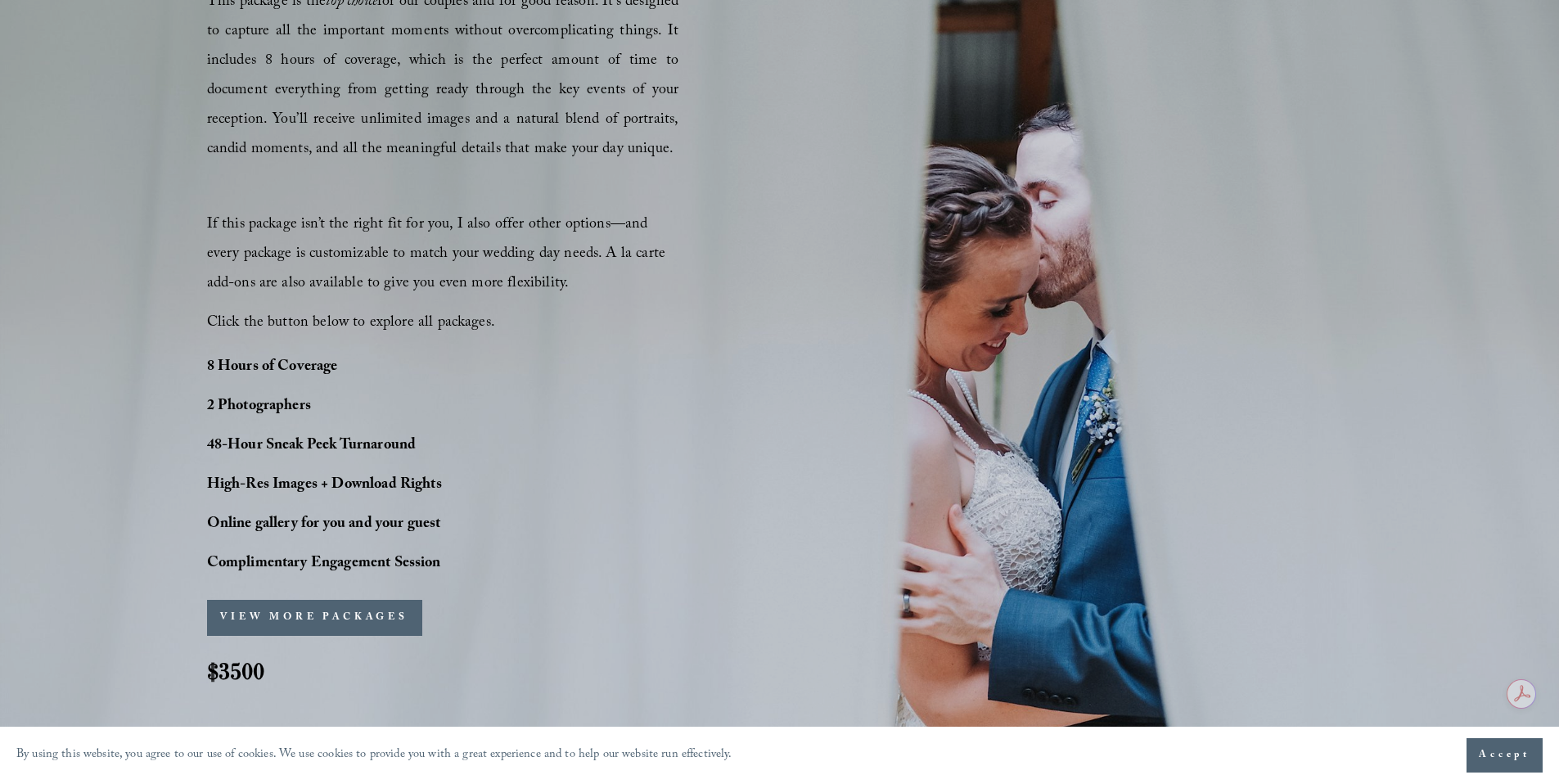
scroll to position [1123, 0]
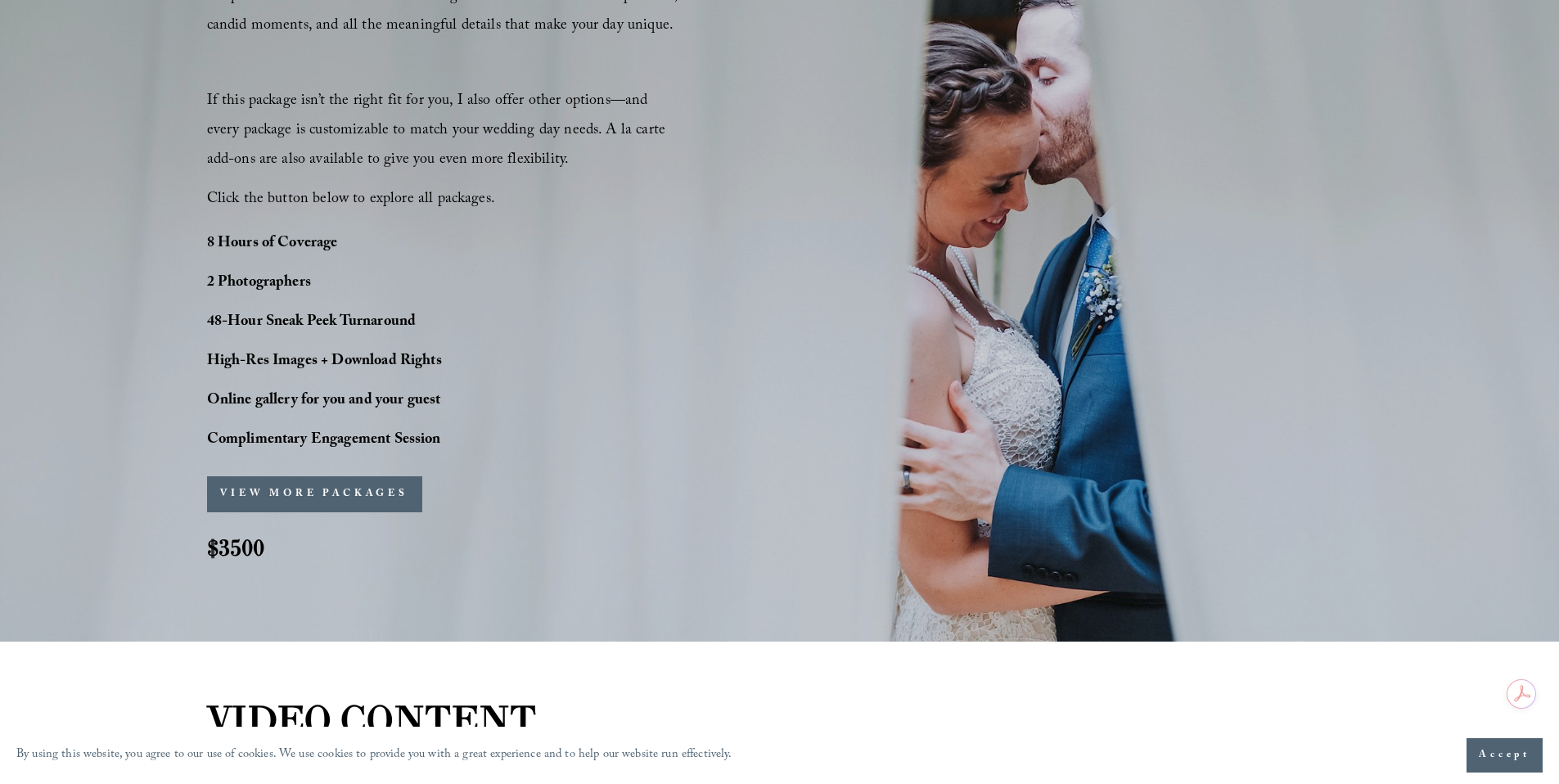
click at [279, 495] on button "VIEW MORE PACKAGES" at bounding box center [315, 494] width 215 height 36
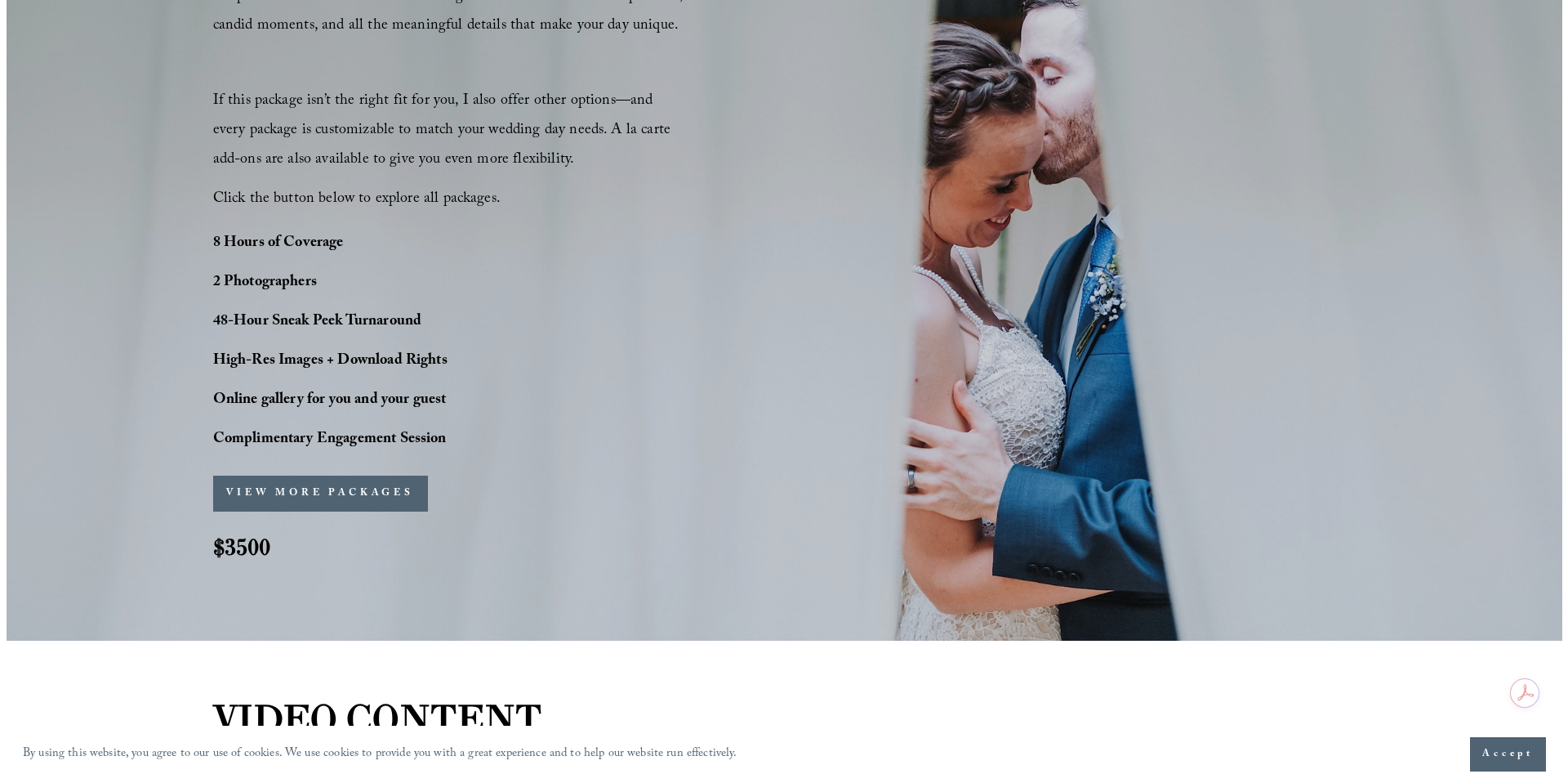
scroll to position [1238, 0]
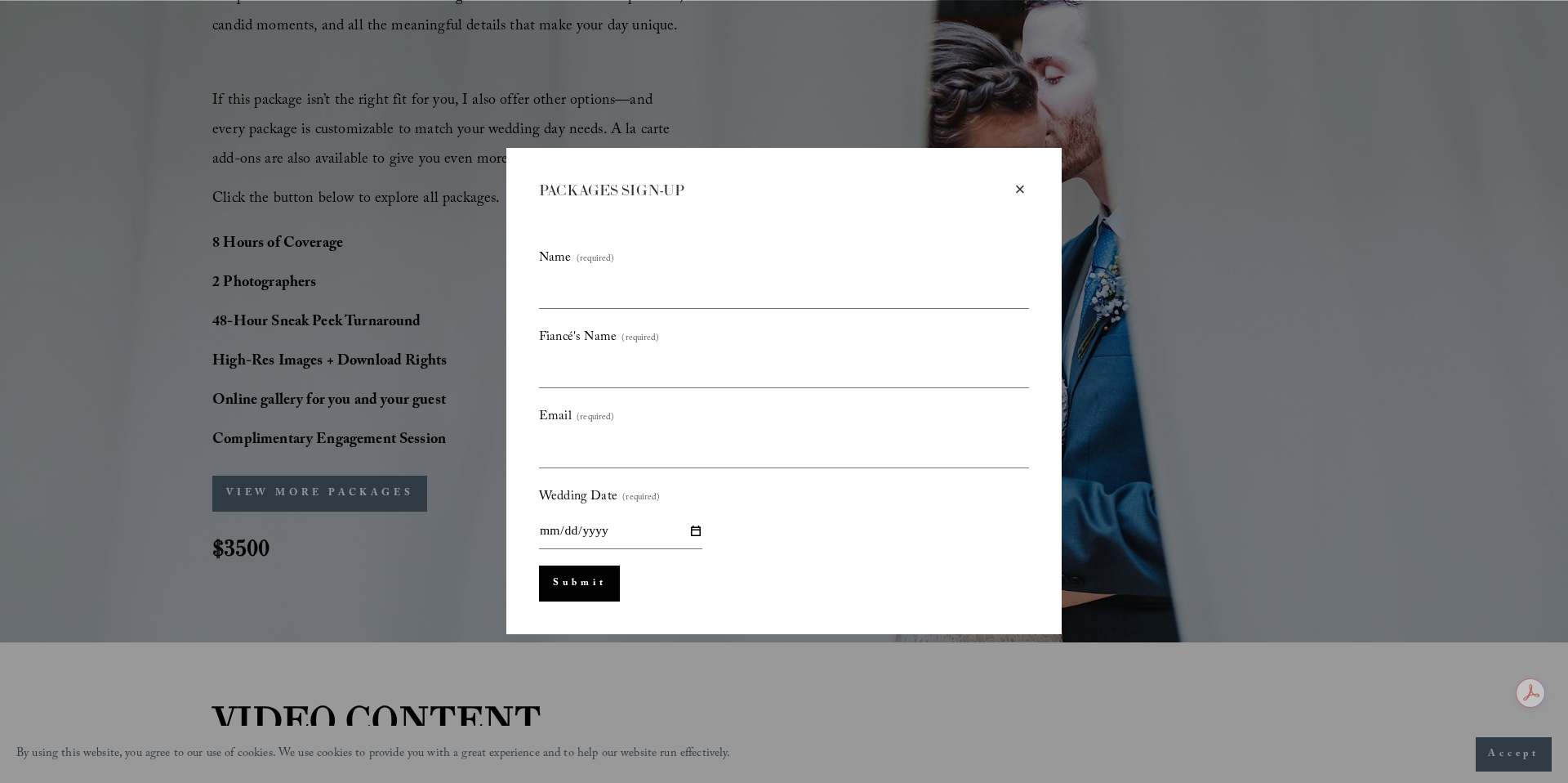
click at [1018, 190] on div "×" at bounding box center [1020, 190] width 18 height 18
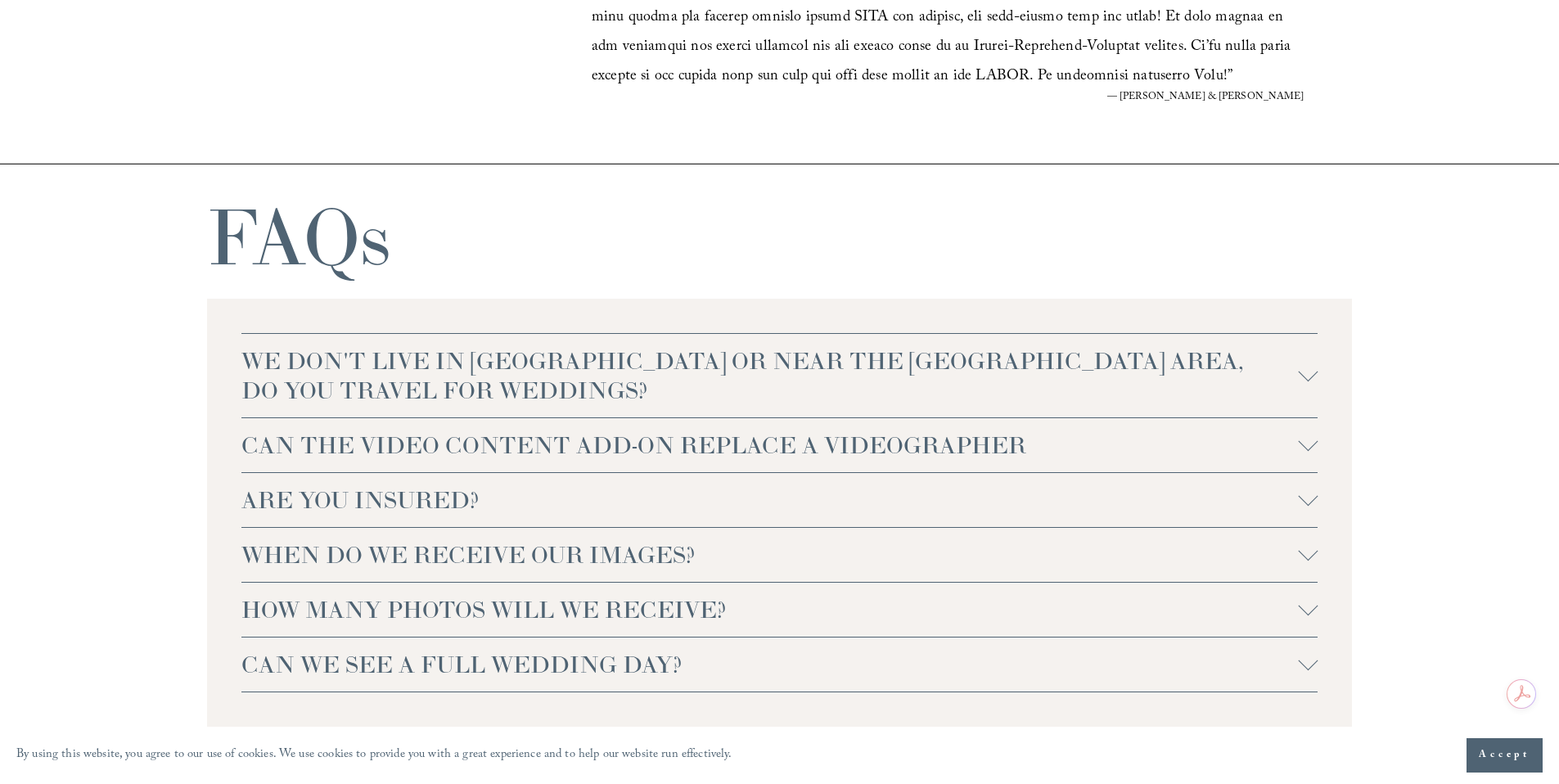
scroll to position [3447, 0]
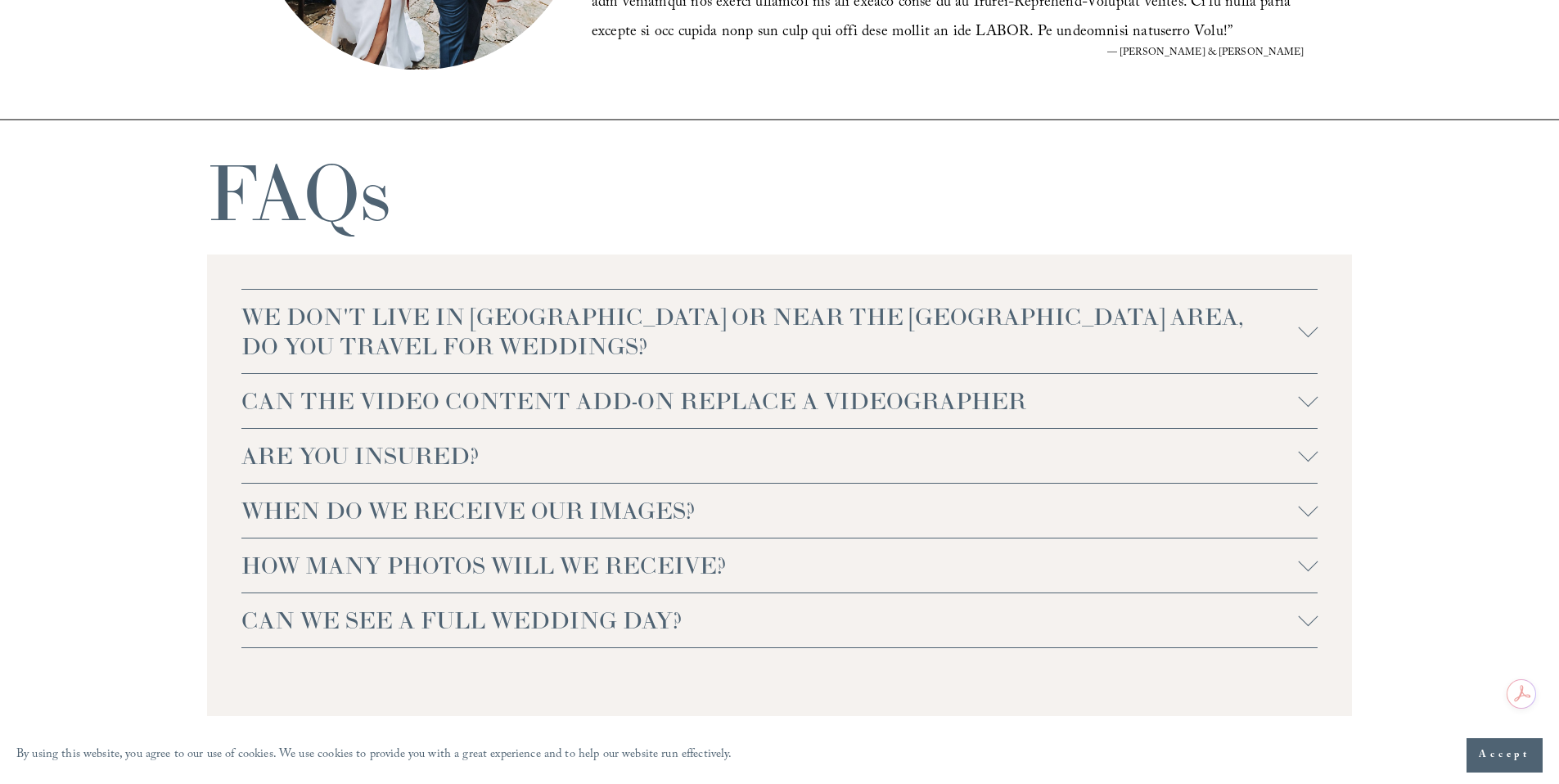
click at [335, 325] on span "WE DON'T LIVE IN NC OR NEAR THE RALEIGH AREA, DO YOU TRAVEL FOR WEDDINGS?" at bounding box center [770, 331] width 1057 height 59
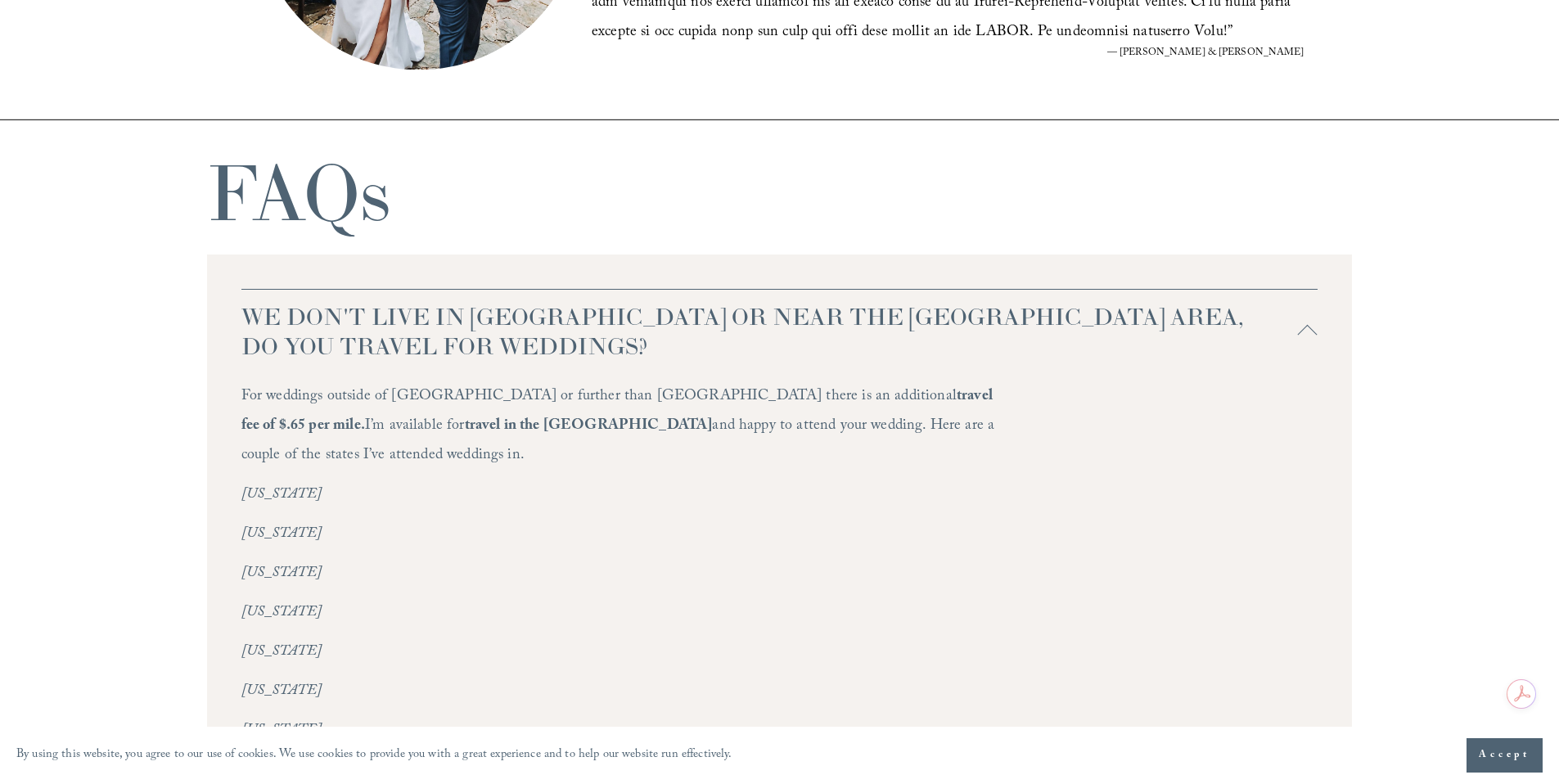
click at [315, 315] on span "WE DON'T LIVE IN NC OR NEAR THE RALEIGH AREA, DO YOU TRAVEL FOR WEDDINGS?" at bounding box center [770, 331] width 1057 height 59
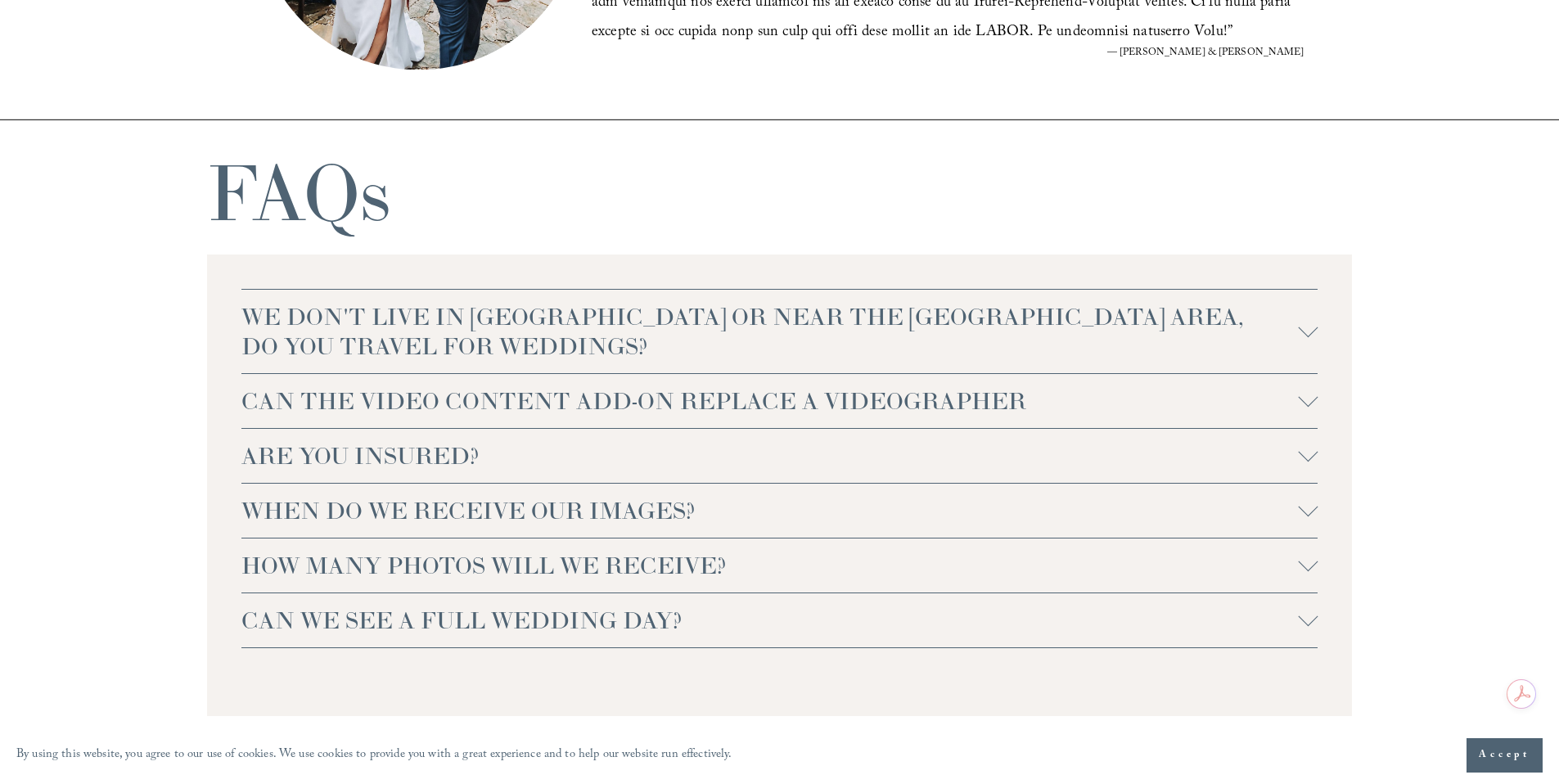
click at [312, 449] on span "ARE YOU INSURED?" at bounding box center [770, 455] width 1057 height 30
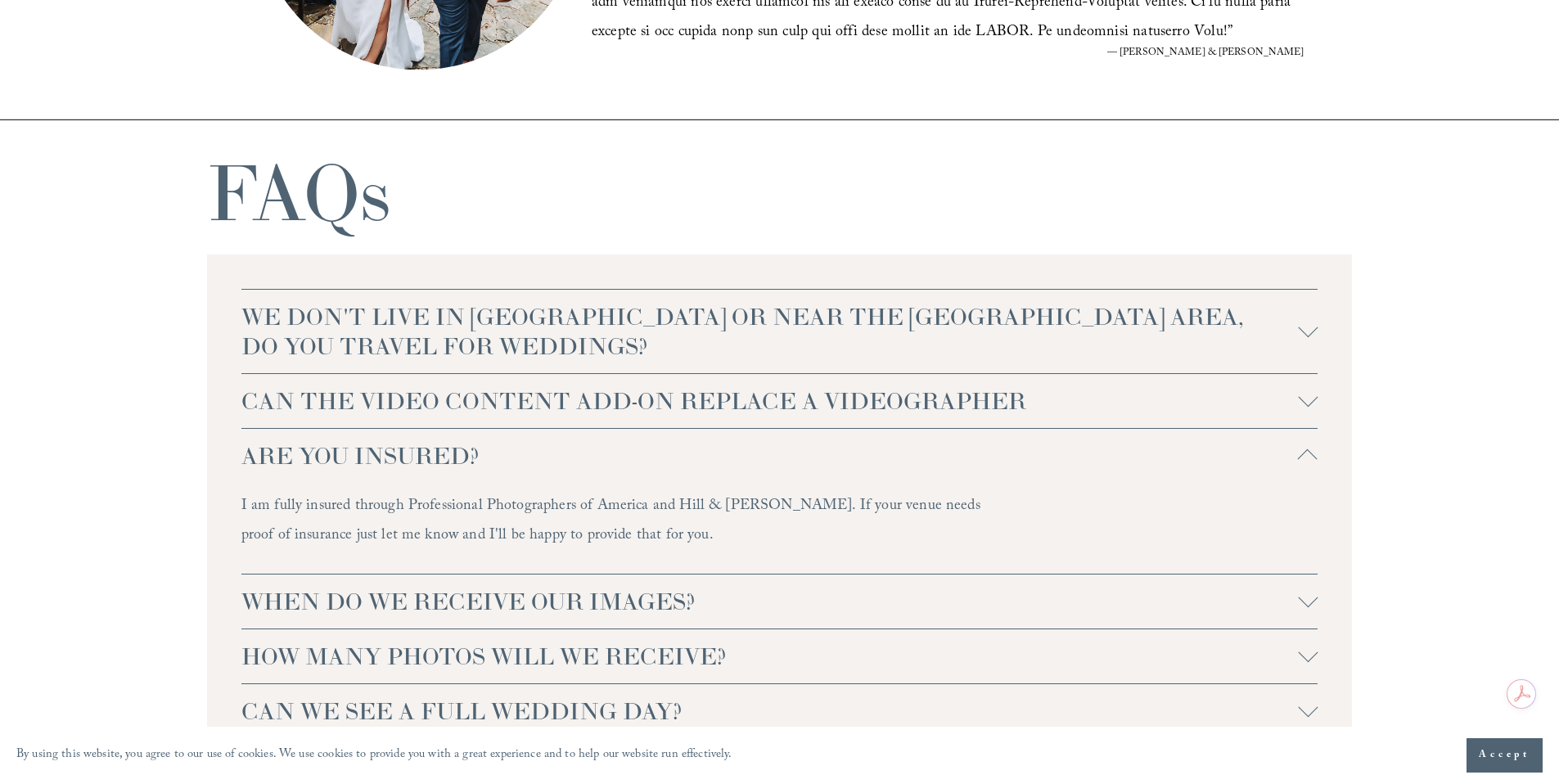
click at [301, 462] on span "ARE YOU INSURED?" at bounding box center [770, 455] width 1057 height 30
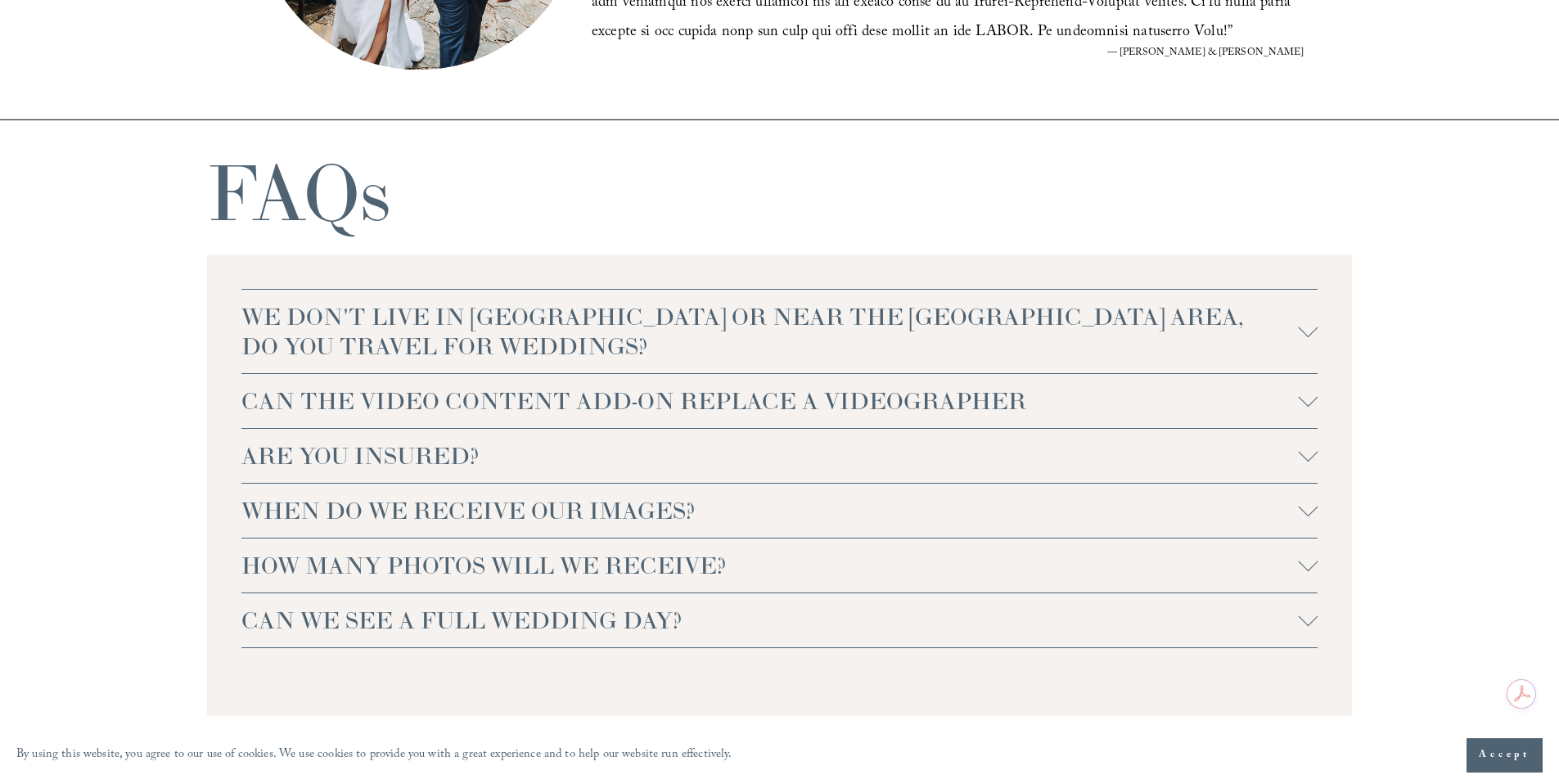
click at [292, 514] on span "WHEN DO WE RECEIVE OUR IMAGES?" at bounding box center [770, 510] width 1057 height 30
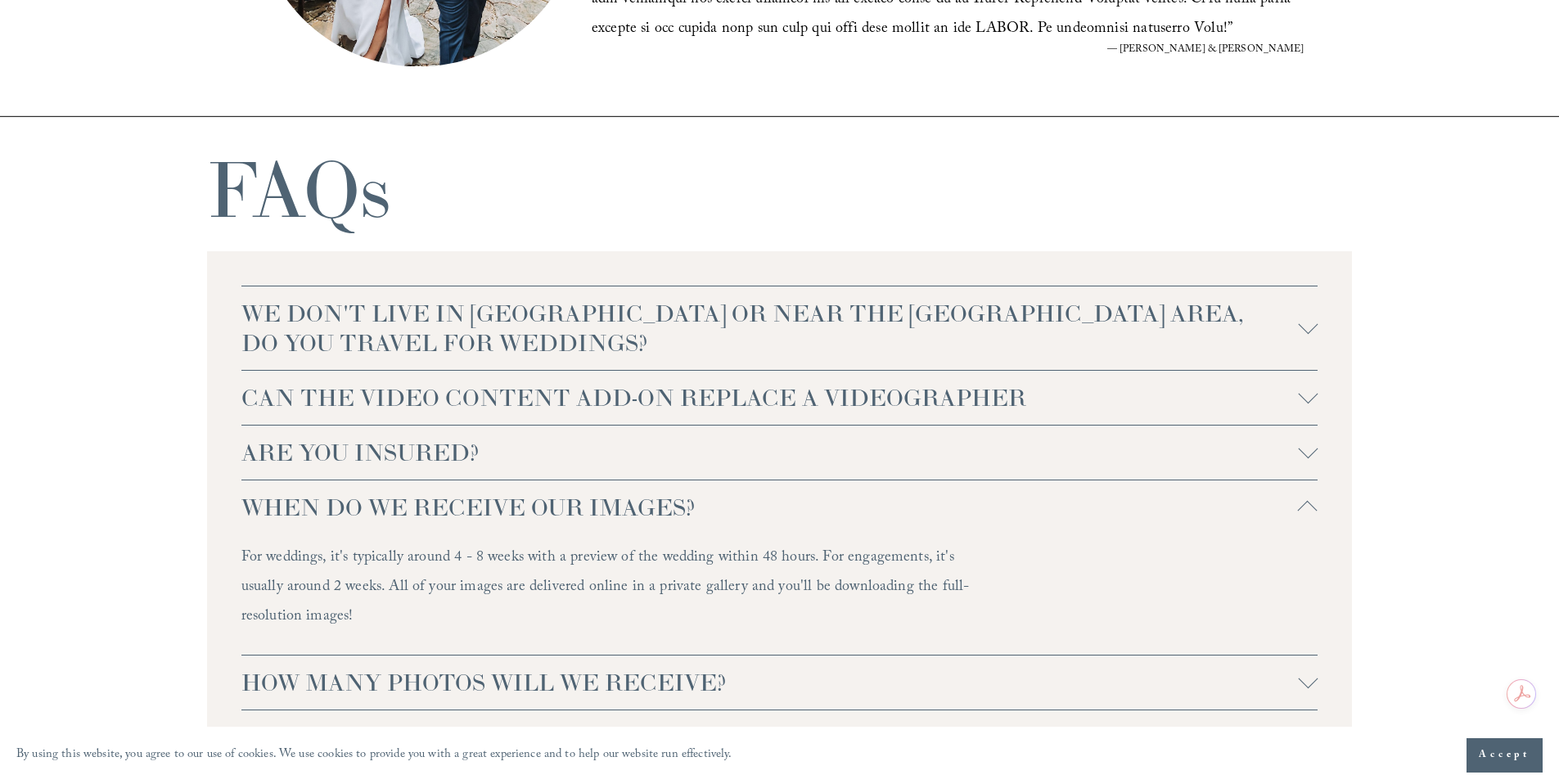
scroll to position [3450, 0]
click at [296, 509] on span "WHEN DO WE RECEIVE OUR IMAGES?" at bounding box center [770, 507] width 1057 height 30
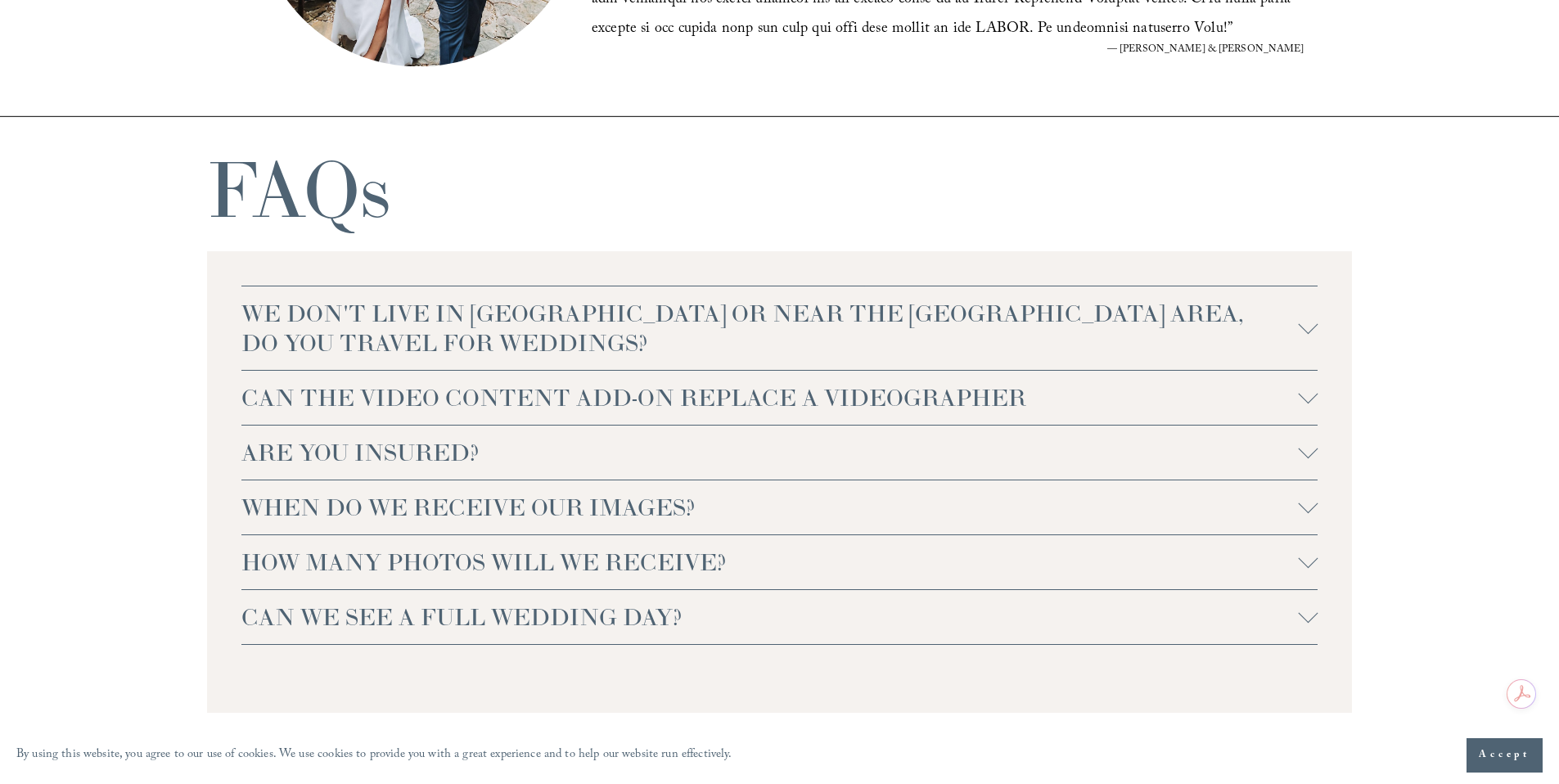
click at [275, 563] on span "HOW MANY PHOTOS WILL WE RECEIVE?" at bounding box center [770, 562] width 1057 height 30
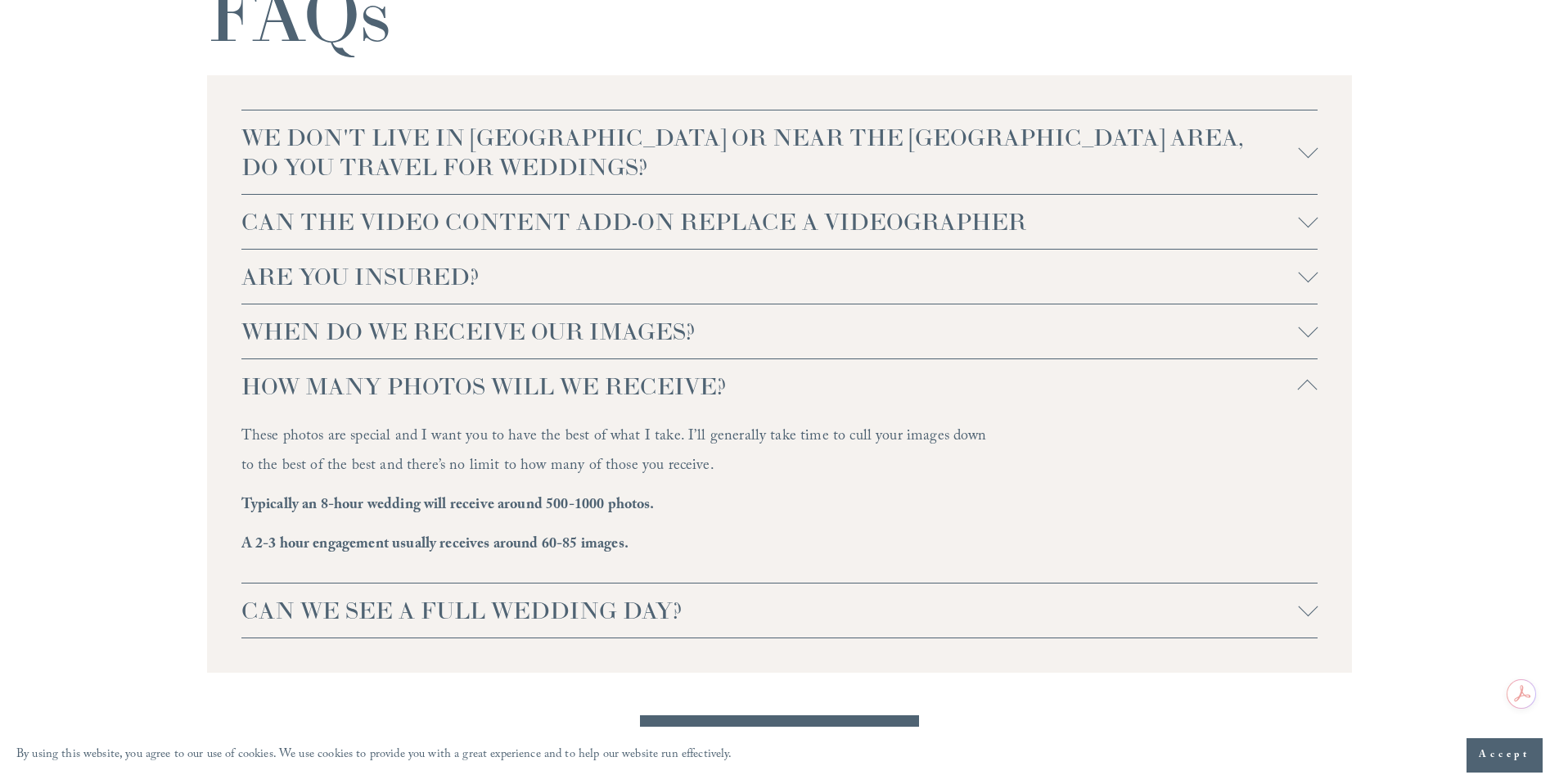
scroll to position [3634, 0]
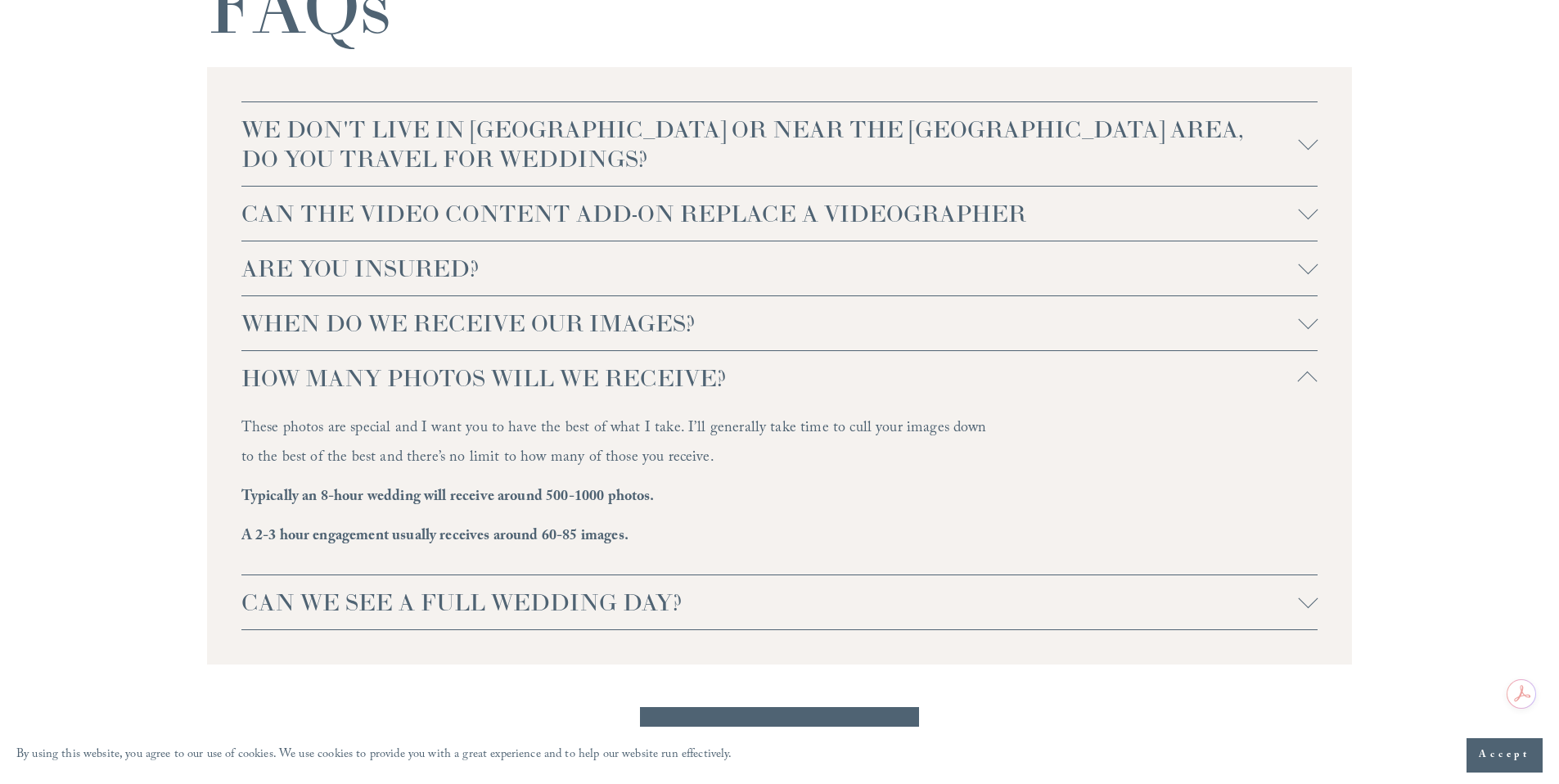
click at [331, 605] on span "CAN WE SEE A FULL WEDDING DAY?" at bounding box center [770, 602] width 1057 height 30
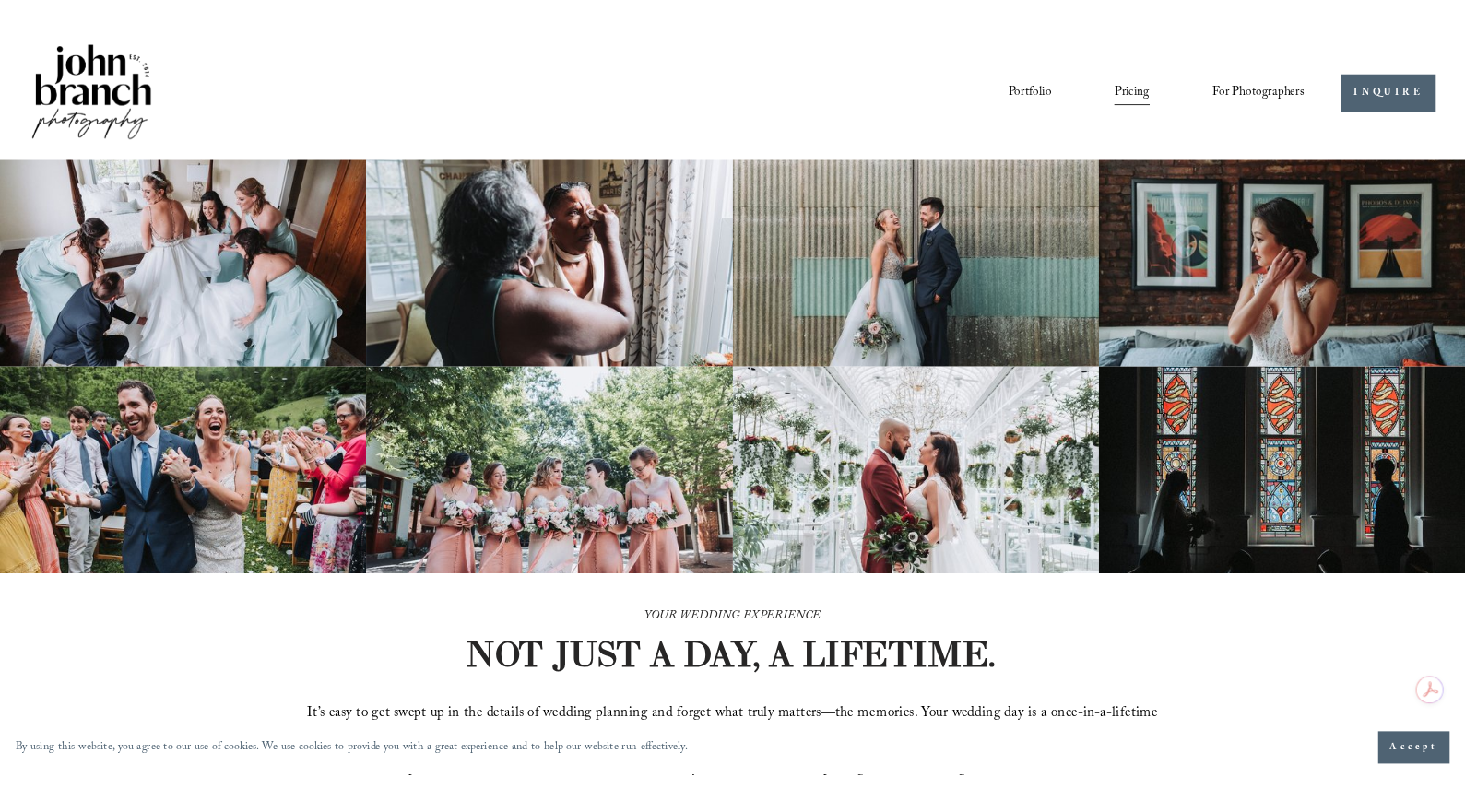
scroll to position [0, 0]
